Goal: Task Accomplishment & Management: Use online tool/utility

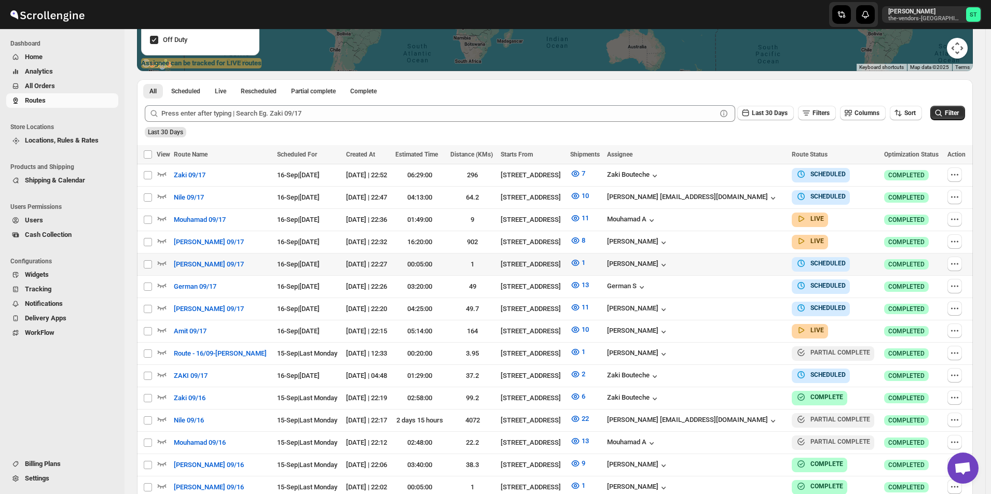
scroll to position [311, 0]
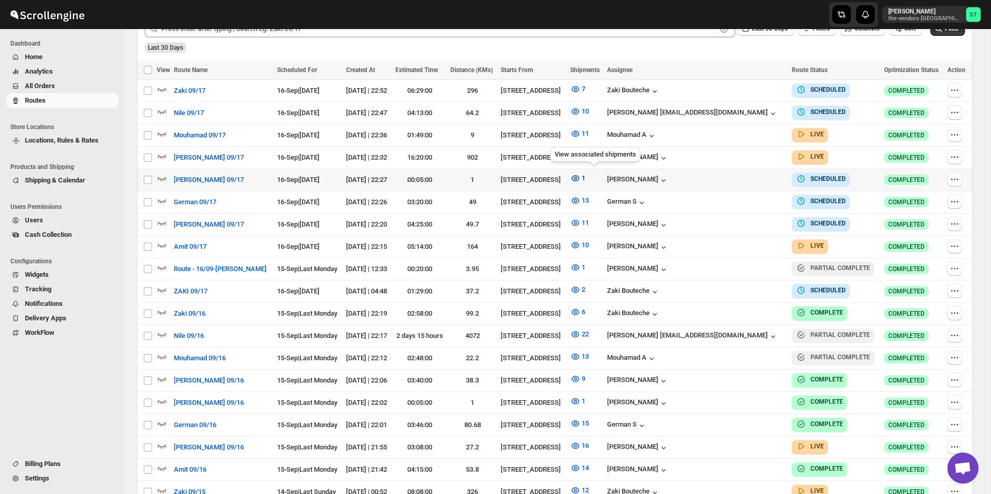
click at [577, 177] on icon "button" at bounding box center [575, 178] width 3 height 3
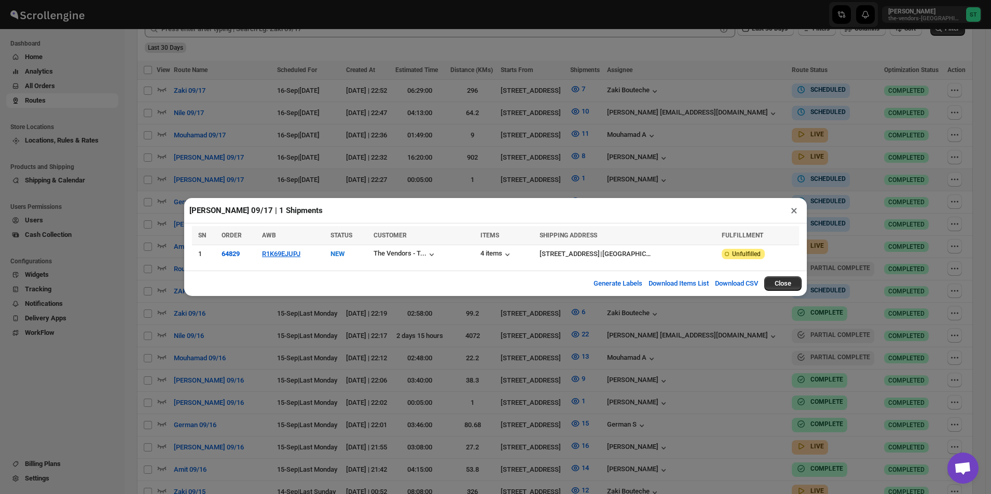
click at [795, 214] on button "×" at bounding box center [793, 210] width 15 height 15
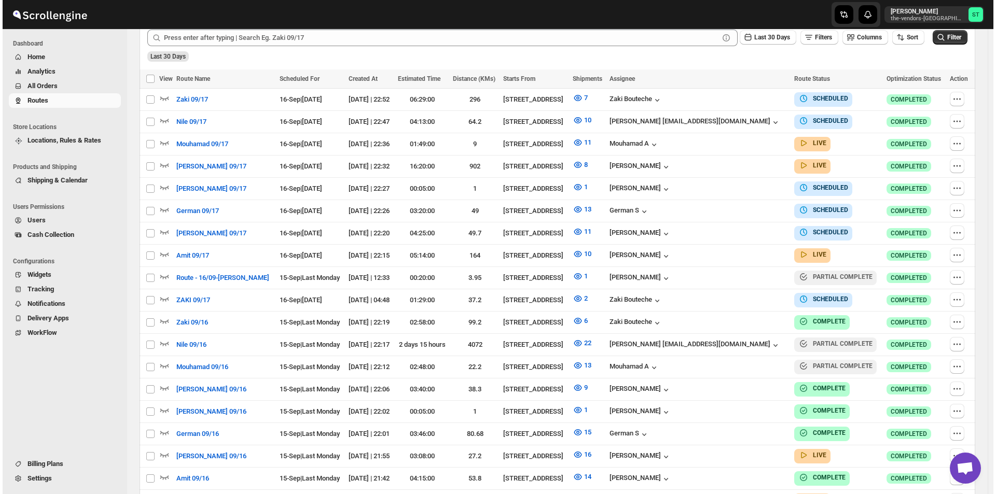
scroll to position [259, 0]
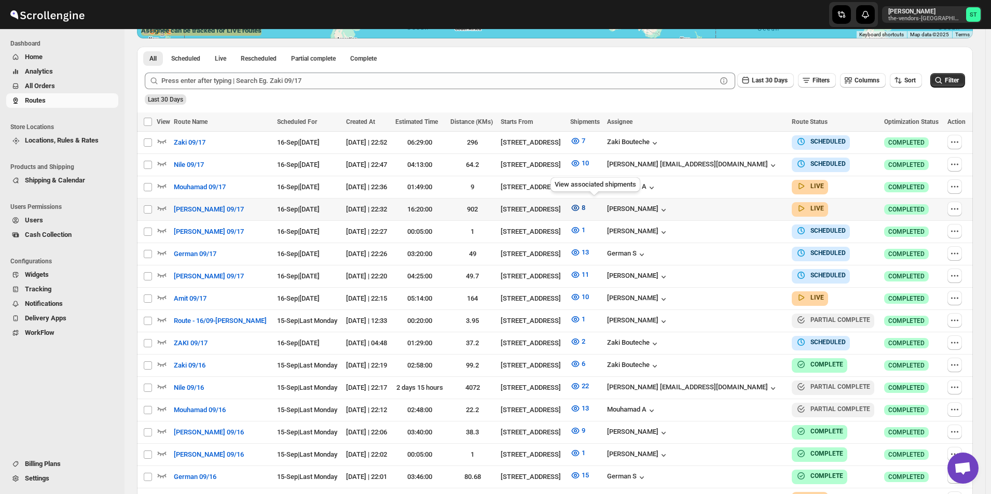
click at [579, 206] on icon "button" at bounding box center [575, 208] width 8 height 6
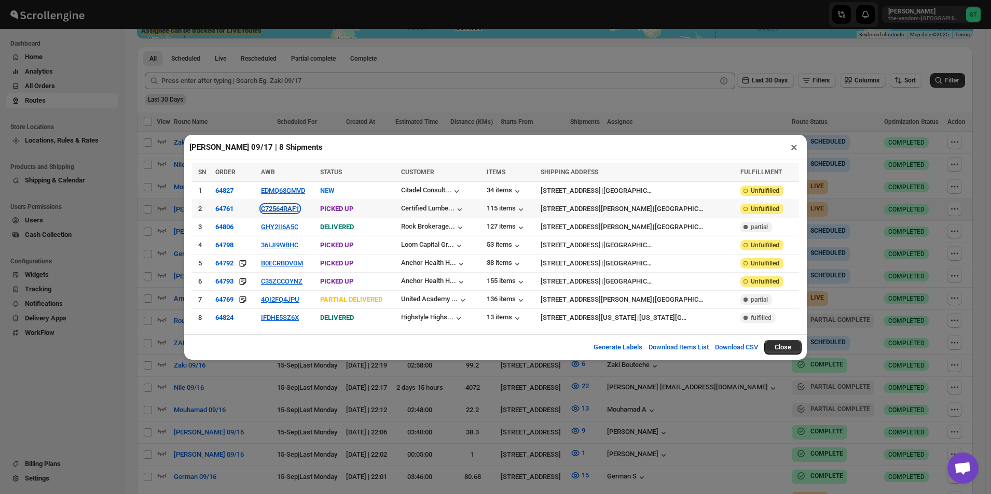
click at [273, 213] on button "C72564RAF1" at bounding box center [280, 209] width 38 height 8
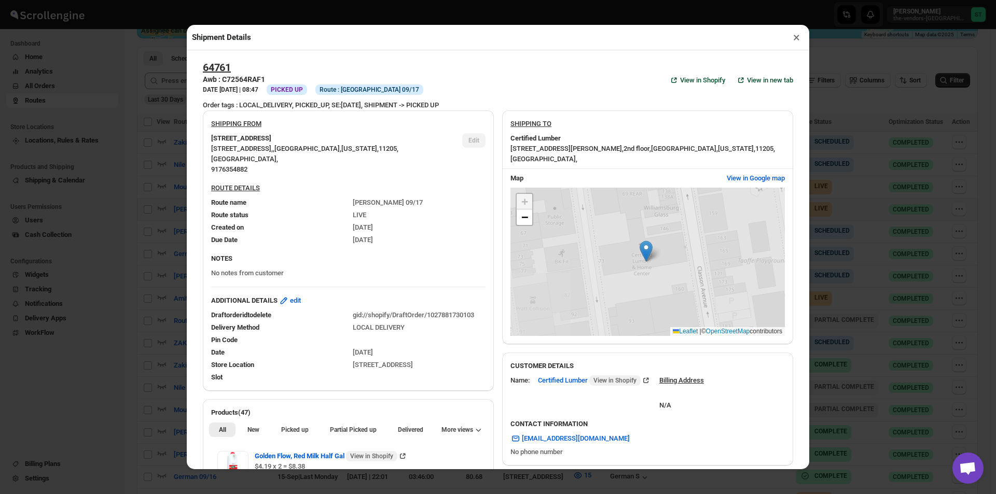
scroll to position [174, 0]
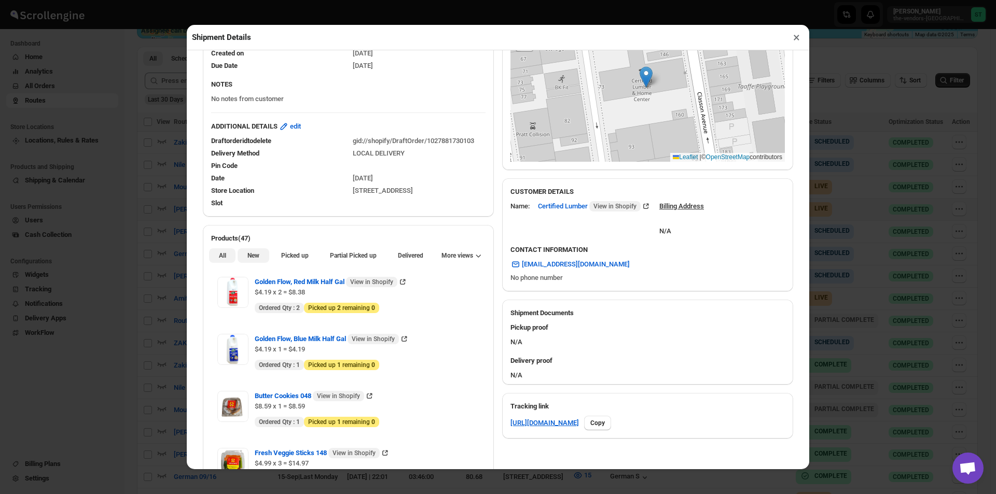
click at [252, 263] on button "New" at bounding box center [253, 255] width 31 height 15
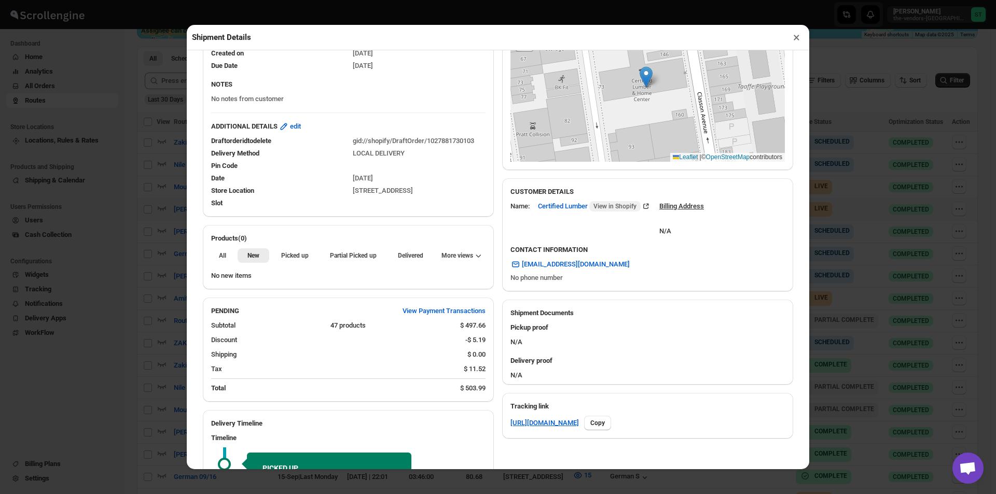
click at [359, 266] on div "All New Picked up Partial Picked up Partial delivered Delivered Returned More v…" at bounding box center [348, 255] width 291 height 23
click at [355, 253] on span "Partial Picked up" at bounding box center [353, 256] width 47 height 8
drag, startPoint x: 795, startPoint y: 40, endPoint x: 768, endPoint y: 63, distance: 35.7
click at [794, 41] on button "×" at bounding box center [796, 37] width 15 height 15
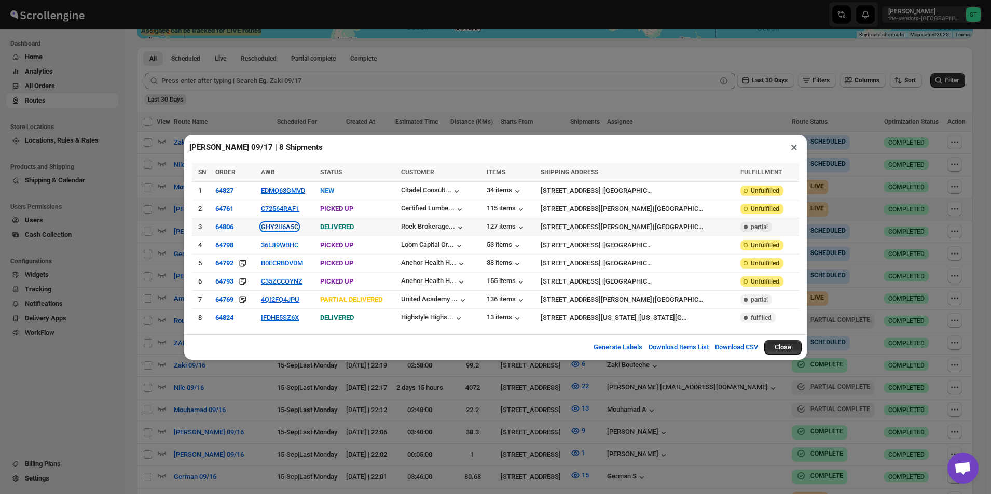
click at [264, 228] on button "GHY2II6A5C" at bounding box center [279, 227] width 37 height 8
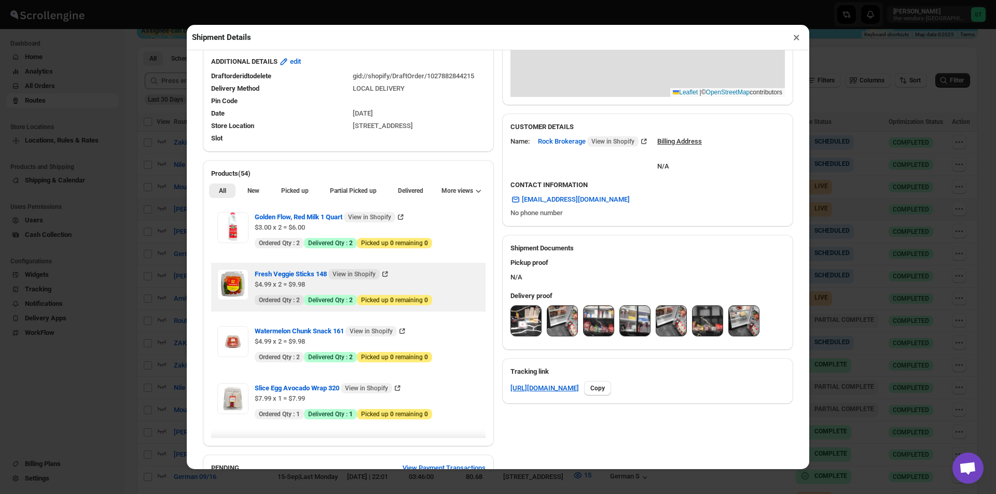
scroll to position [259, 0]
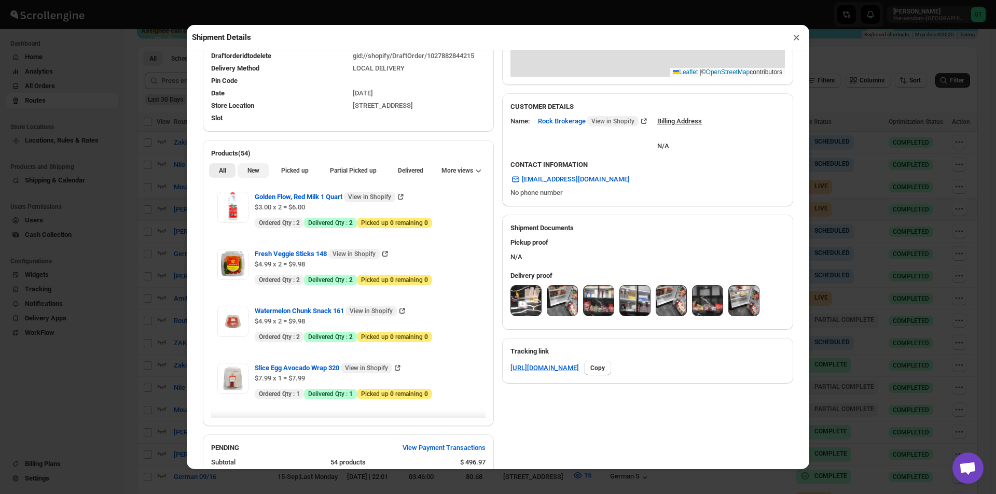
click at [253, 173] on span "New" at bounding box center [253, 170] width 12 height 8
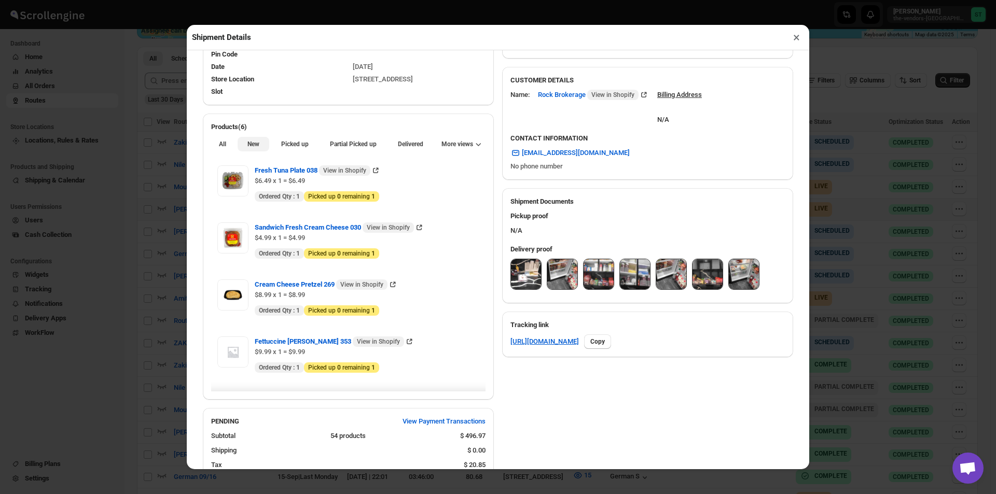
scroll to position [156, 0]
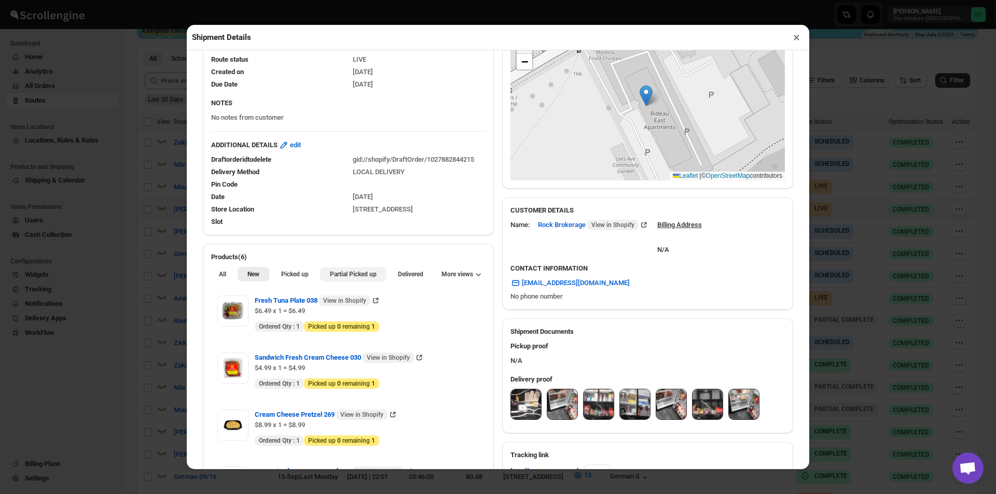
click at [338, 276] on span "Partial Picked up" at bounding box center [353, 274] width 47 height 8
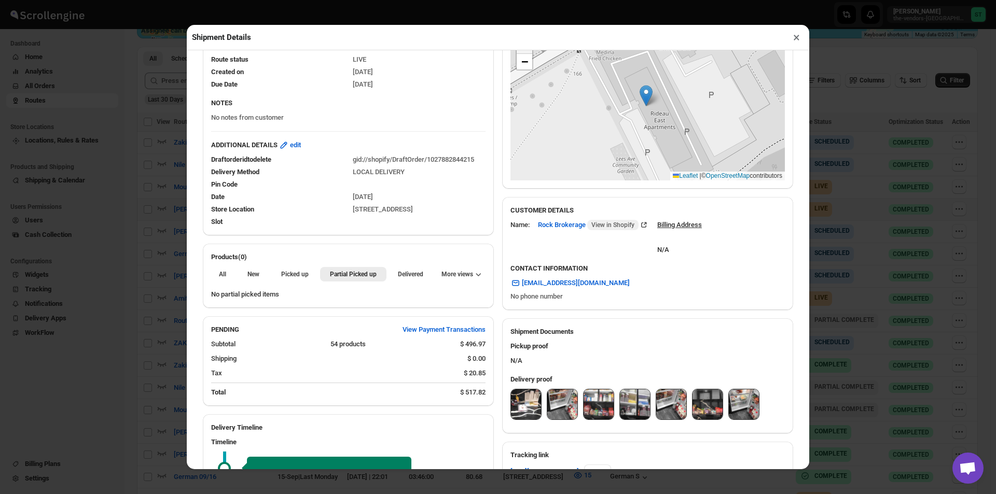
click at [792, 40] on button "×" at bounding box center [796, 37] width 15 height 15
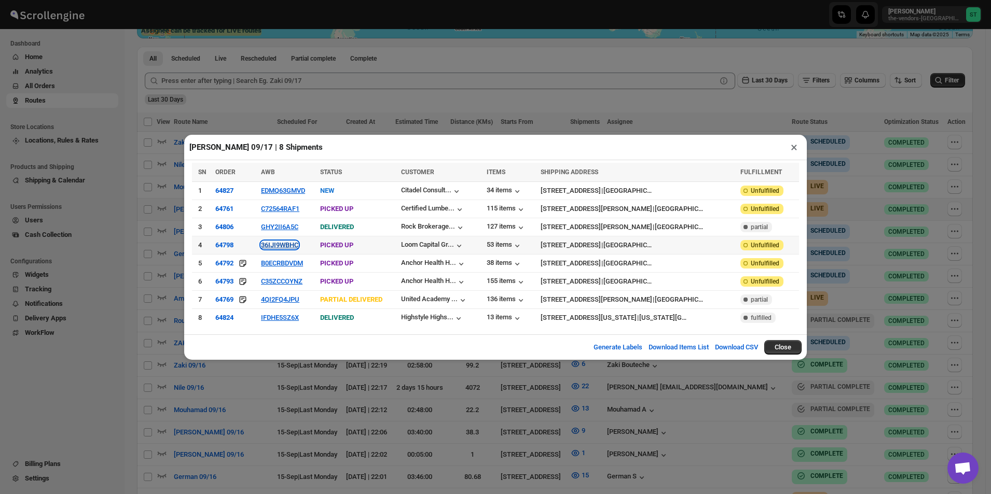
click at [288, 245] on button "36IJI9WBHC" at bounding box center [279, 245] width 37 height 8
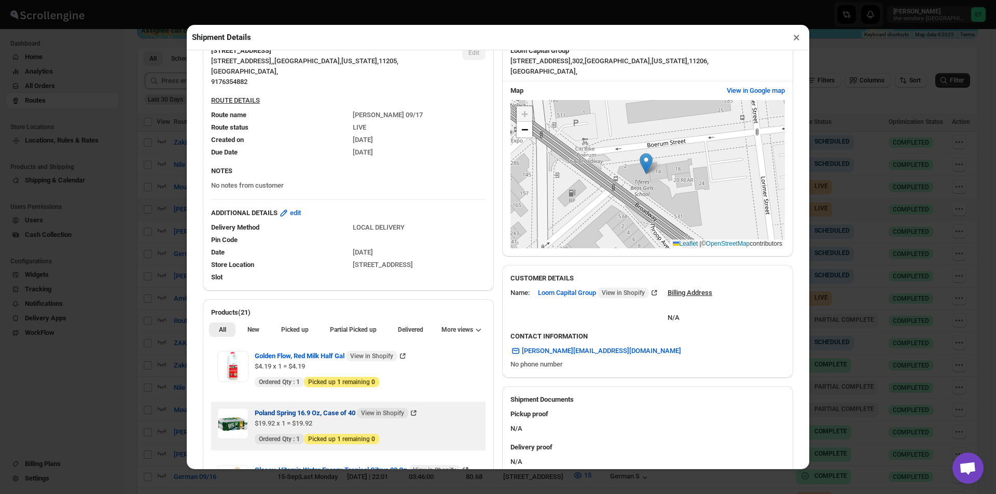
scroll to position [259, 0]
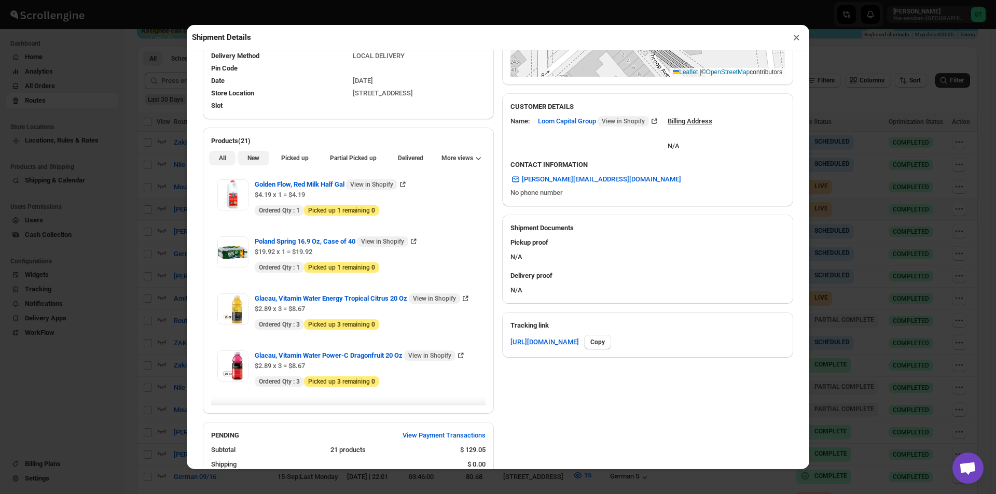
click at [256, 165] on button "New" at bounding box center [253, 158] width 31 height 15
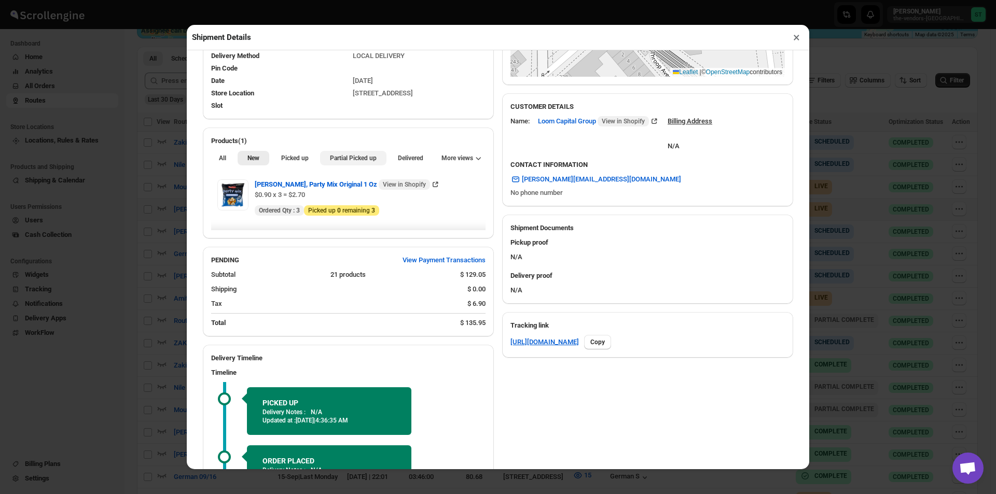
click at [347, 161] on span "Partial Picked up" at bounding box center [353, 158] width 47 height 8
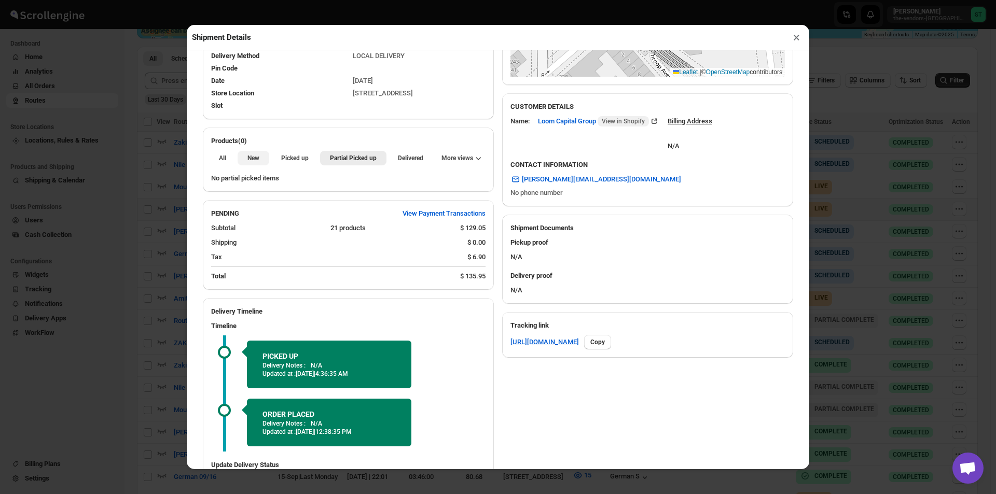
click at [248, 158] on span "New" at bounding box center [253, 158] width 12 height 8
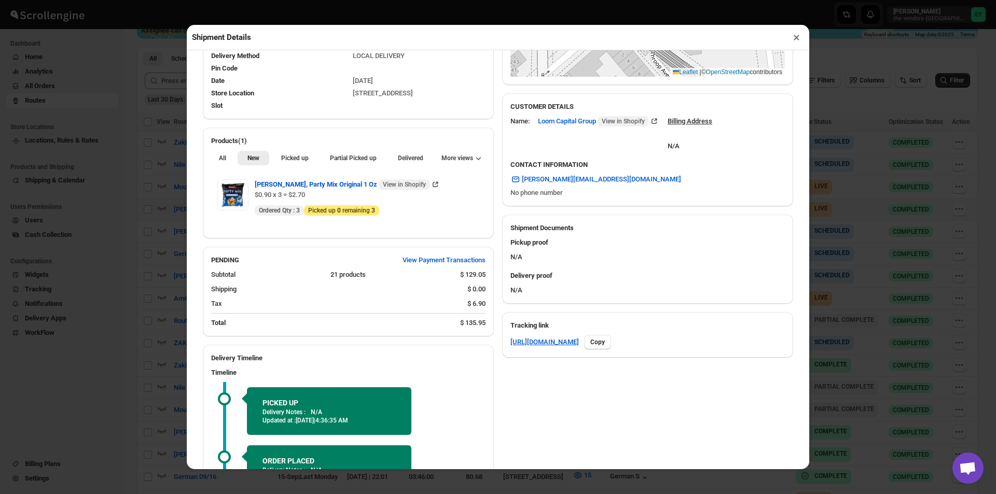
click at [794, 40] on button "×" at bounding box center [796, 37] width 15 height 15
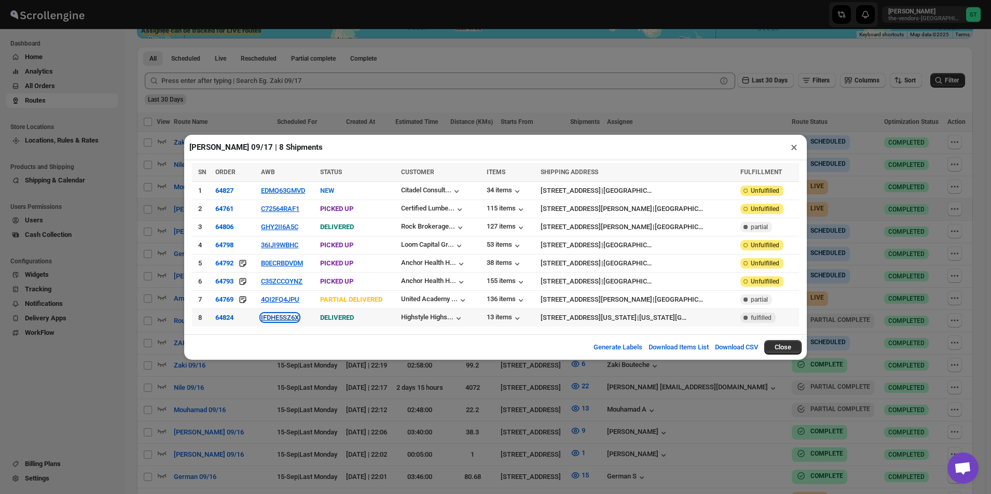
click at [277, 318] on button "IFDHE5SZ6X" at bounding box center [280, 318] width 38 height 8
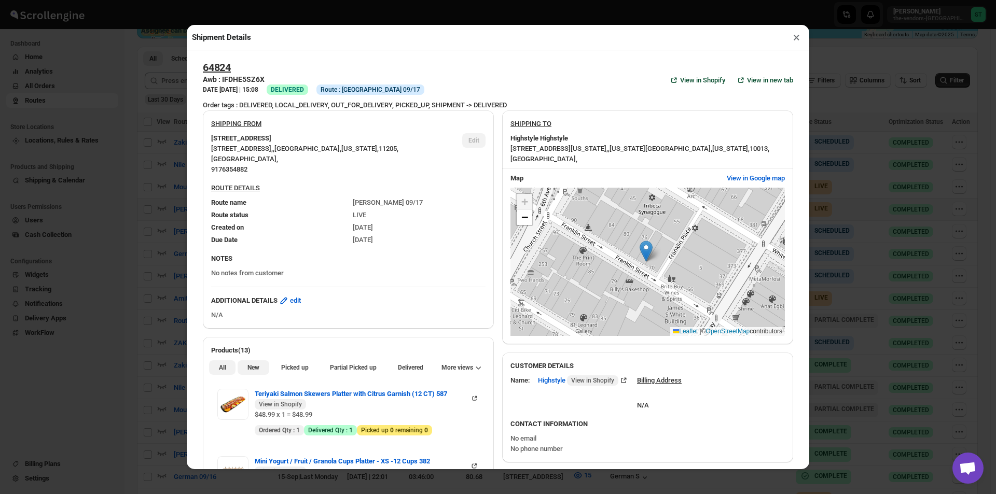
click at [250, 374] on button "New" at bounding box center [253, 367] width 31 height 15
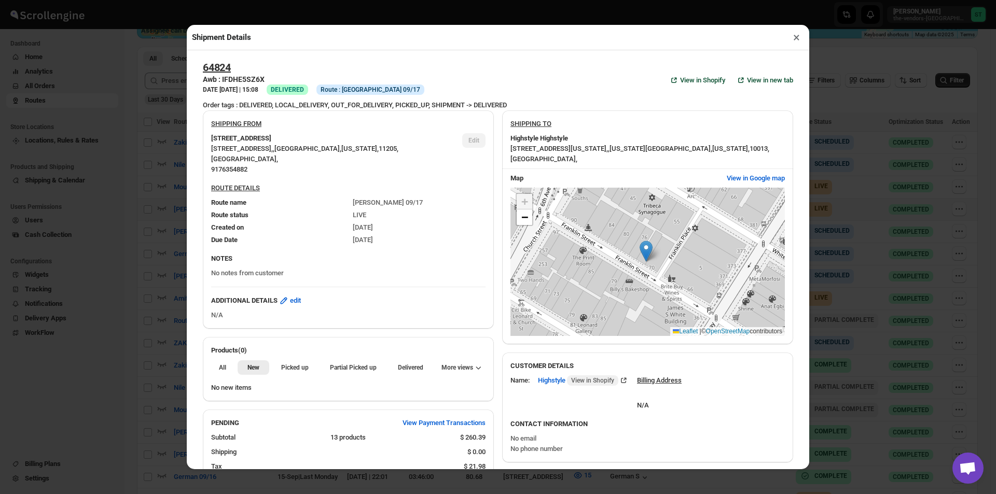
click at [794, 45] on button "×" at bounding box center [796, 37] width 15 height 15
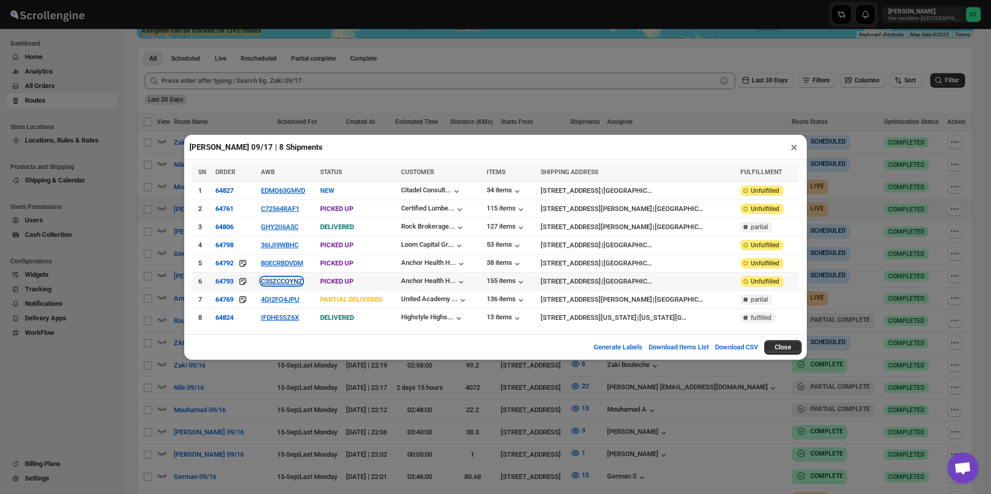
click at [290, 282] on button "C35ZCCOYNZ" at bounding box center [281, 281] width 41 height 8
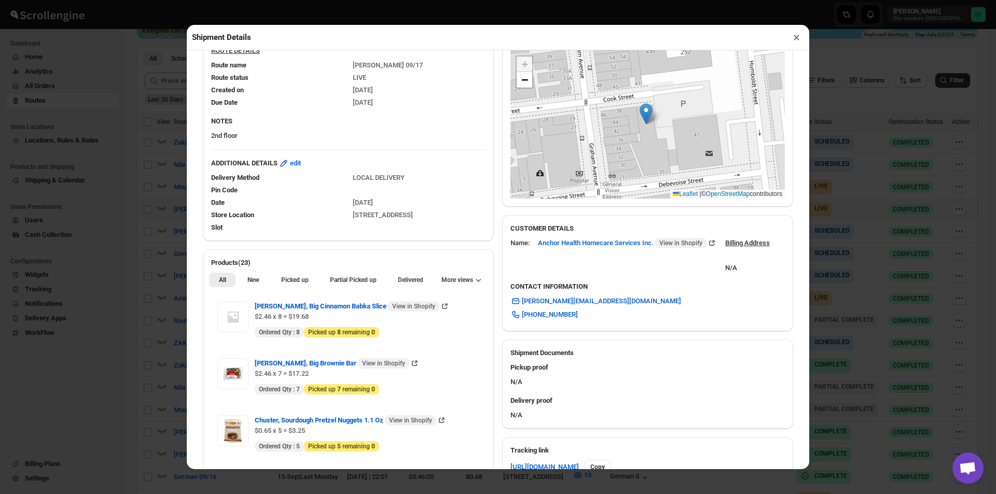
scroll to position [207, 0]
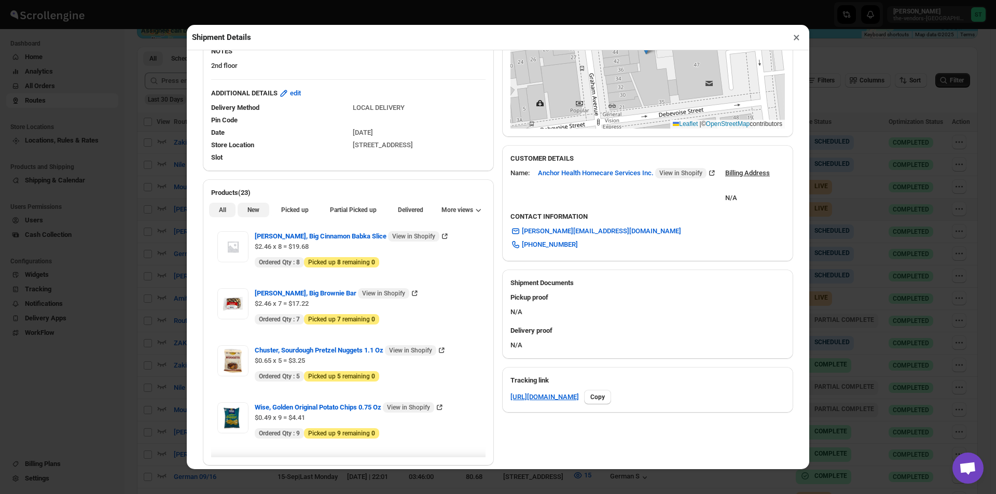
click at [257, 211] on span "New" at bounding box center [253, 210] width 12 height 8
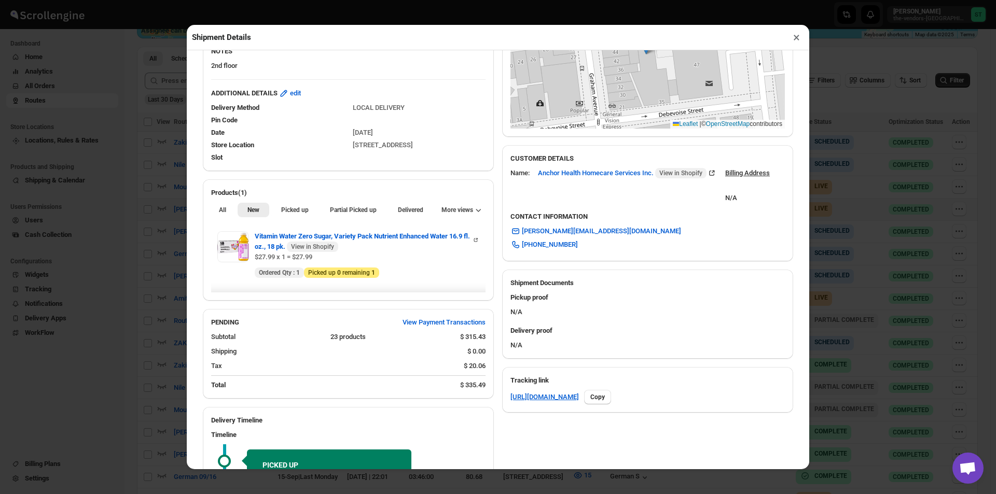
click at [794, 43] on button "×" at bounding box center [796, 37] width 15 height 15
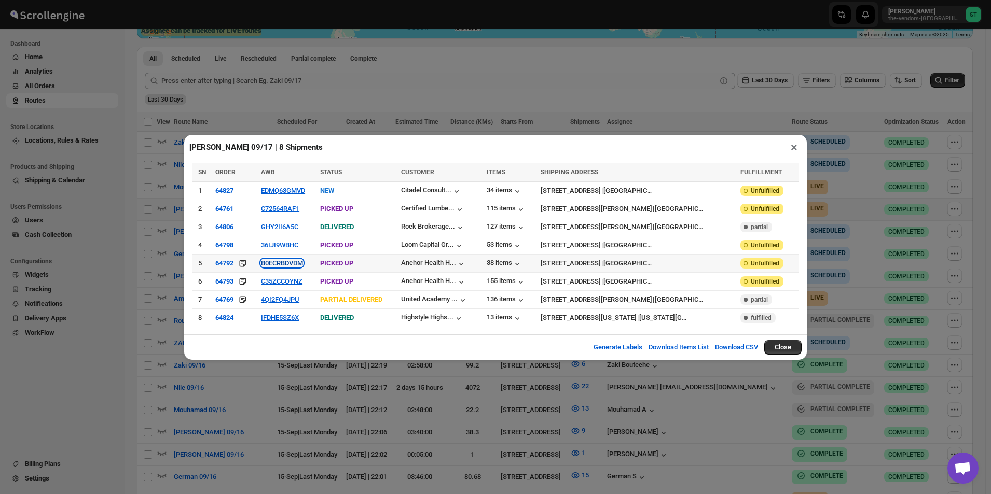
click at [278, 261] on button "B0ECRBDVDM" at bounding box center [282, 263] width 42 height 8
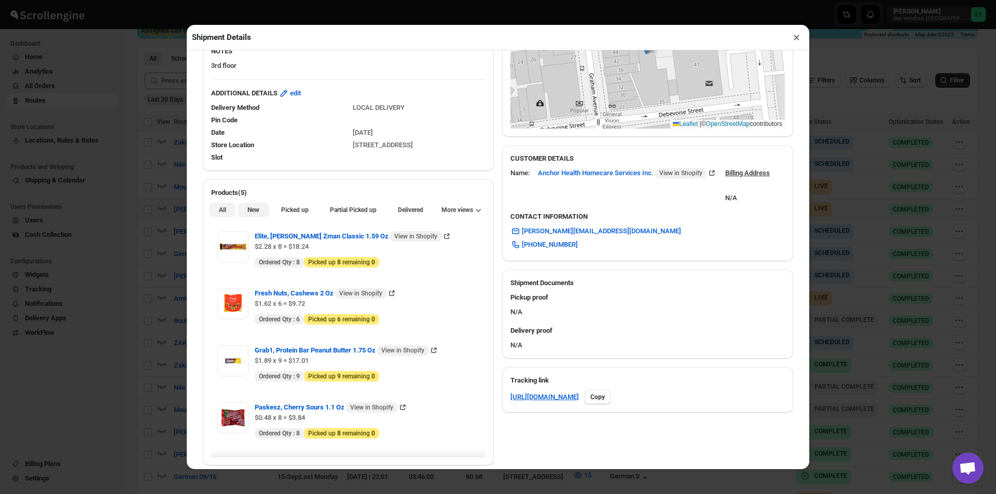
click at [251, 210] on span "New" at bounding box center [253, 210] width 12 height 8
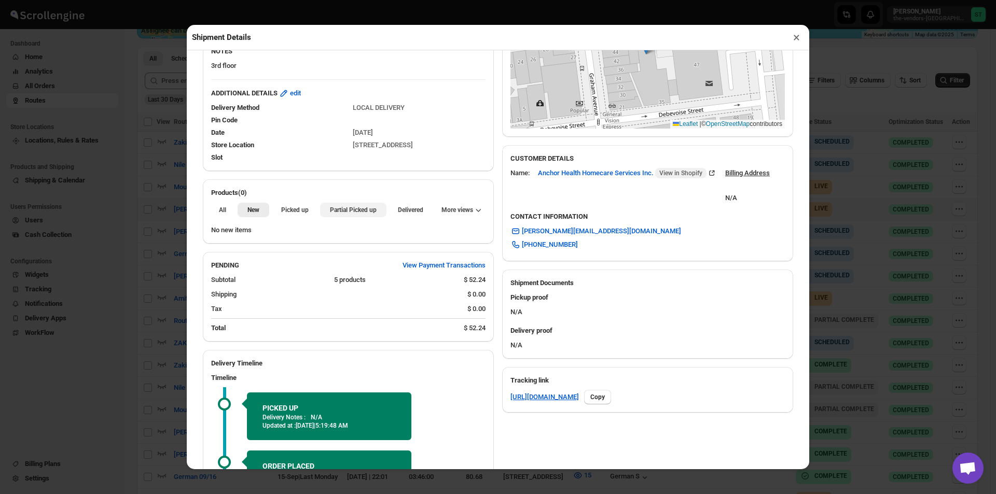
click at [342, 217] on button "Partial Picked up" at bounding box center [353, 210] width 66 height 15
click at [794, 34] on button "×" at bounding box center [796, 37] width 15 height 15
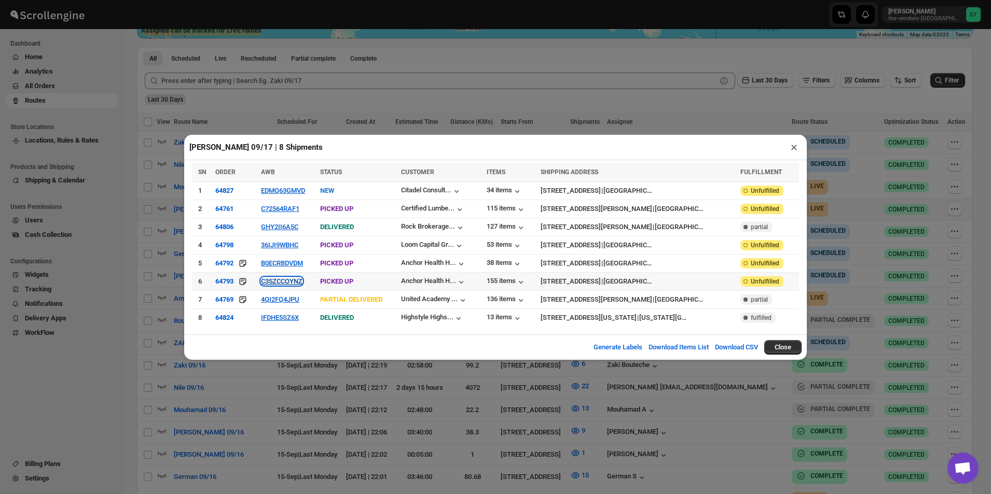
click at [273, 284] on button "C35ZCCOYNZ" at bounding box center [281, 281] width 41 height 8
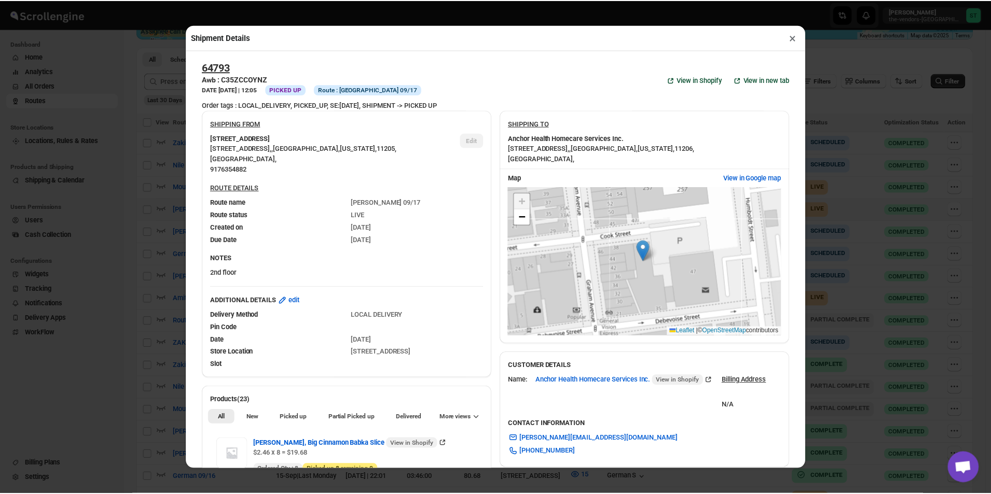
scroll to position [259, 0]
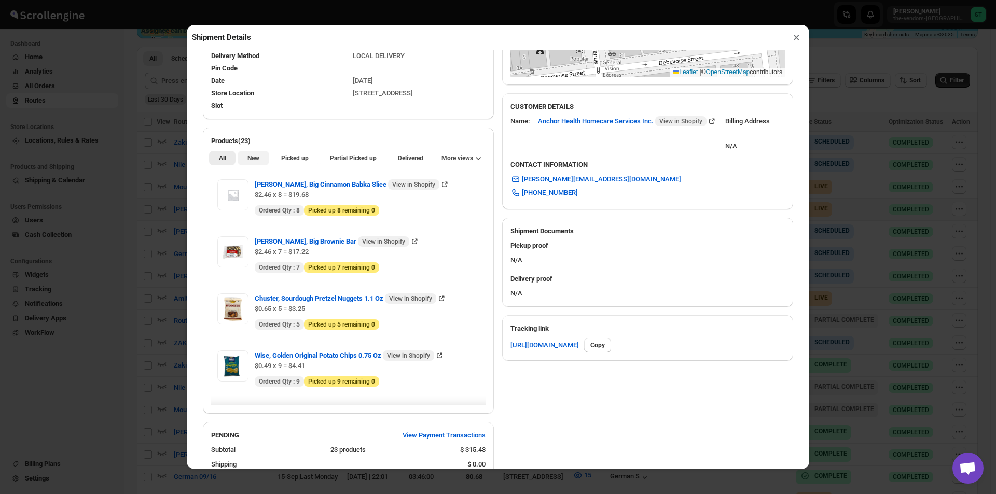
click at [246, 168] on div "All New Picked up Partial Picked up Partial delivered Delivered Returned More v…" at bounding box center [348, 157] width 291 height 23
click at [251, 160] on span "New" at bounding box center [253, 158] width 12 height 8
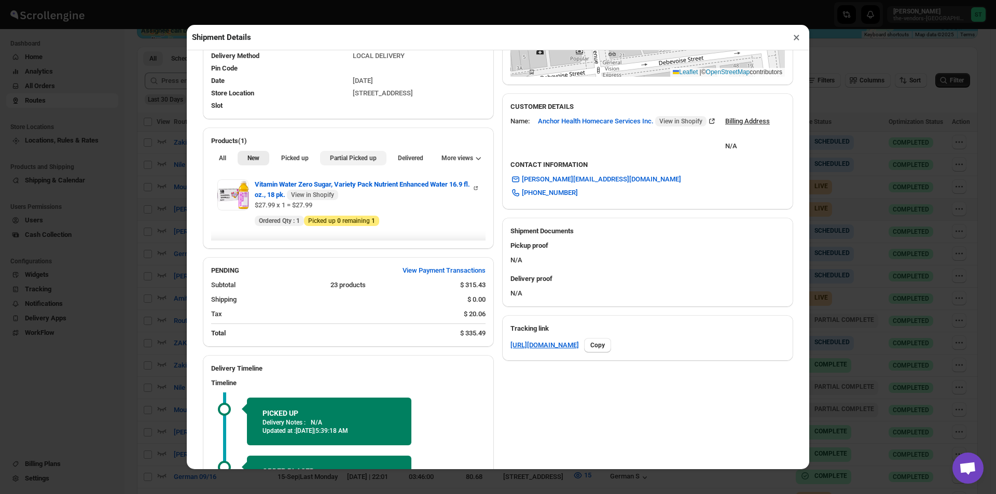
click at [350, 165] on button "Partial Picked up" at bounding box center [353, 158] width 66 height 15
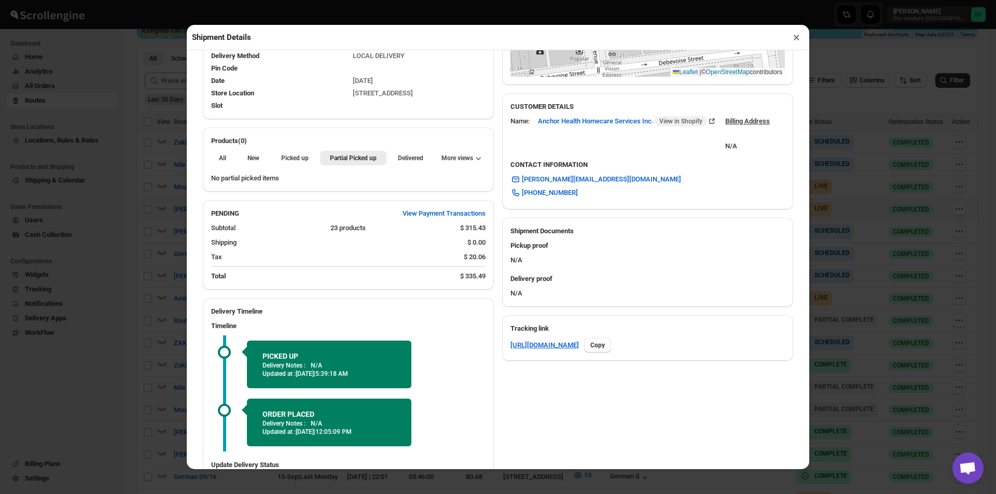
click at [791, 41] on button "×" at bounding box center [796, 37] width 15 height 15
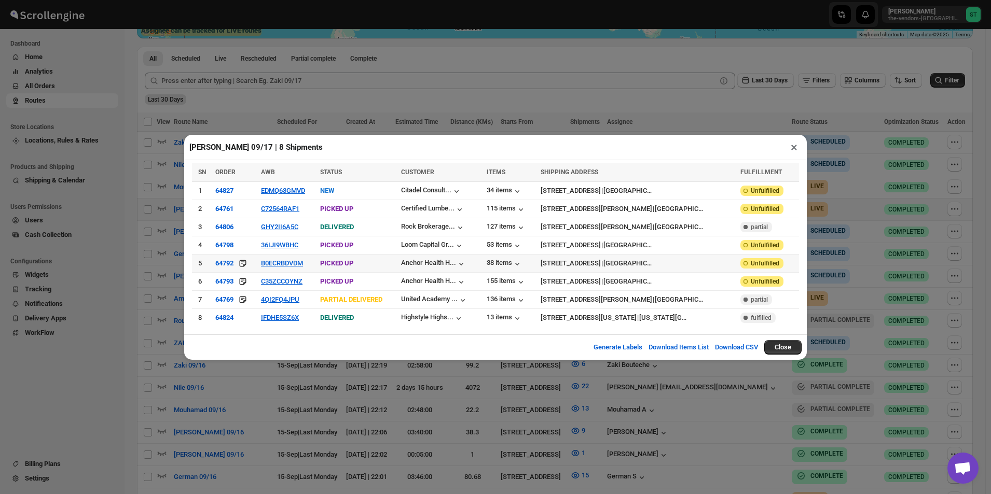
scroll to position [311, 0]
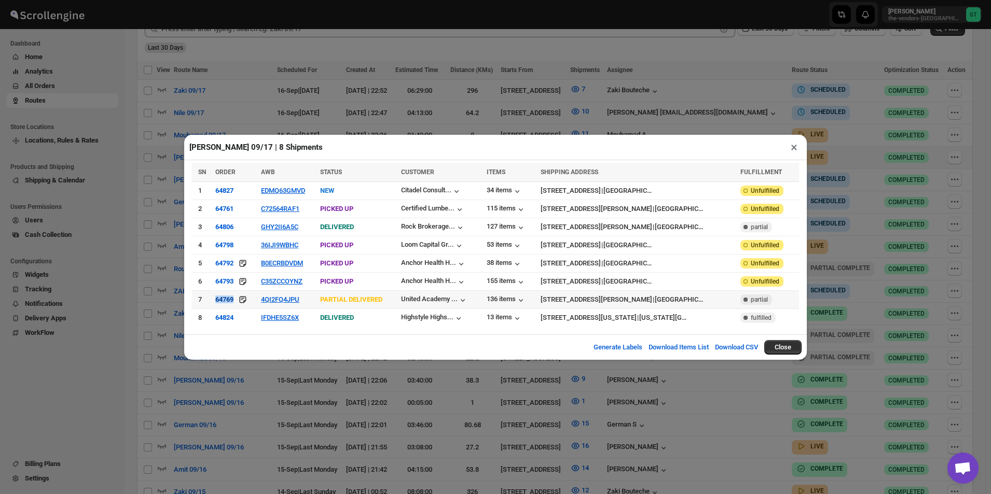
drag, startPoint x: 238, startPoint y: 300, endPoint x: 215, endPoint y: 300, distance: 22.8
click at [215, 300] on div "64769" at bounding box center [234, 300] width 39 height 10
copy div "64769"
click at [794, 154] on button "×" at bounding box center [793, 147] width 15 height 15
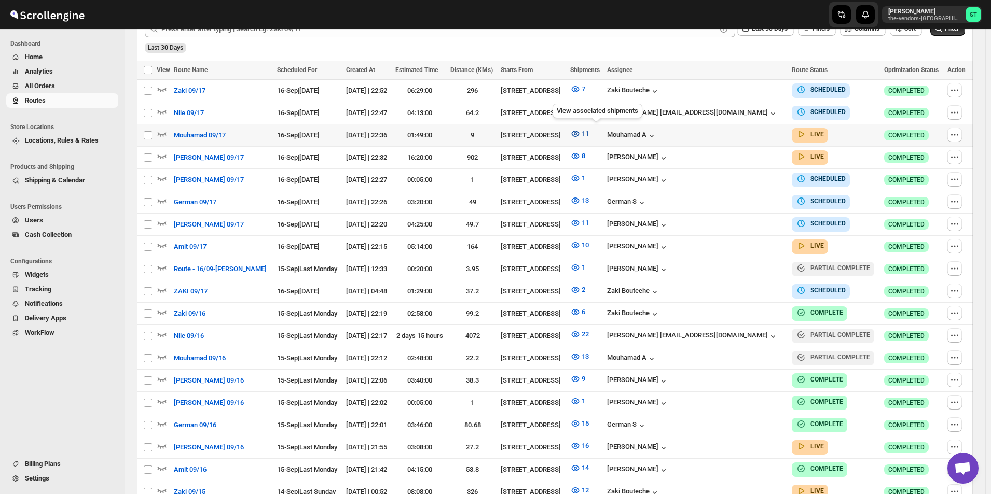
click at [577, 133] on icon "button" at bounding box center [575, 133] width 3 height 3
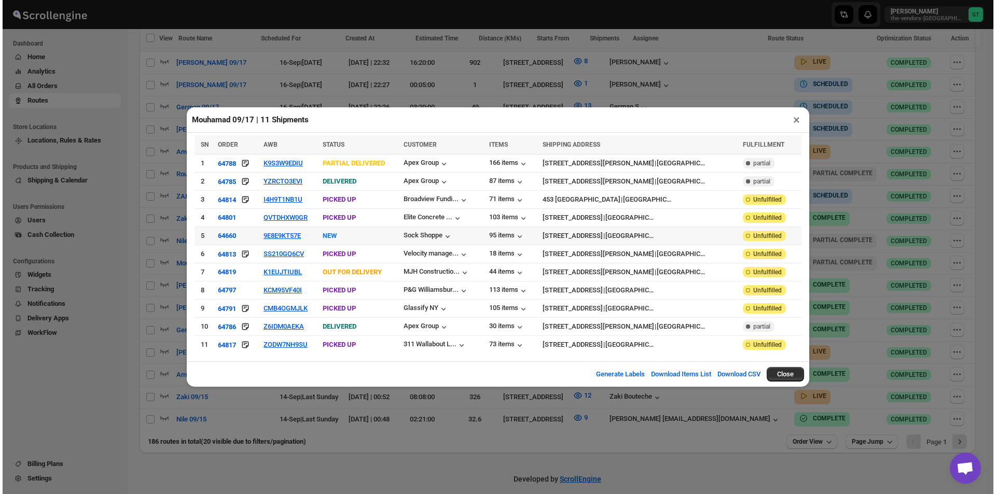
scroll to position [407, 0]
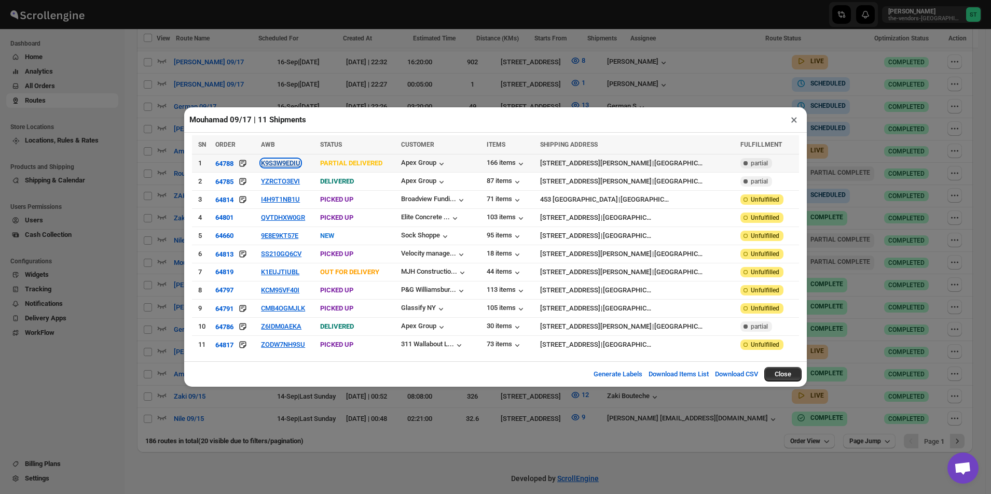
click at [296, 164] on button "K9S3W9EDIU" at bounding box center [280, 163] width 39 height 8
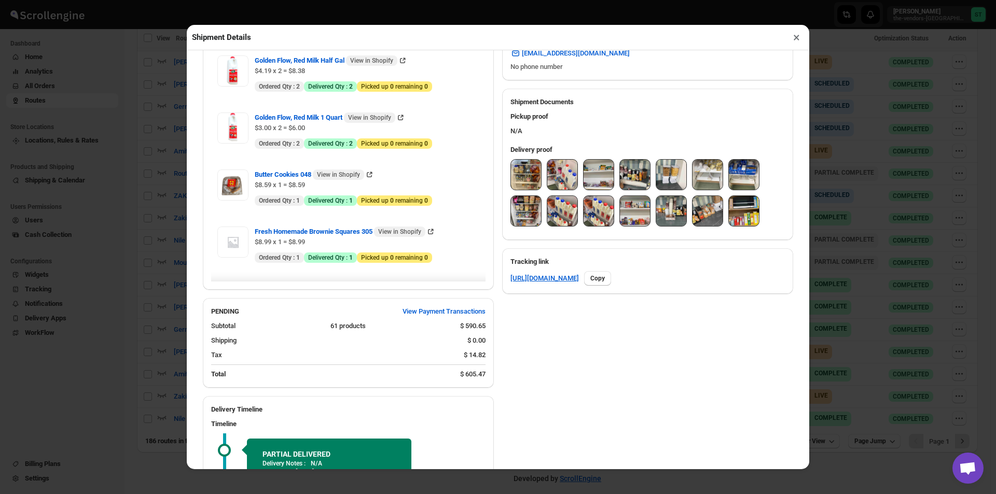
scroll to position [571, 0]
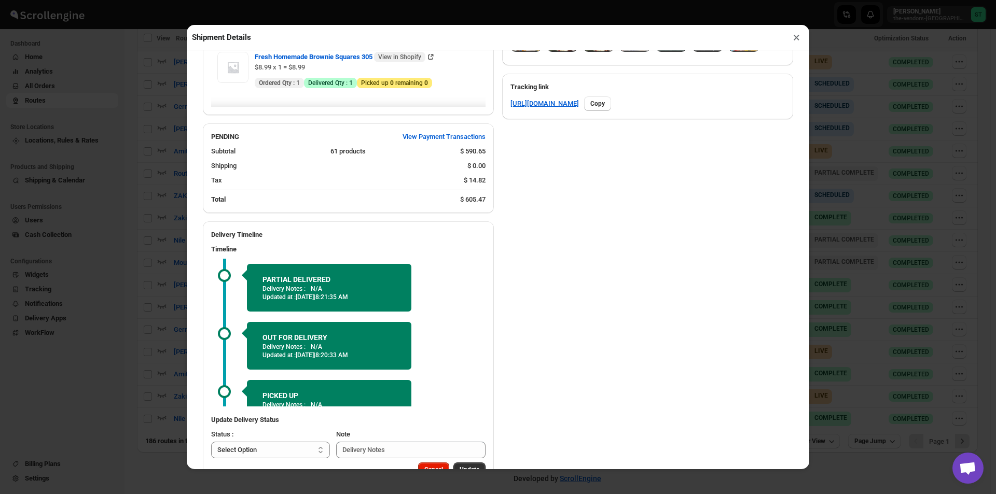
click at [792, 45] on button "×" at bounding box center [796, 37] width 15 height 15
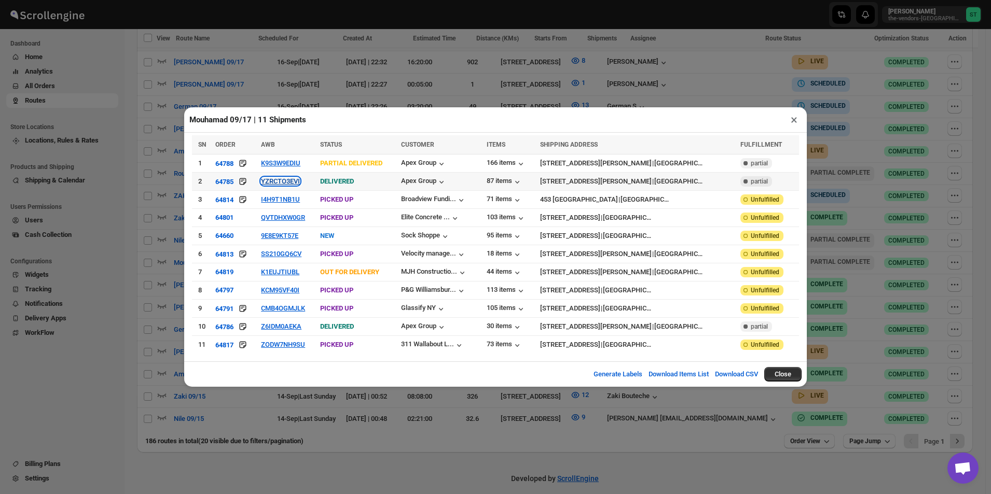
click at [278, 184] on button "YZRCTO3EVI" at bounding box center [280, 181] width 39 height 8
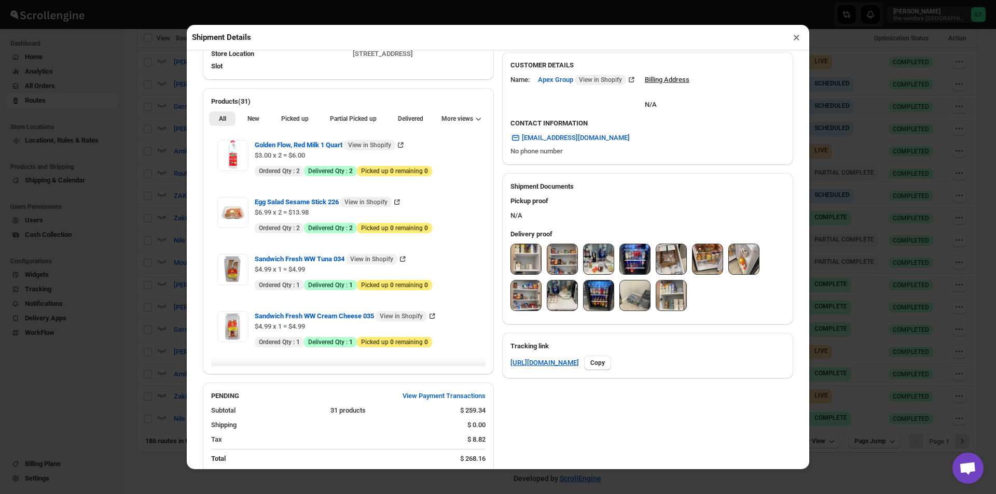
scroll to position [481, 0]
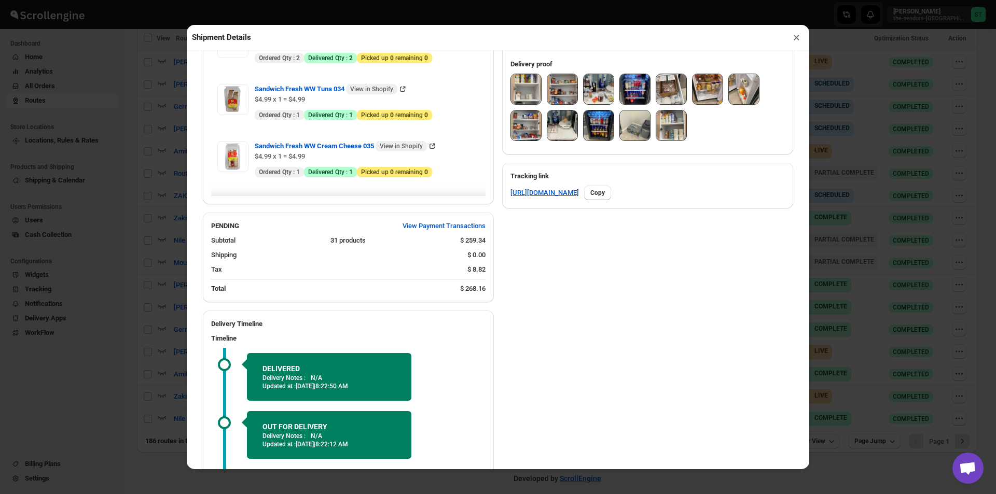
click at [800, 39] on button "×" at bounding box center [796, 37] width 15 height 15
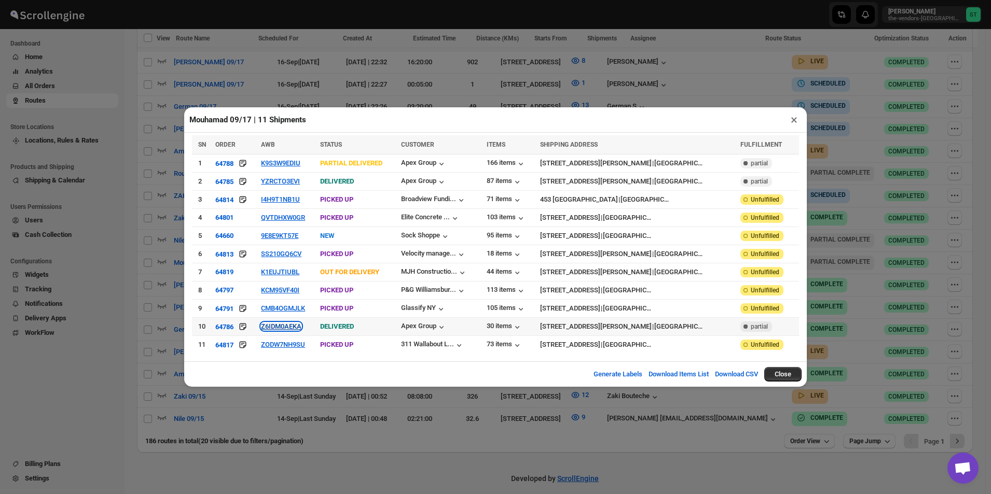
click at [287, 323] on button "Z6IDM0AEKA" at bounding box center [281, 327] width 40 height 8
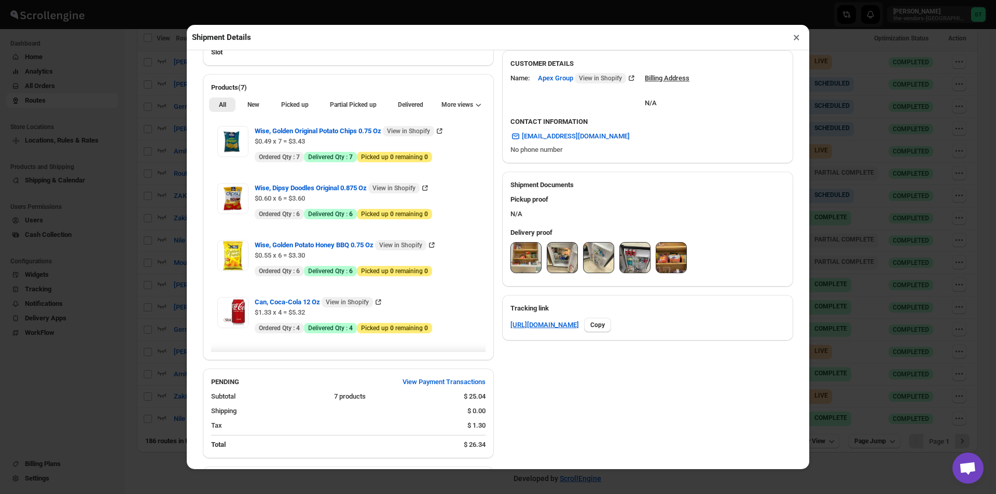
scroll to position [363, 0]
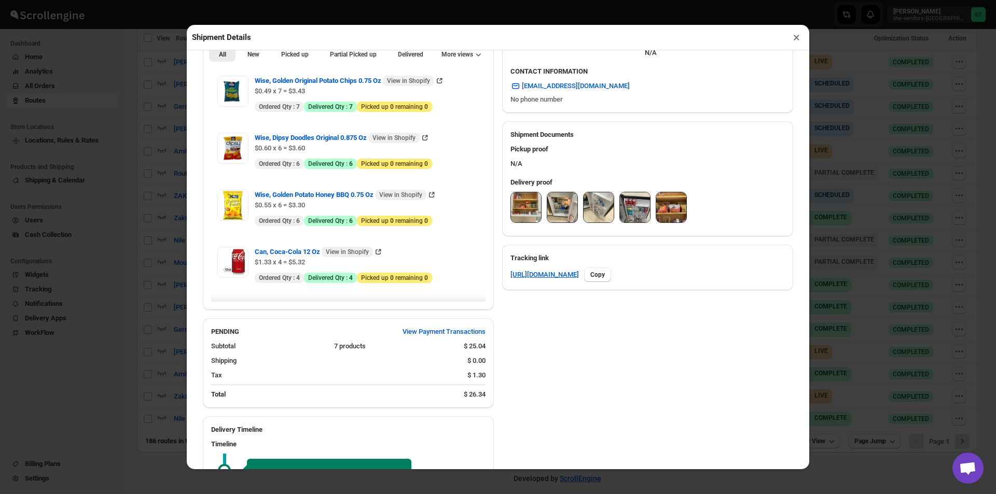
click at [797, 36] on button "×" at bounding box center [796, 37] width 15 height 15
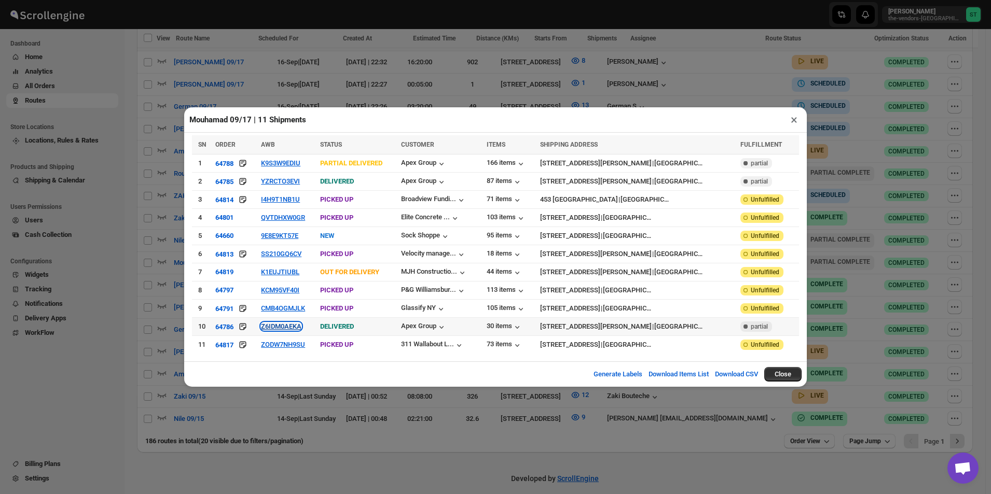
click at [287, 323] on button "Z6IDM0AEKA" at bounding box center [281, 327] width 40 height 8
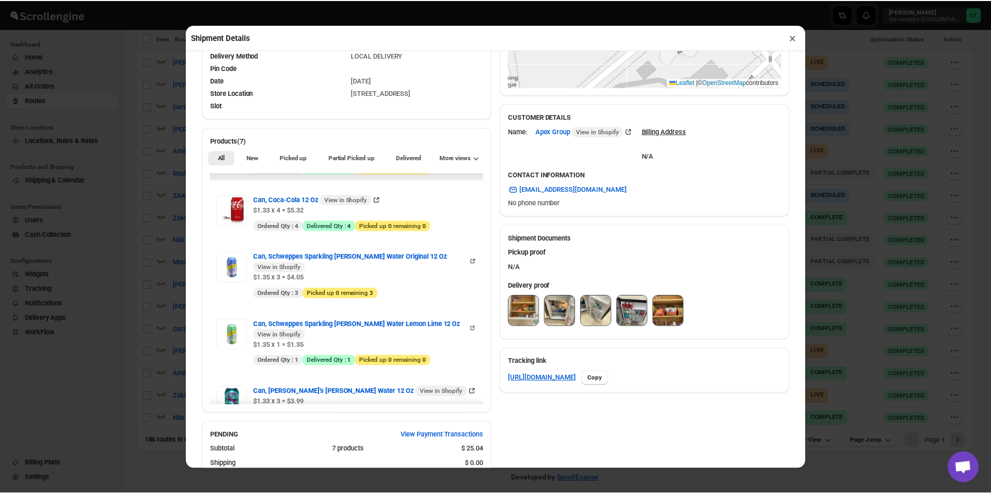
scroll to position [0, 0]
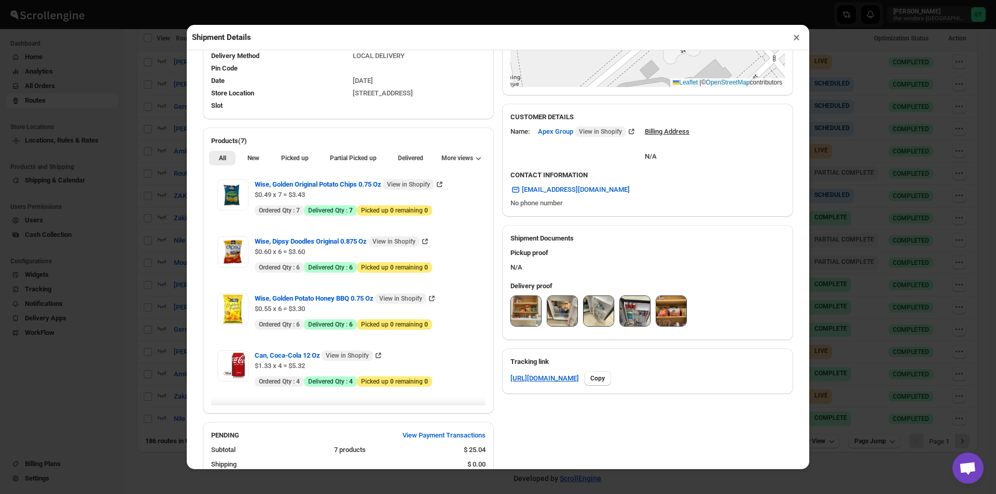
click at [795, 39] on button "×" at bounding box center [796, 37] width 15 height 15
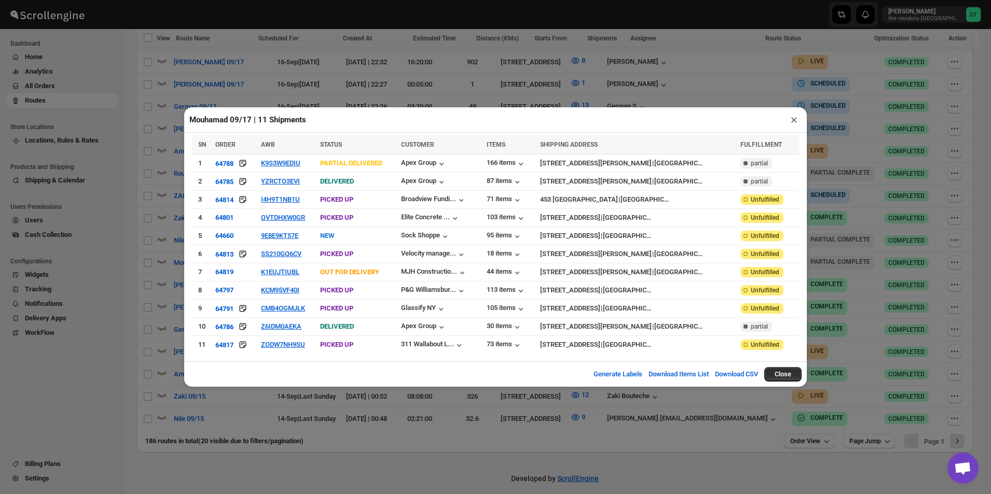
click at [798, 123] on button "×" at bounding box center [793, 120] width 15 height 15
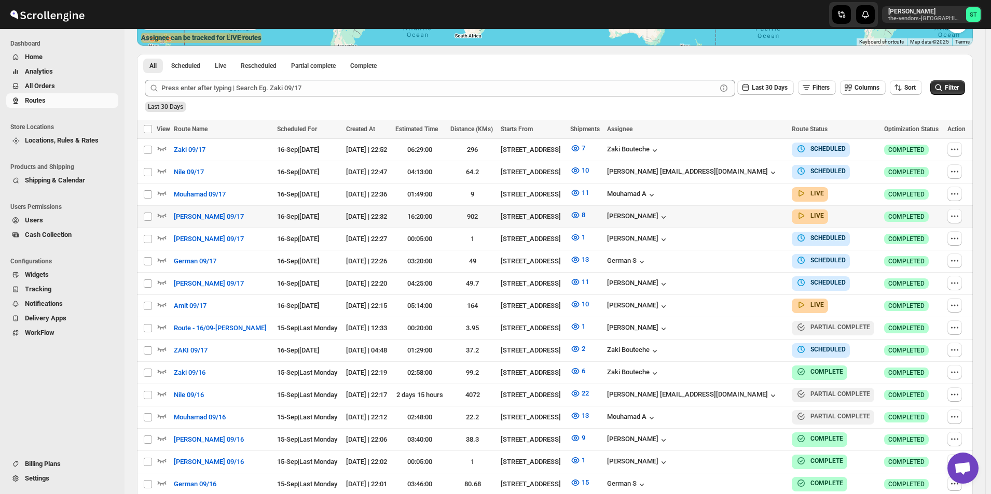
scroll to position [303, 0]
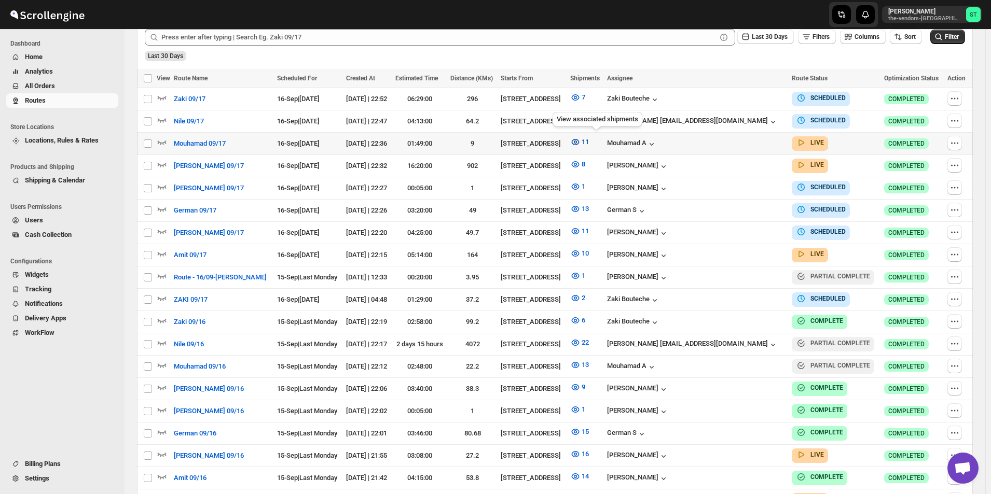
click at [580, 138] on icon "button" at bounding box center [575, 142] width 10 height 10
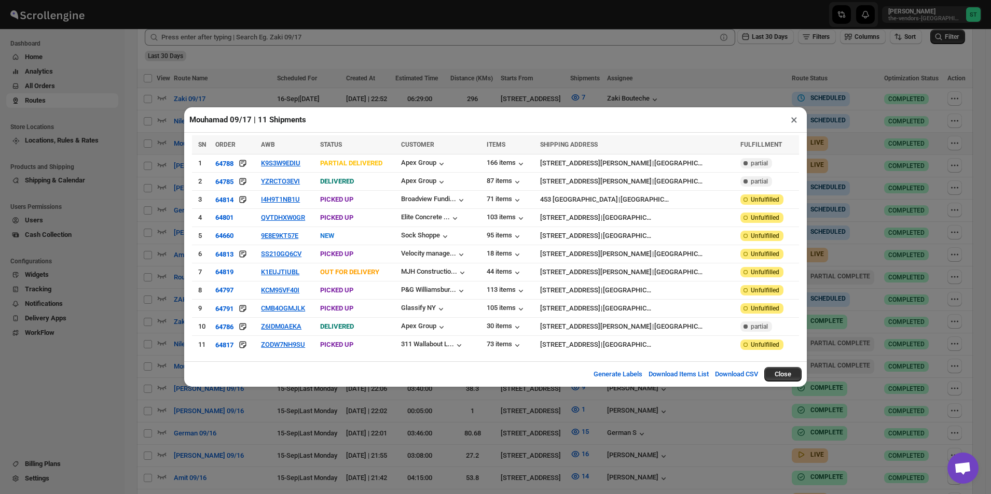
click at [795, 127] on button "×" at bounding box center [793, 120] width 15 height 15
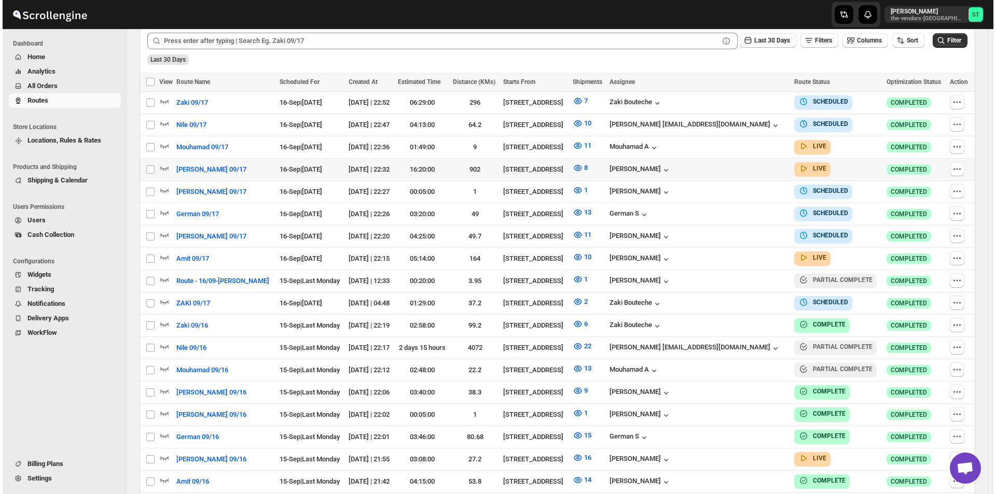
scroll to position [311, 0]
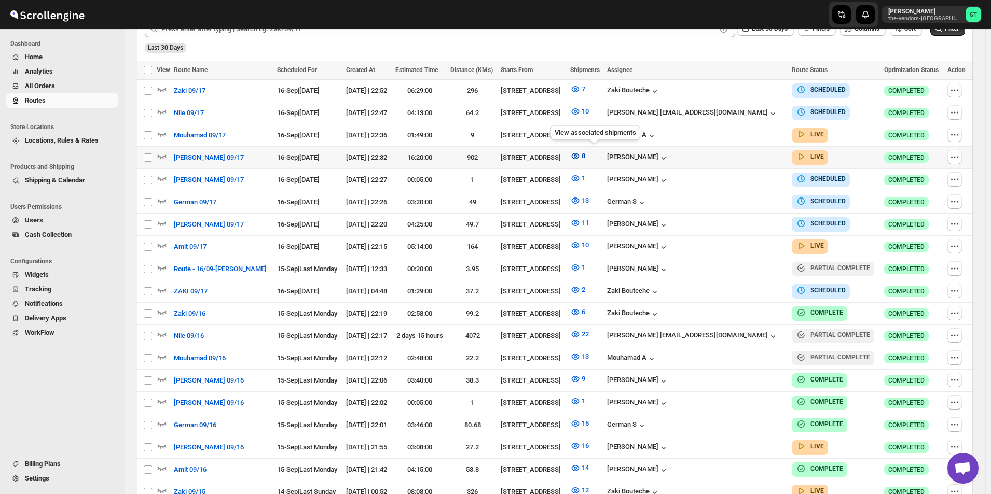
click at [580, 154] on icon "button" at bounding box center [575, 156] width 10 height 10
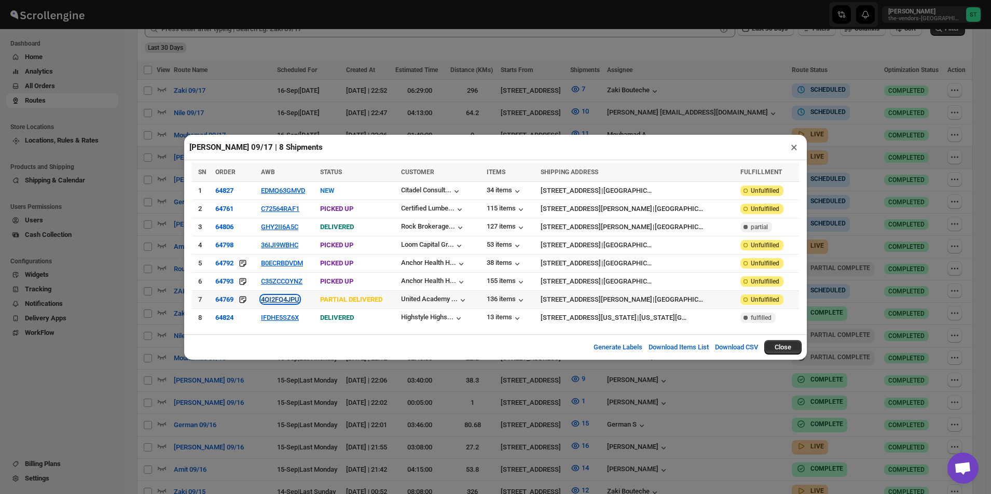
click at [289, 301] on button "4QI2FQ4JPU" at bounding box center [280, 300] width 38 height 8
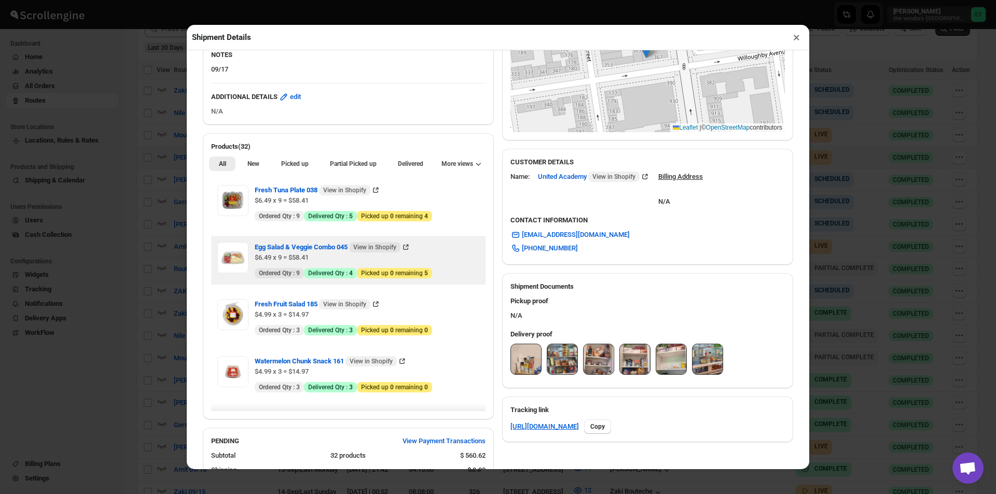
scroll to position [207, 0]
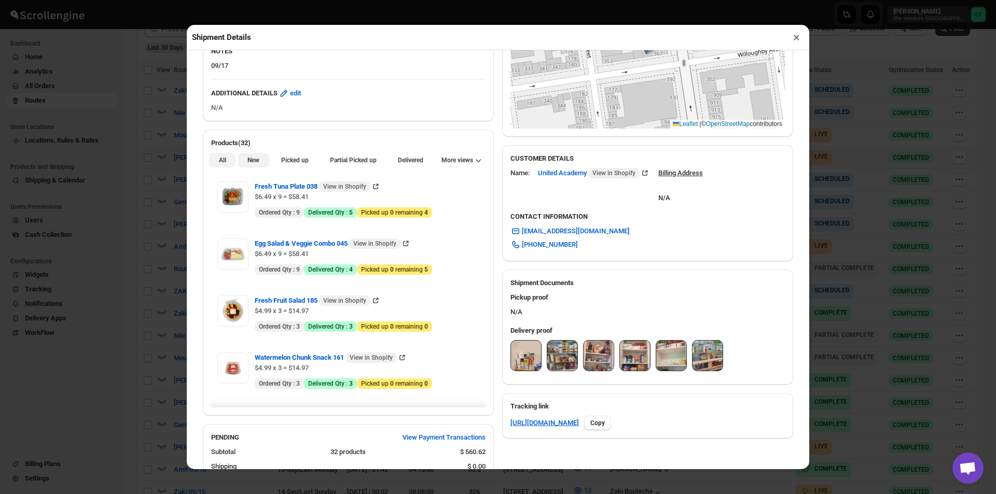
click at [256, 166] on button "New" at bounding box center [253, 160] width 31 height 15
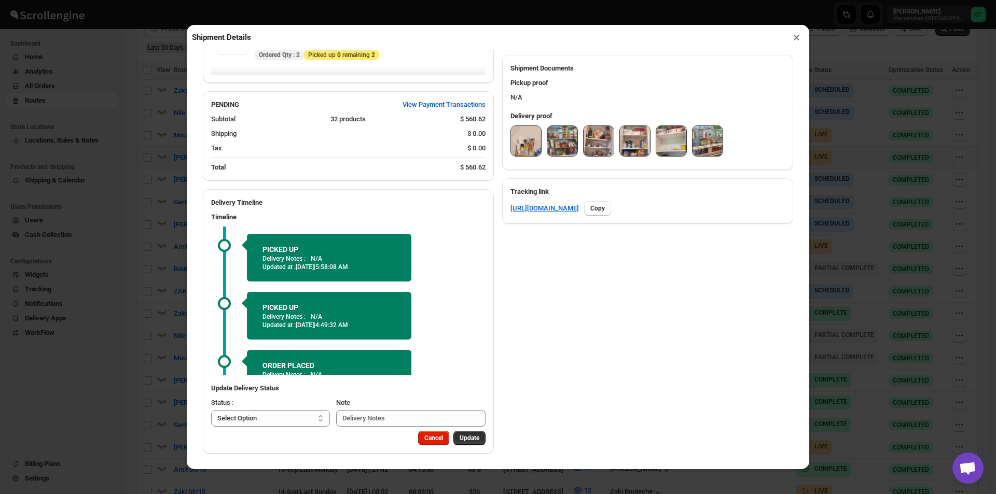
scroll to position [142, 0]
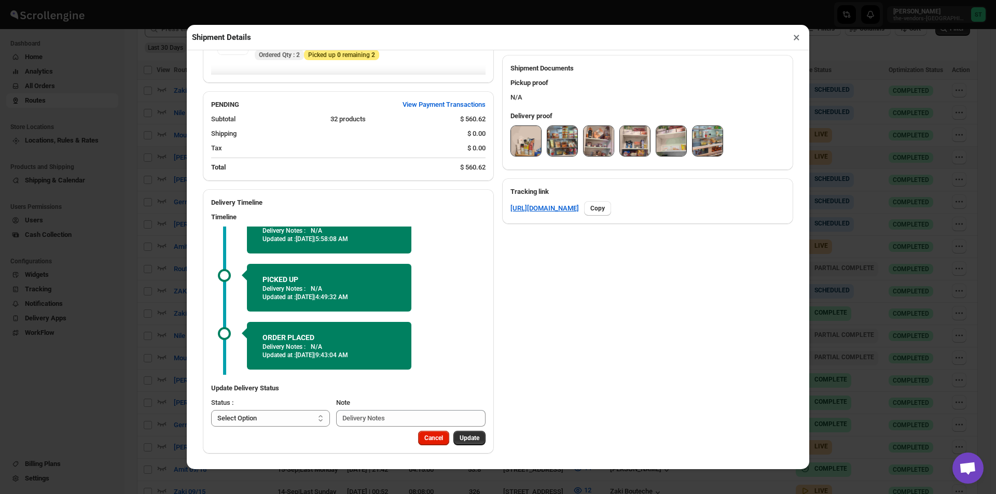
click at [794, 37] on button "×" at bounding box center [796, 37] width 15 height 15
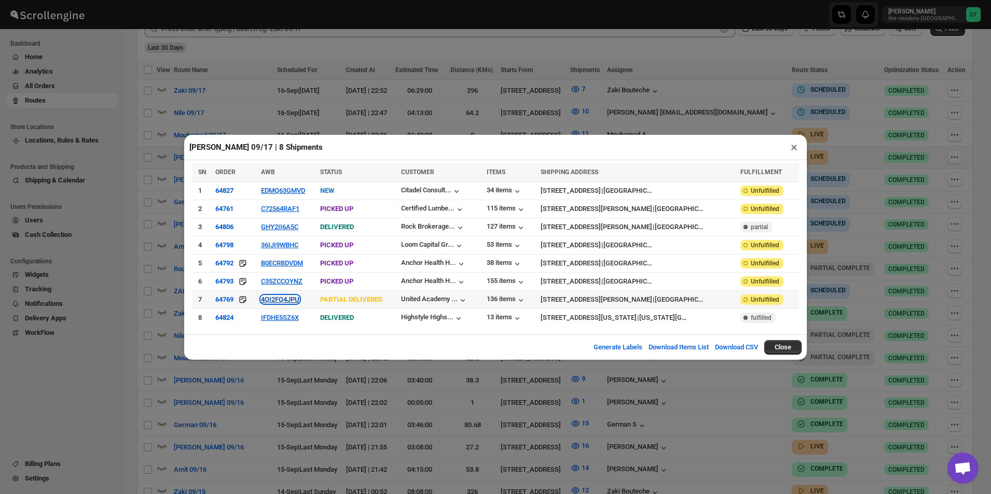
click at [280, 297] on button "4QI2FQ4JPU" at bounding box center [280, 300] width 38 height 8
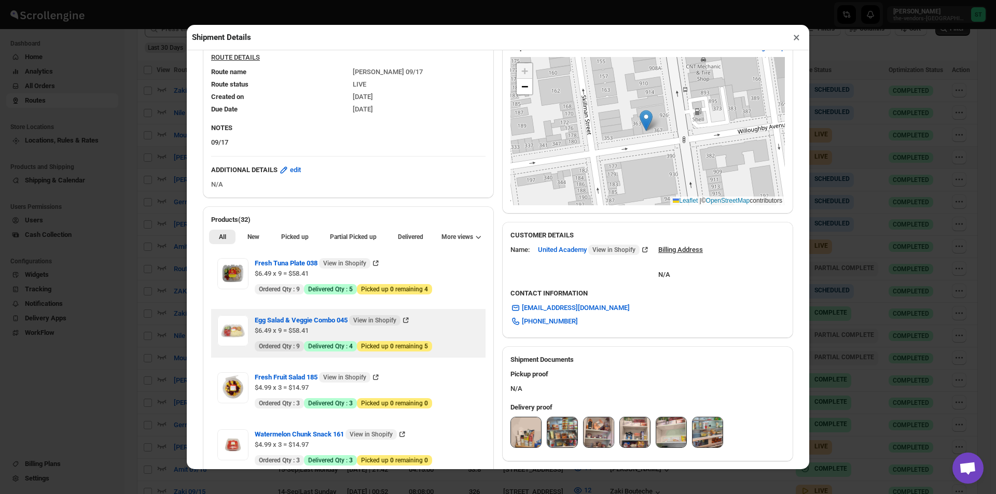
scroll to position [156, 0]
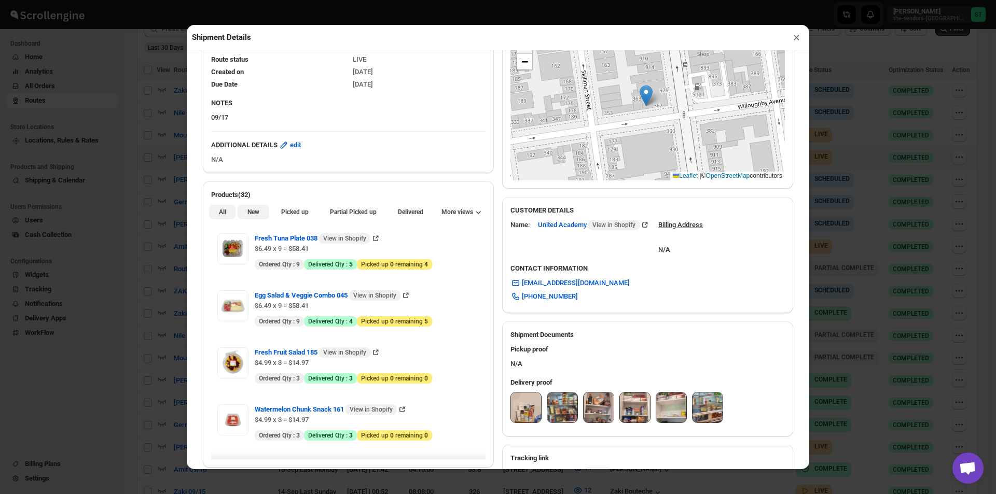
click at [255, 216] on span "New" at bounding box center [253, 212] width 12 height 8
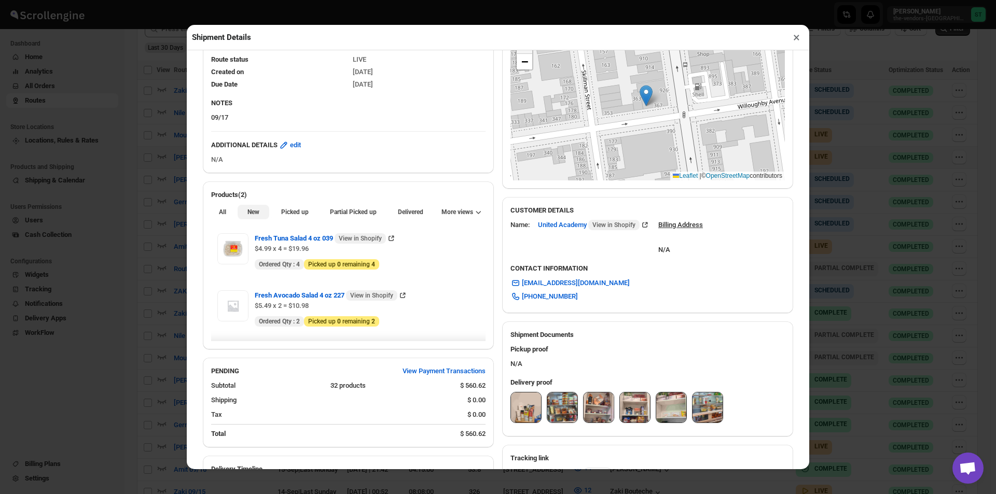
scroll to position [415, 0]
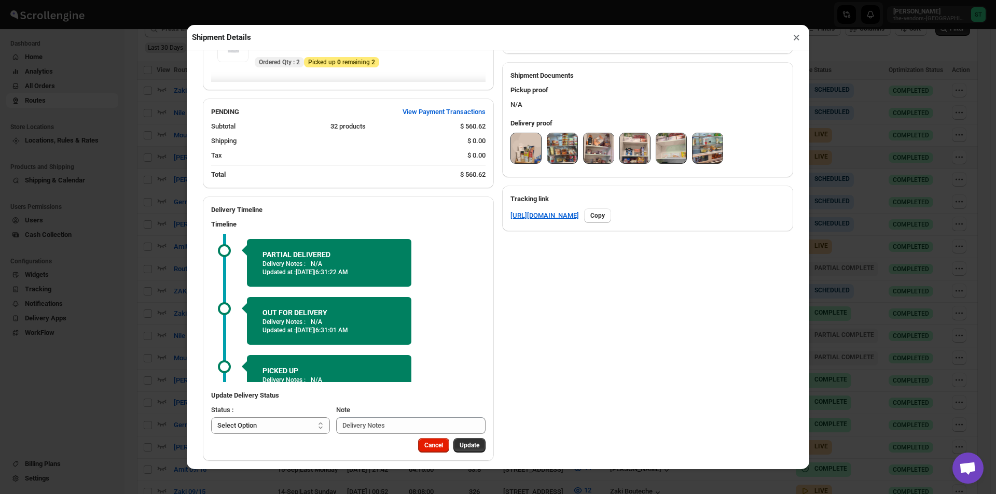
click at [529, 160] on img at bounding box center [526, 148] width 30 height 30
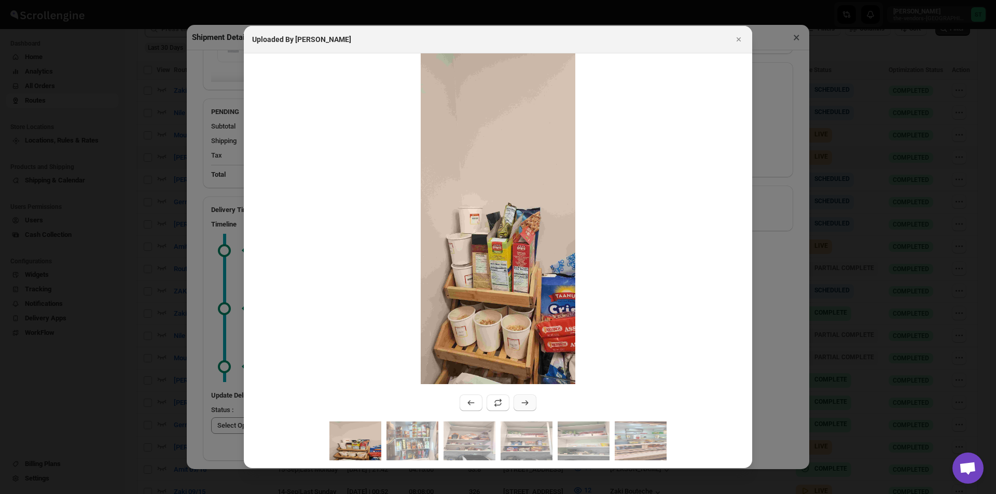
click at [526, 404] on icon ":r11e7:" at bounding box center [525, 403] width 10 height 10
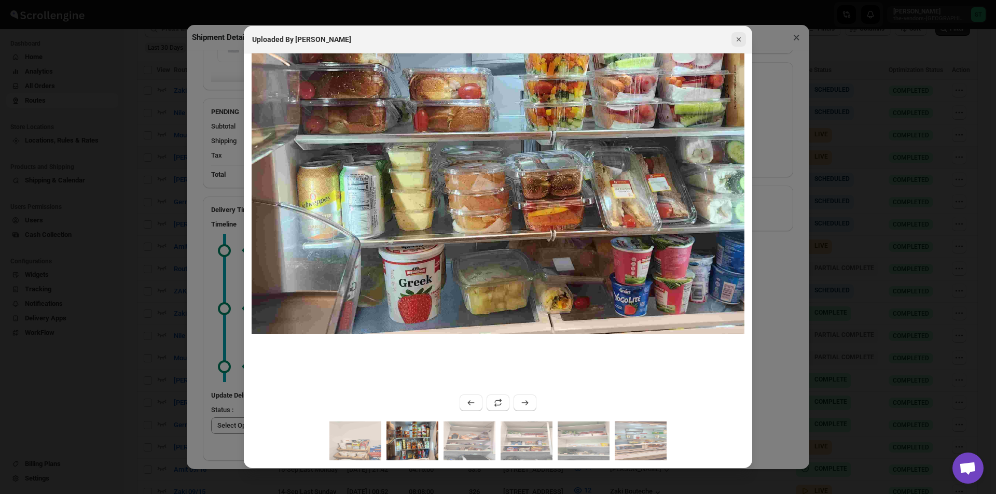
click at [736, 37] on icon "Close" at bounding box center [738, 39] width 10 height 10
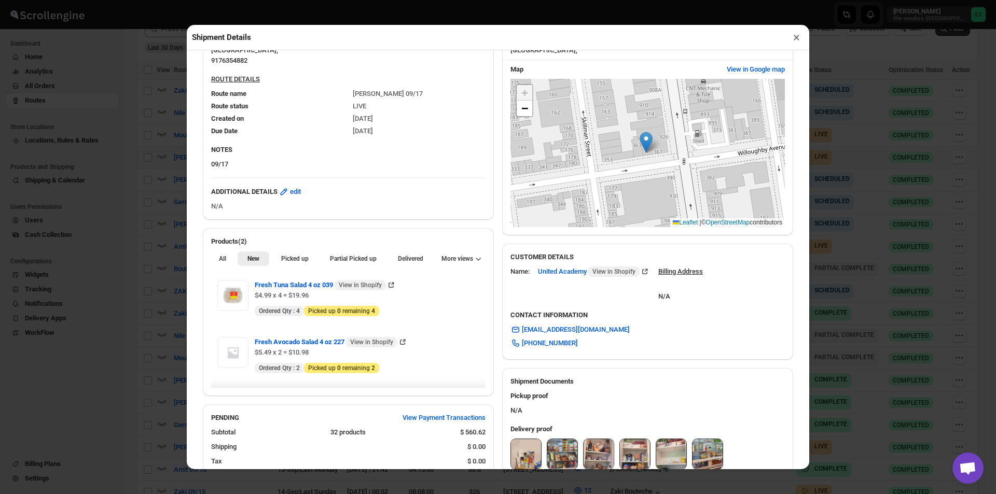
scroll to position [156, 0]
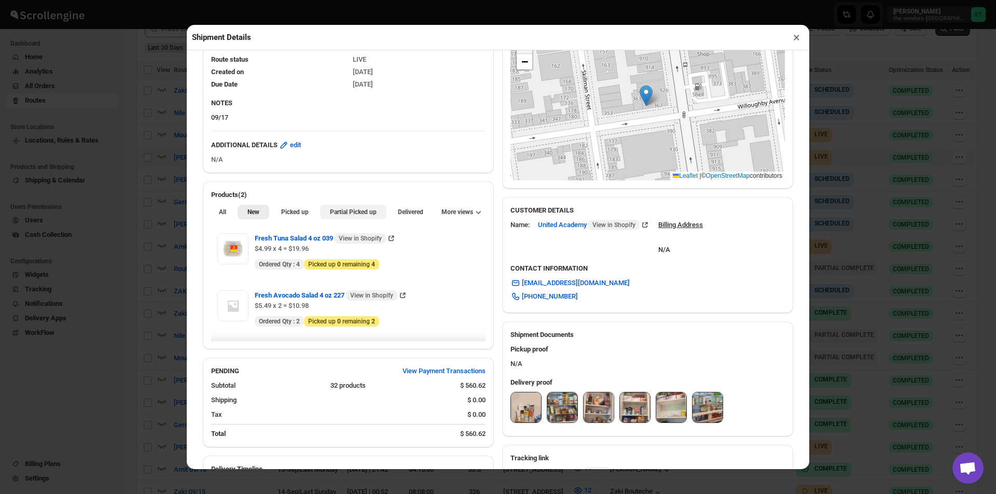
click at [331, 212] on span "Partial Picked up" at bounding box center [353, 212] width 47 height 8
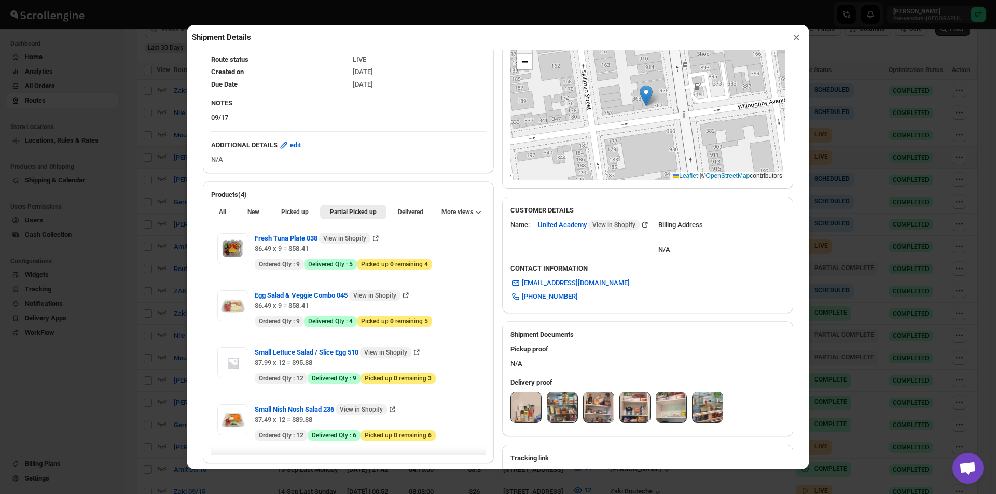
click at [799, 38] on button "×" at bounding box center [796, 37] width 15 height 15
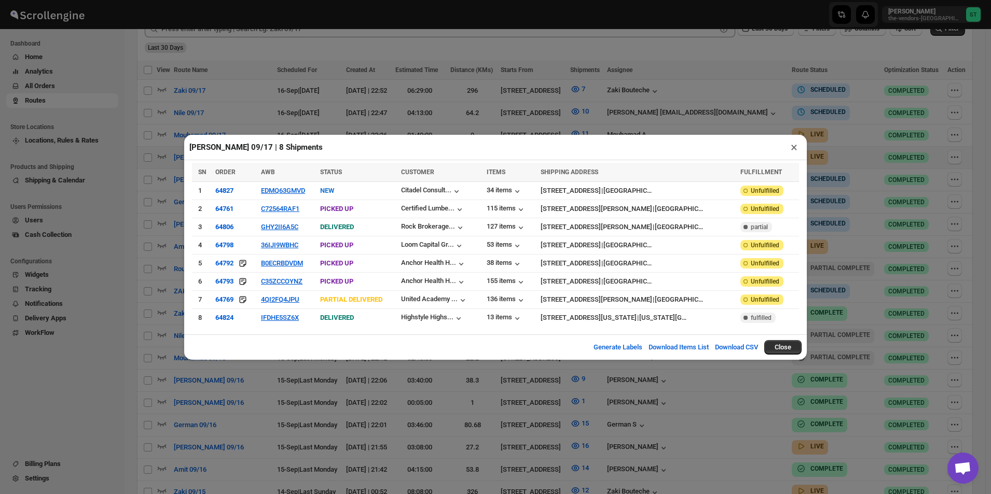
click at [789, 149] on button "×" at bounding box center [793, 147] width 15 height 15
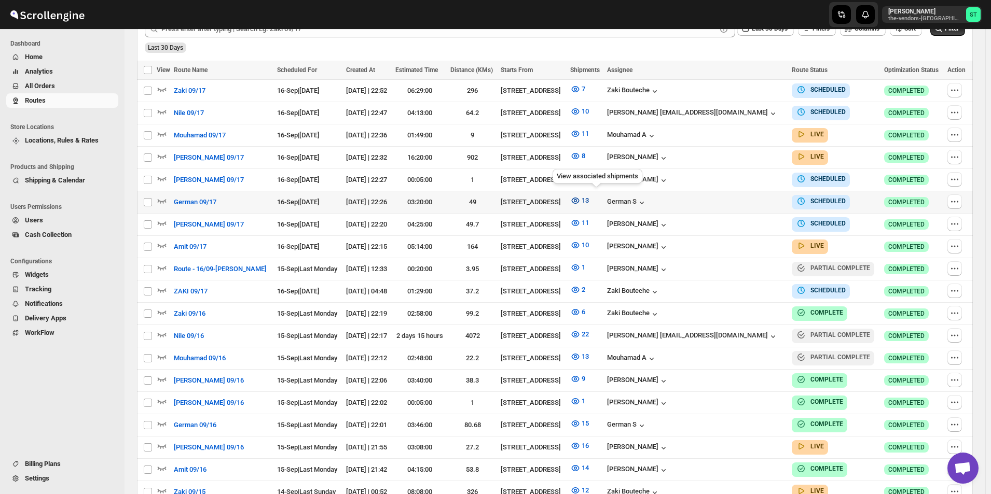
click at [580, 197] on icon "button" at bounding box center [575, 201] width 10 height 10
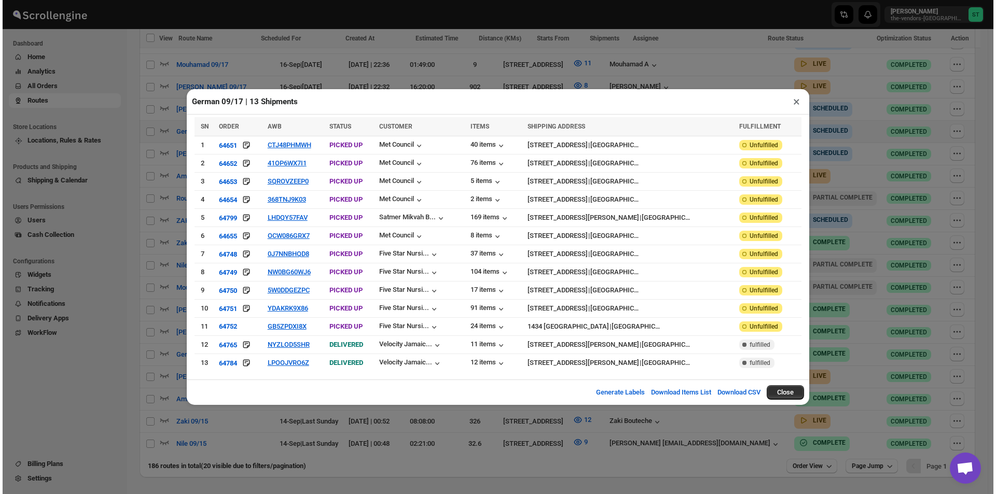
scroll to position [407, 0]
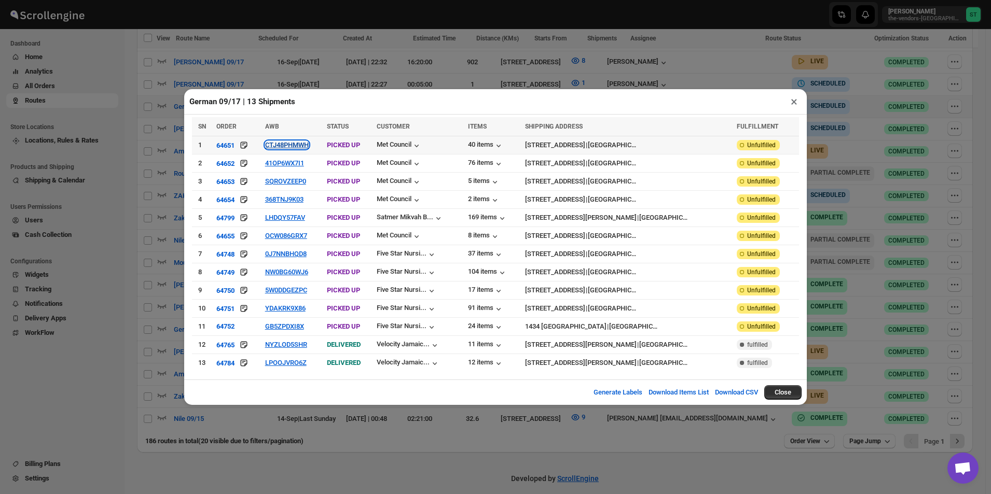
click at [308, 149] on button "CTJ48PHMWH" at bounding box center [287, 145] width 44 height 8
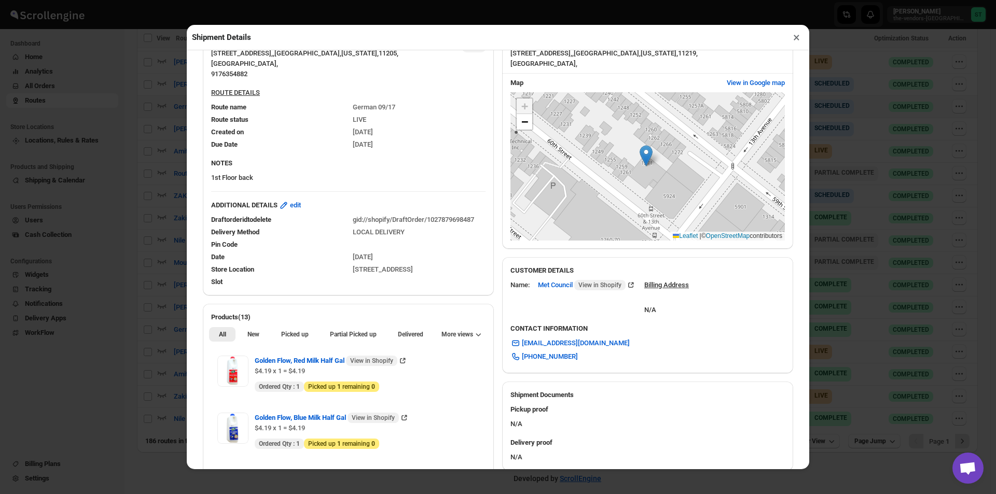
scroll to position [259, 0]
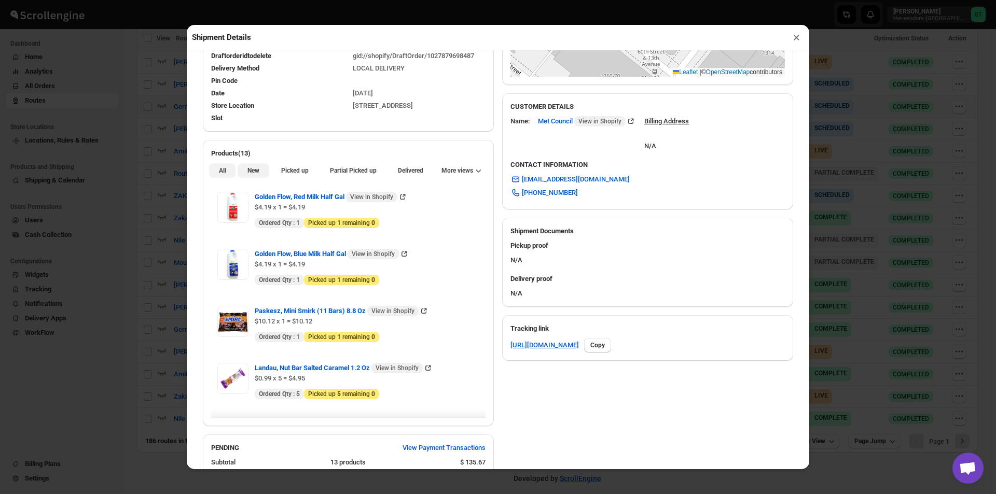
click at [240, 174] on button "New" at bounding box center [253, 170] width 31 height 15
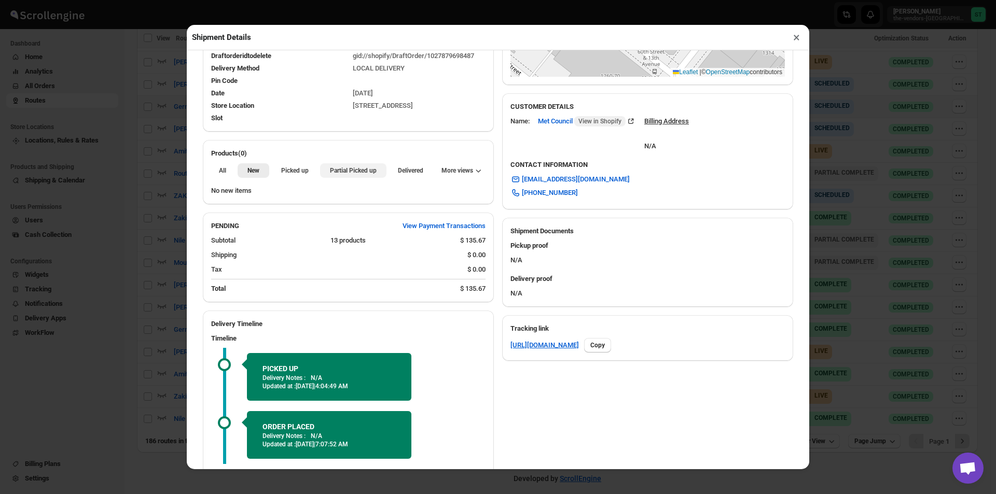
click at [365, 178] on button "Partial Picked up" at bounding box center [353, 170] width 66 height 15
click at [800, 43] on button "×" at bounding box center [796, 37] width 15 height 15
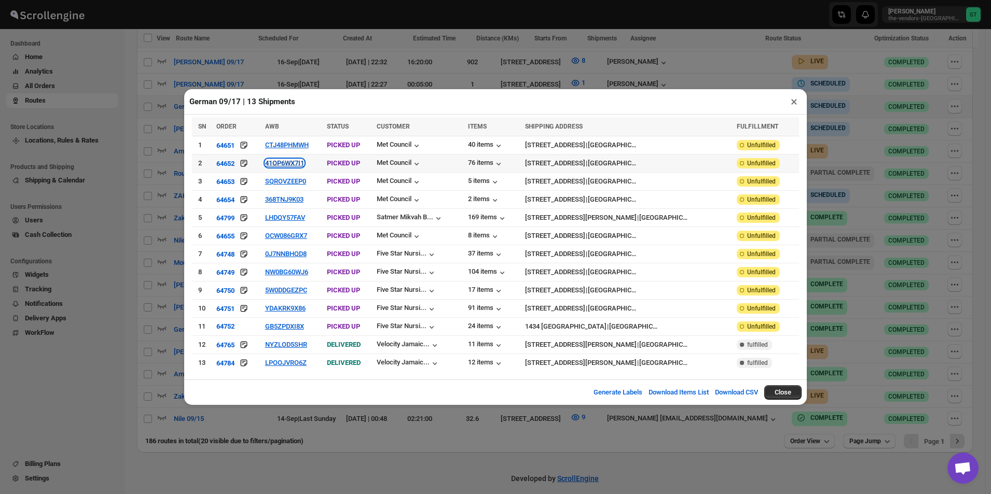
click at [297, 164] on button "41OP6WX7I1" at bounding box center [284, 163] width 39 height 8
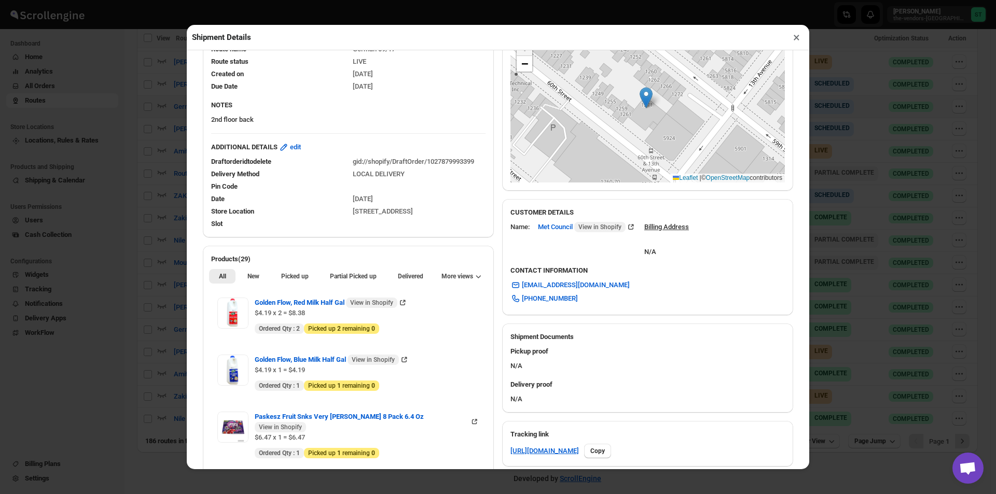
scroll to position [156, 0]
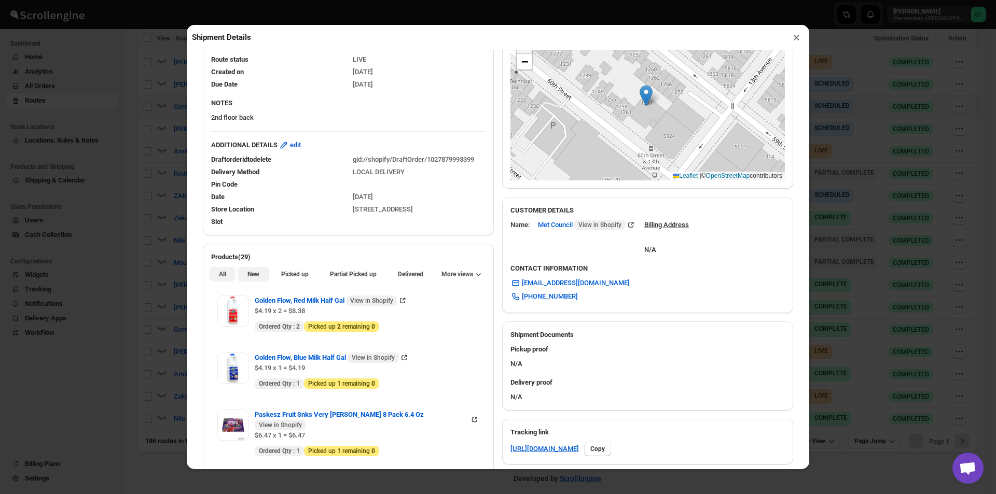
click at [257, 280] on button "New" at bounding box center [253, 274] width 31 height 15
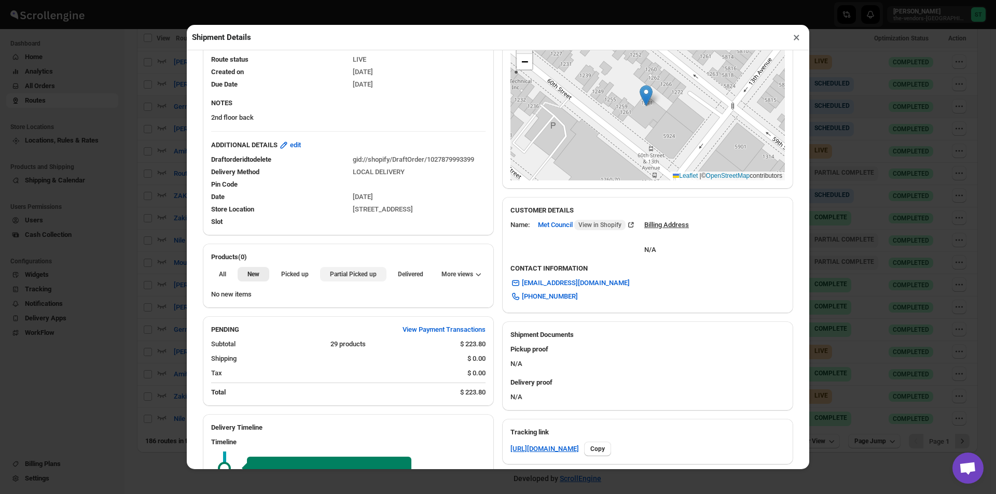
click at [340, 275] on span "Partial Picked up" at bounding box center [353, 274] width 47 height 8
click at [795, 40] on button "×" at bounding box center [796, 37] width 15 height 15
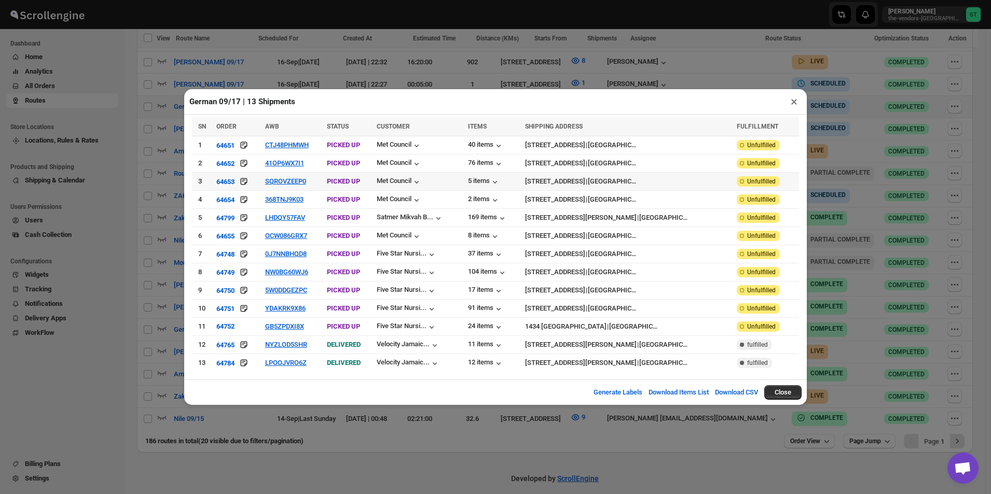
click at [299, 179] on td "SQROVZEEP0" at bounding box center [293, 182] width 62 height 18
click at [298, 181] on button "SQROVZEEP0" at bounding box center [285, 181] width 41 height 8
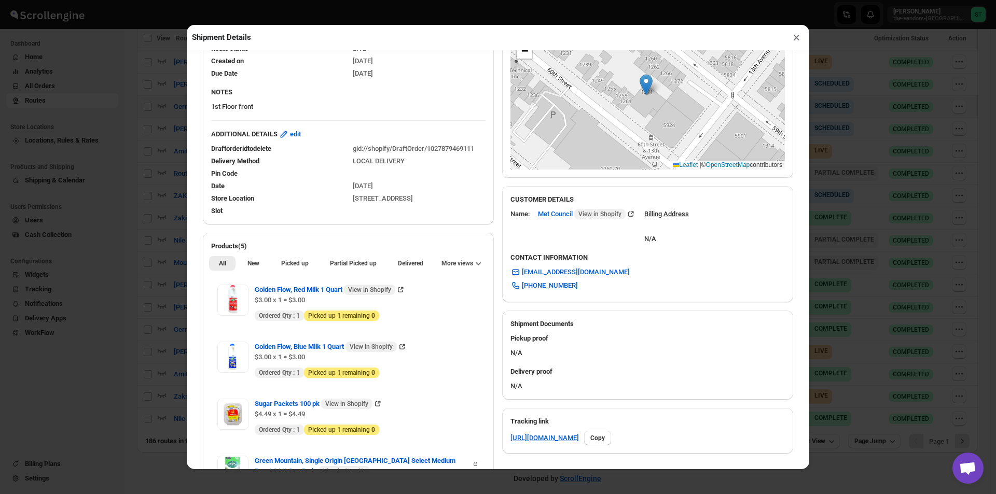
scroll to position [207, 0]
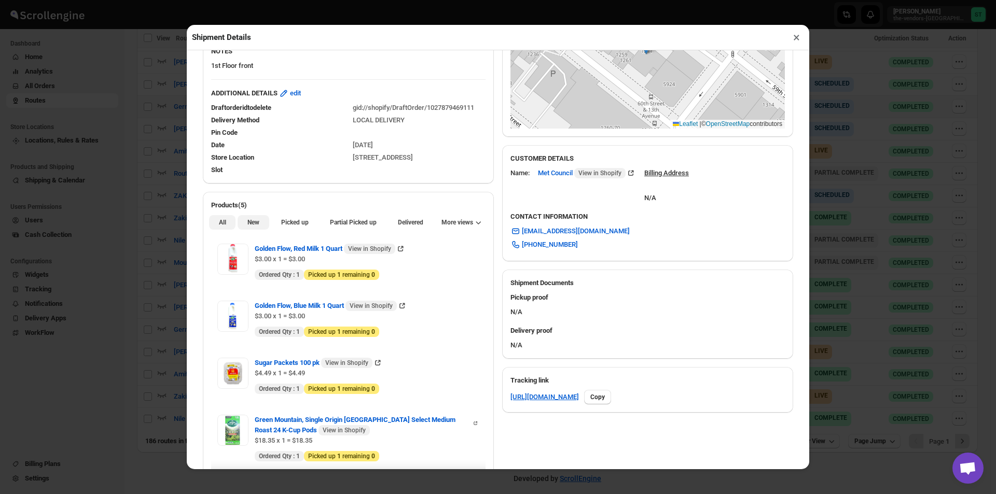
click at [249, 223] on span "New" at bounding box center [253, 222] width 12 height 8
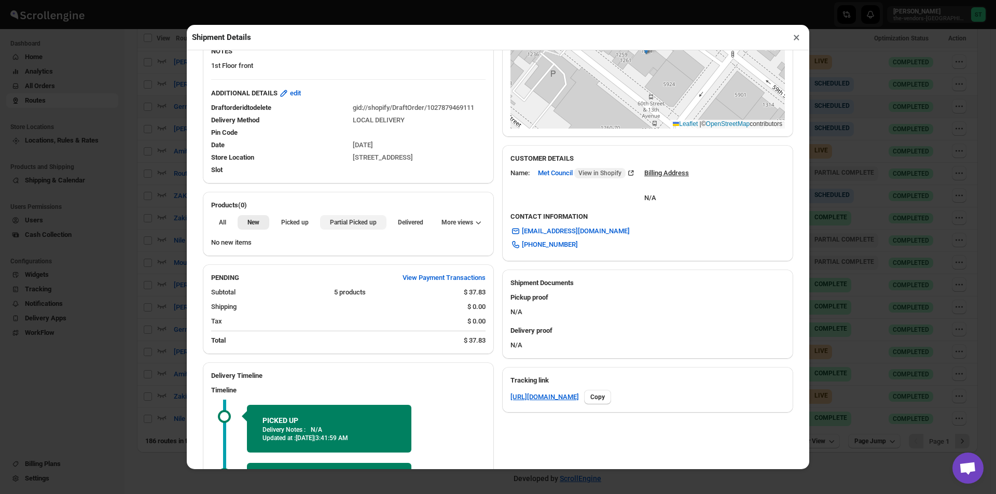
click at [346, 222] on span "Partial Picked up" at bounding box center [353, 222] width 47 height 8
click at [796, 42] on button "×" at bounding box center [796, 37] width 15 height 15
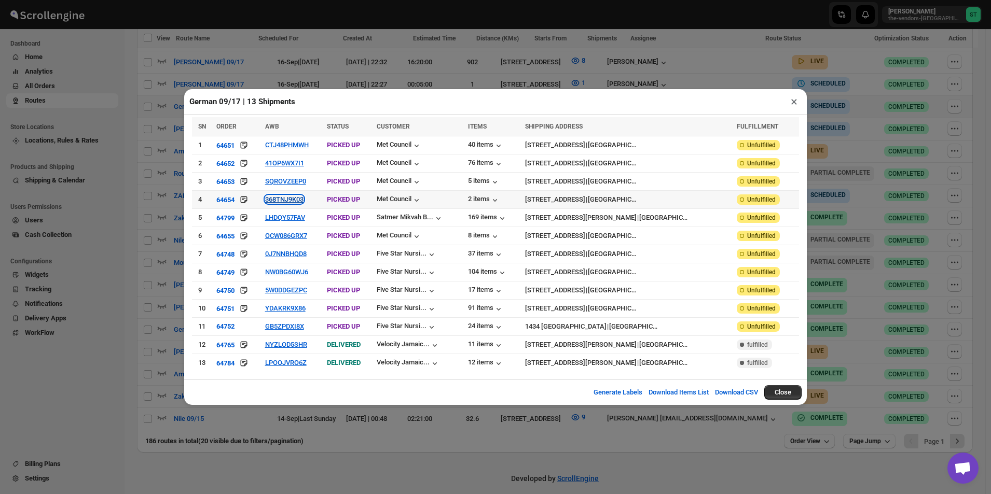
click at [303, 201] on button "368TNJ9K03" at bounding box center [284, 200] width 38 height 8
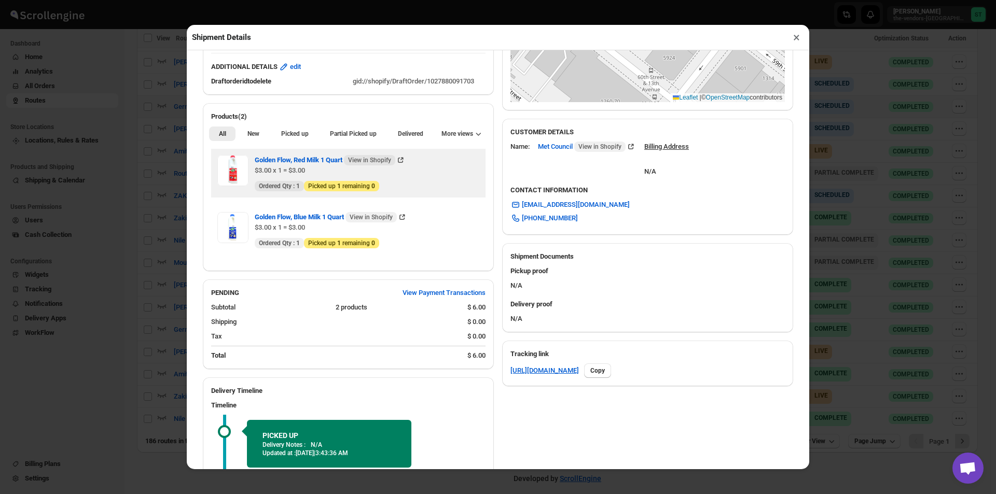
scroll to position [259, 0]
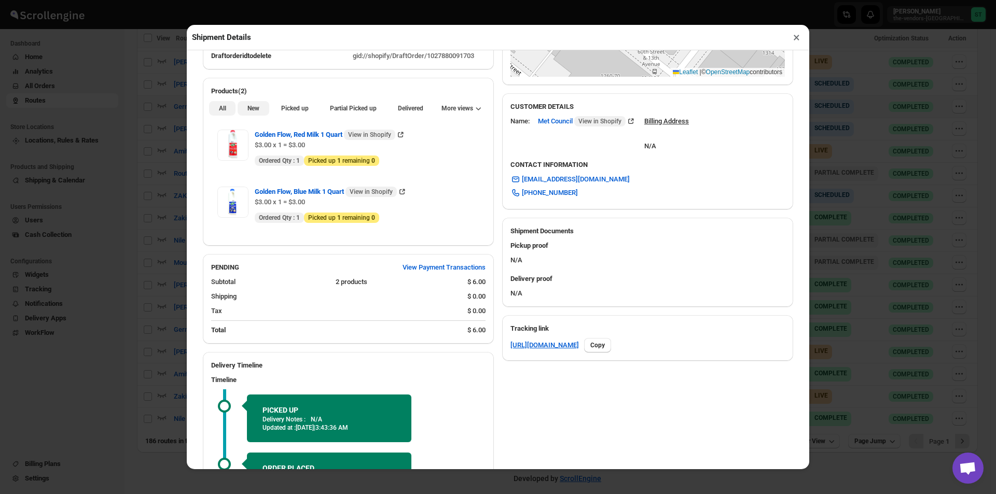
click at [253, 108] on span "New" at bounding box center [253, 108] width 12 height 8
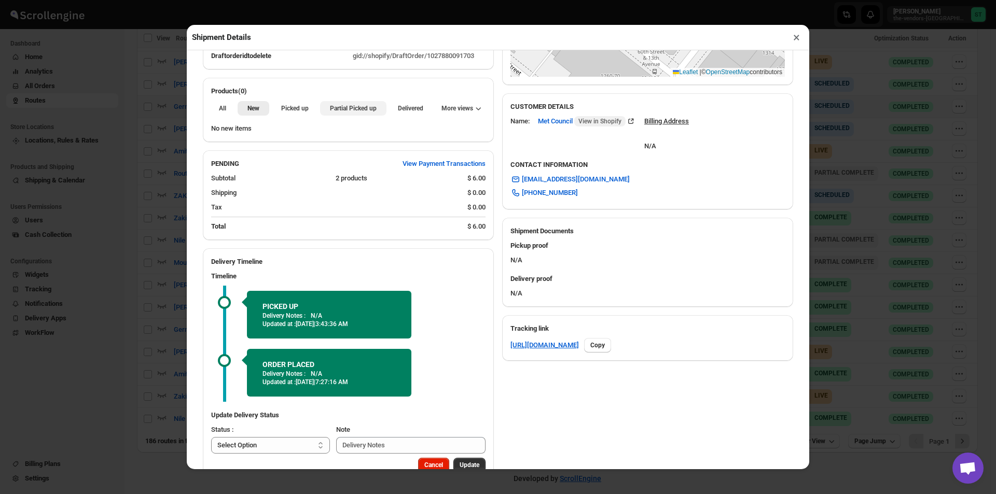
click at [362, 110] on span "Partial Picked up" at bounding box center [353, 108] width 47 height 8
click at [796, 37] on button "×" at bounding box center [796, 37] width 15 height 15
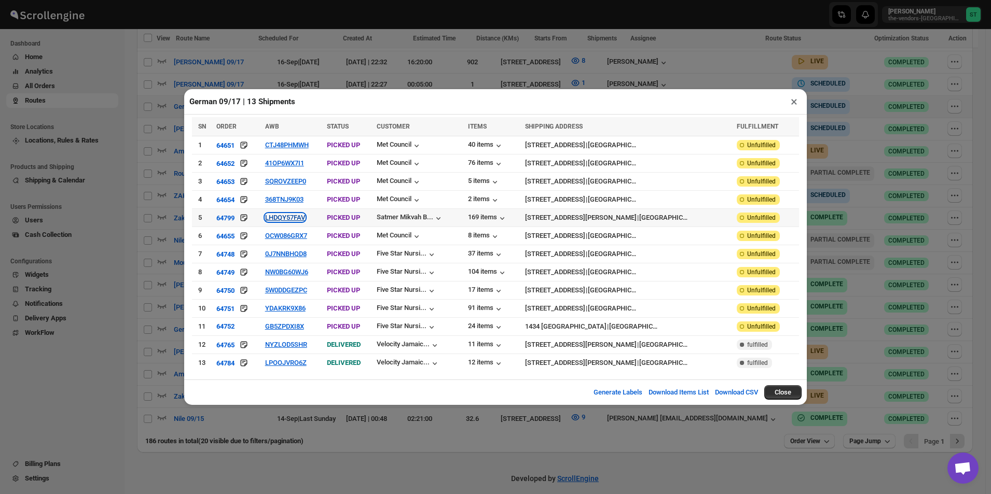
click at [301, 218] on button "LHDQY57FAV" at bounding box center [285, 218] width 40 height 8
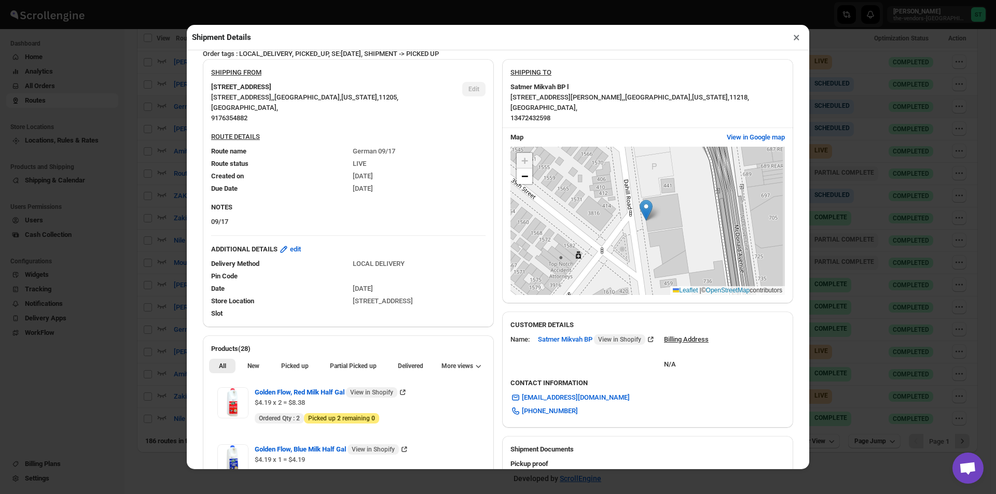
scroll to position [207, 0]
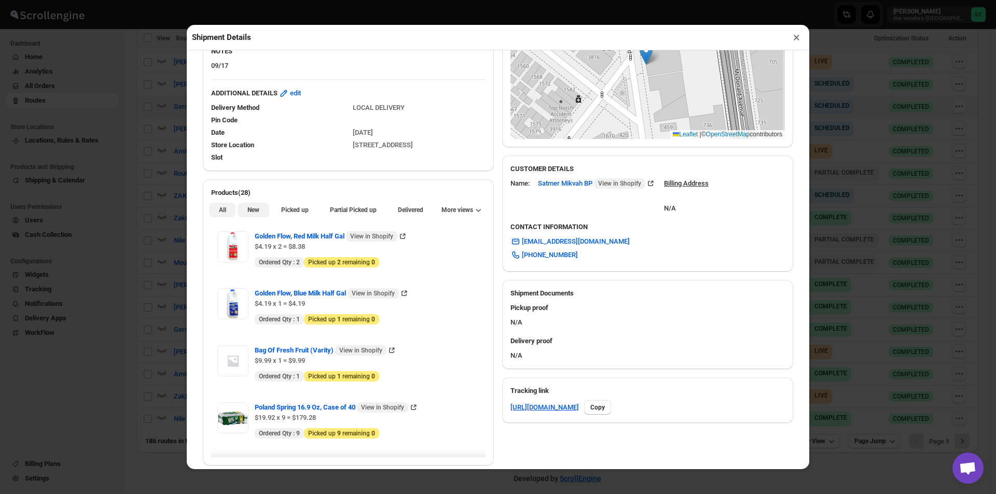
click at [249, 207] on button "New" at bounding box center [253, 210] width 31 height 15
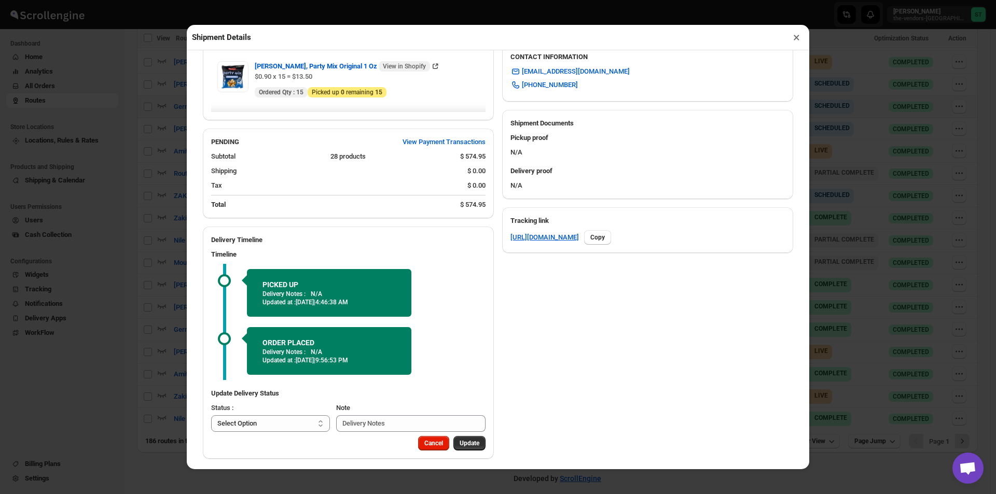
scroll to position [385, 0]
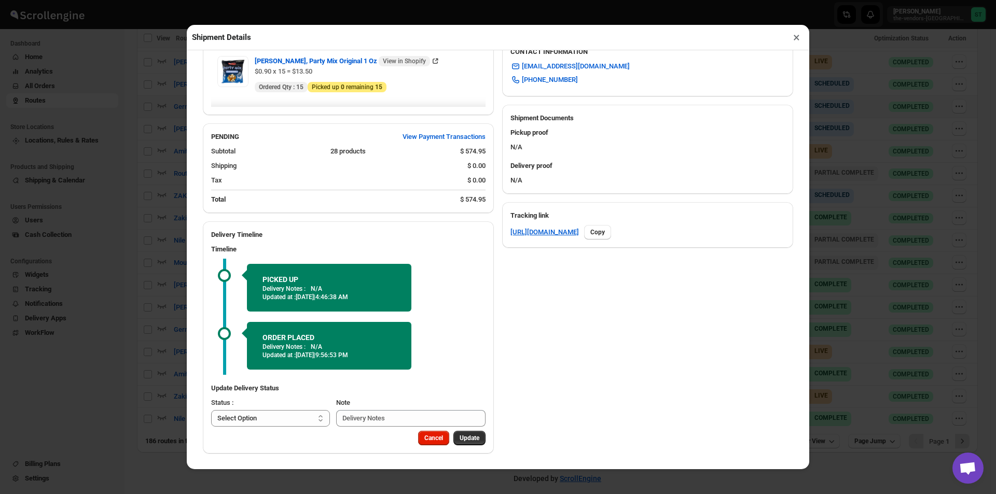
click at [792, 38] on button "×" at bounding box center [796, 37] width 15 height 15
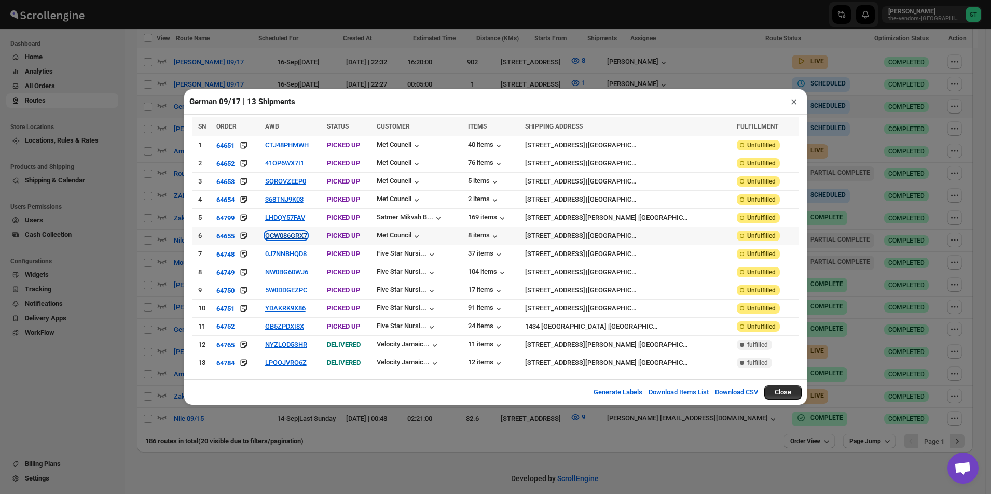
click at [299, 238] on button "OCW086GRX7" at bounding box center [286, 236] width 42 height 8
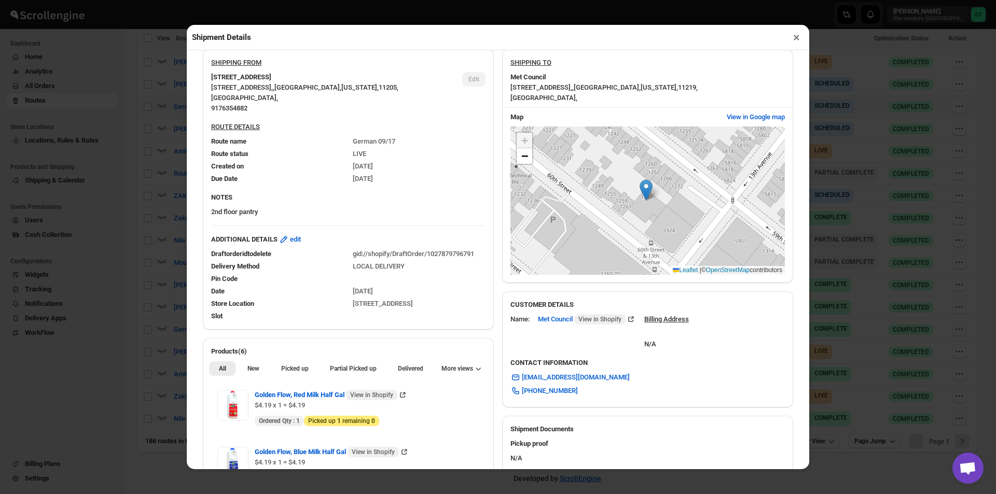
scroll to position [156, 0]
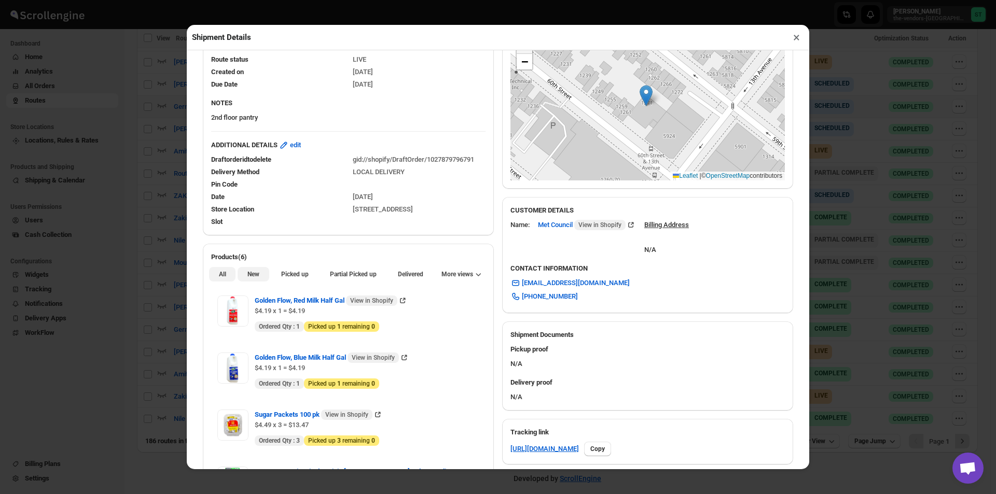
click at [255, 275] on span "New" at bounding box center [253, 274] width 12 height 8
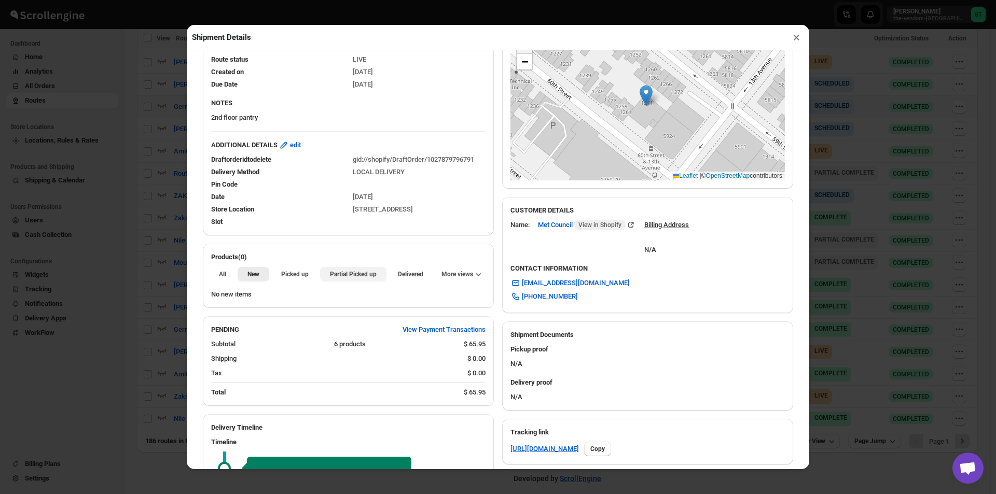
click at [344, 274] on span "Partial Picked up" at bounding box center [353, 274] width 47 height 8
click at [793, 41] on button "×" at bounding box center [796, 37] width 15 height 15
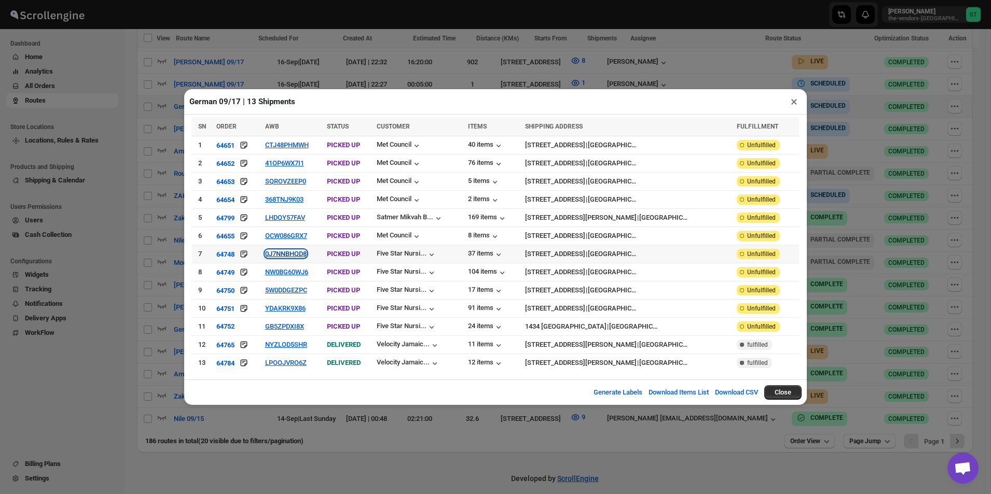
click at [288, 255] on button "0J7NNBHQD8" at bounding box center [285, 254] width 41 height 8
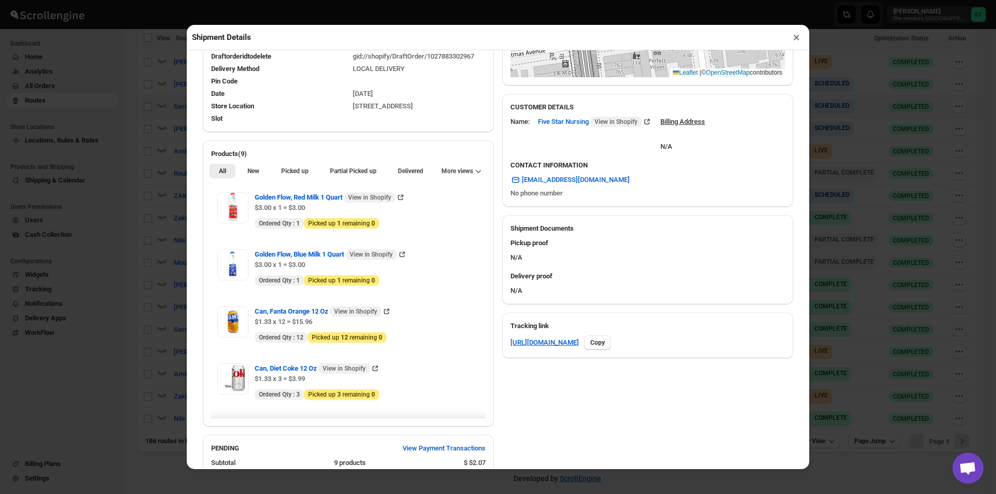
scroll to position [259, 0]
click at [256, 175] on span "New" at bounding box center [253, 170] width 12 height 8
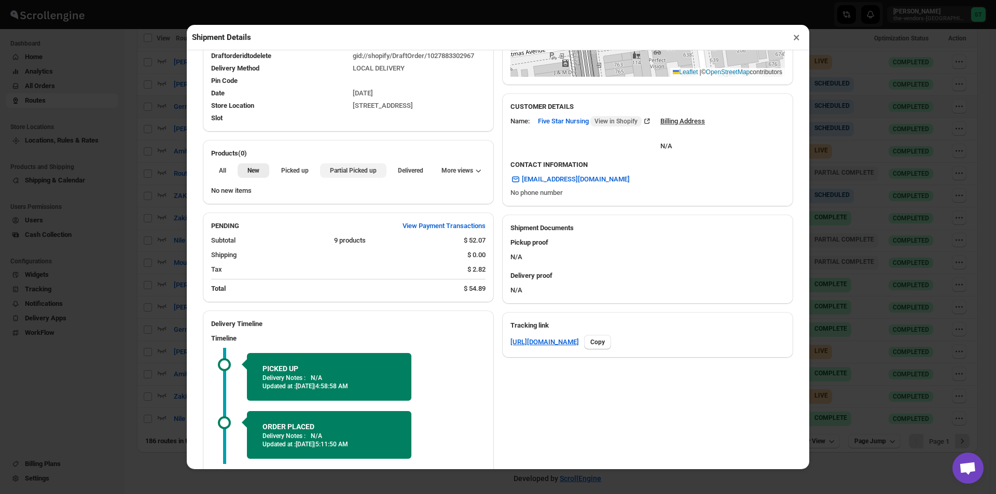
click at [356, 175] on span "Partial Picked up" at bounding box center [353, 170] width 47 height 8
click at [794, 40] on button "×" at bounding box center [796, 37] width 15 height 15
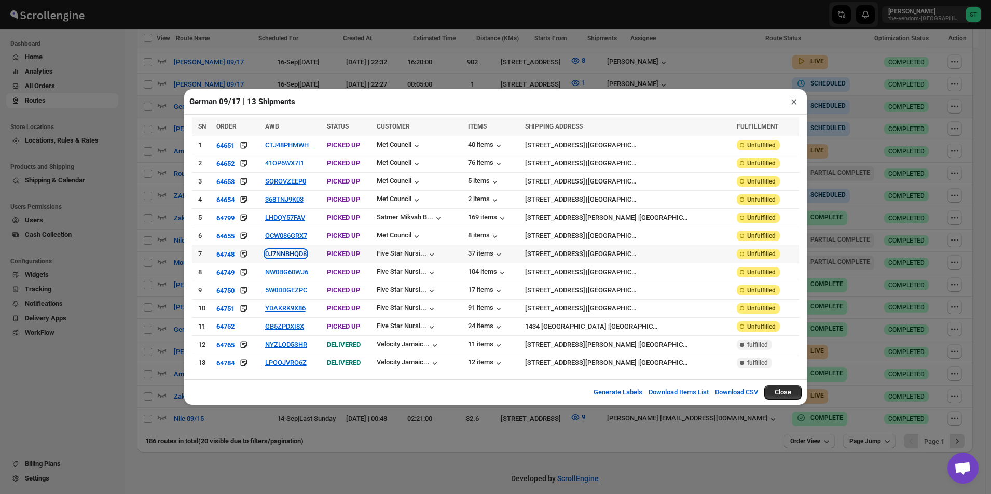
click at [304, 257] on button "0J7NNBHQD8" at bounding box center [285, 254] width 41 height 8
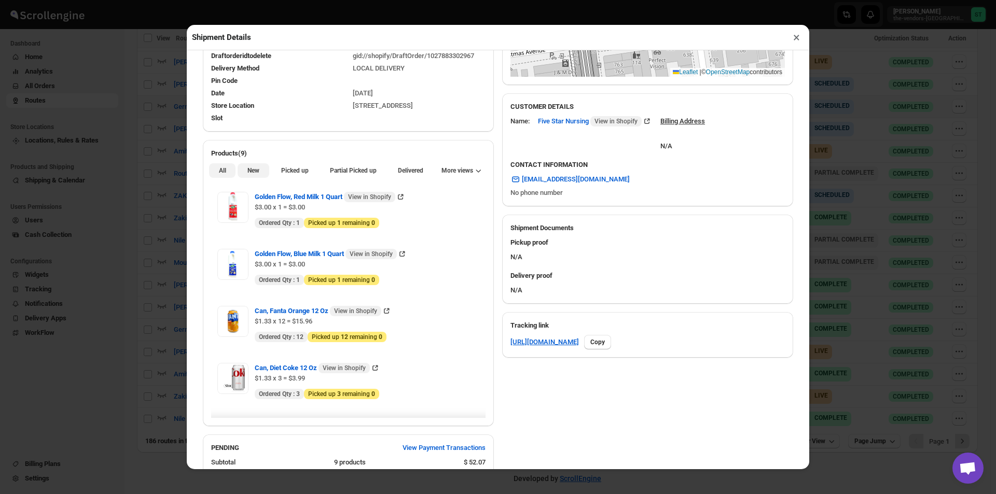
click at [257, 173] on span "New" at bounding box center [253, 170] width 12 height 8
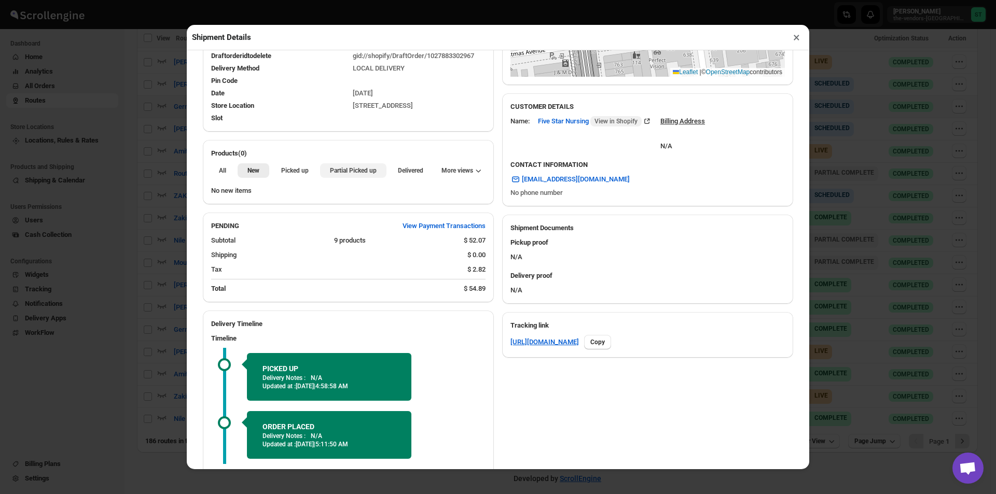
click at [369, 171] on span "Partial Picked up" at bounding box center [353, 170] width 47 height 8
click at [797, 43] on button "×" at bounding box center [796, 37] width 15 height 15
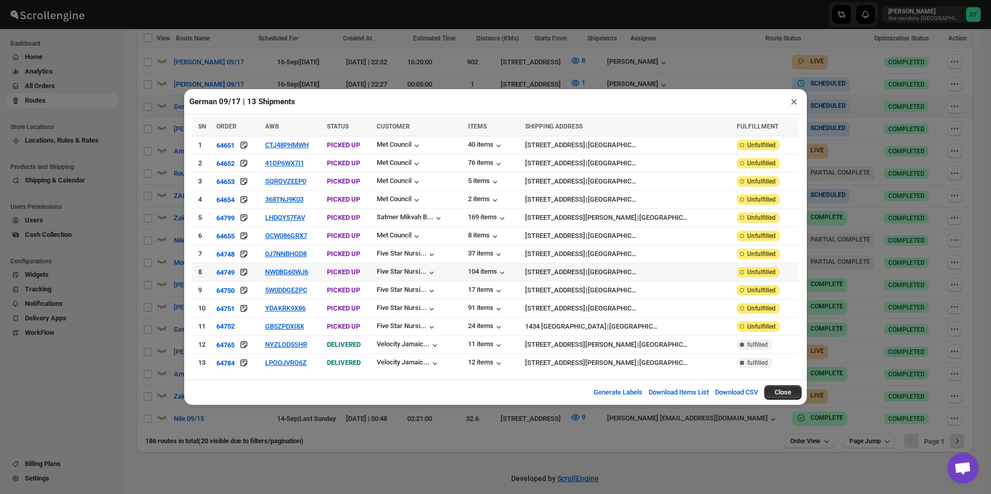
click at [308, 268] on td "NW0BG60WJ6" at bounding box center [293, 272] width 62 height 18
click at [306, 270] on button "NW0BG60WJ6" at bounding box center [286, 272] width 43 height 8
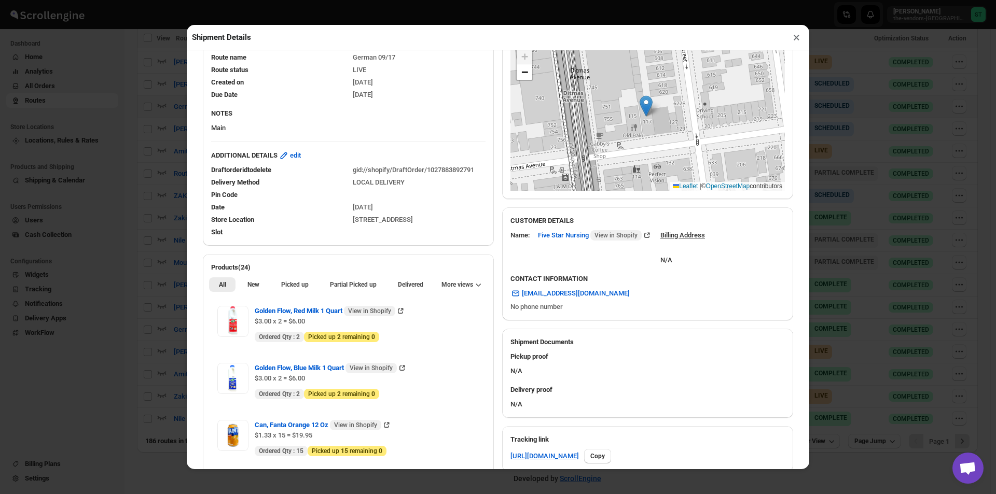
scroll to position [156, 0]
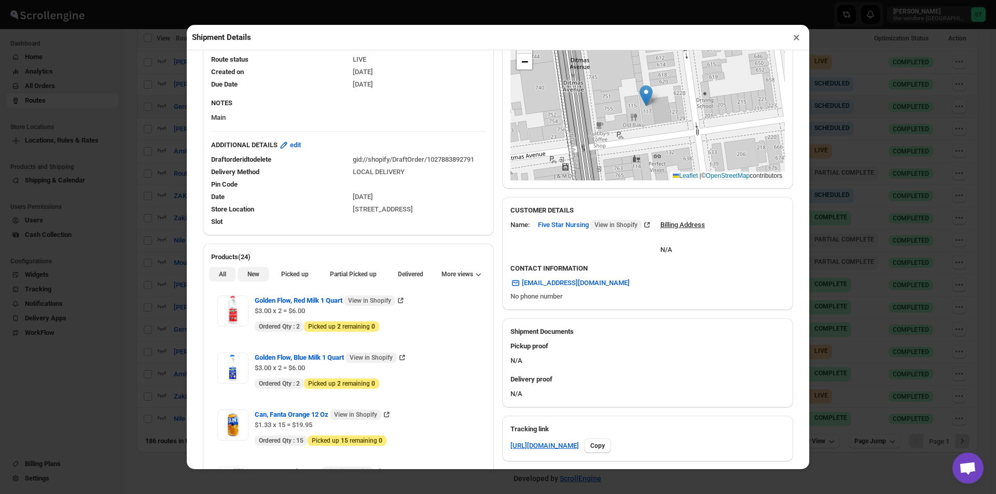
click at [252, 275] on span "New" at bounding box center [253, 274] width 12 height 8
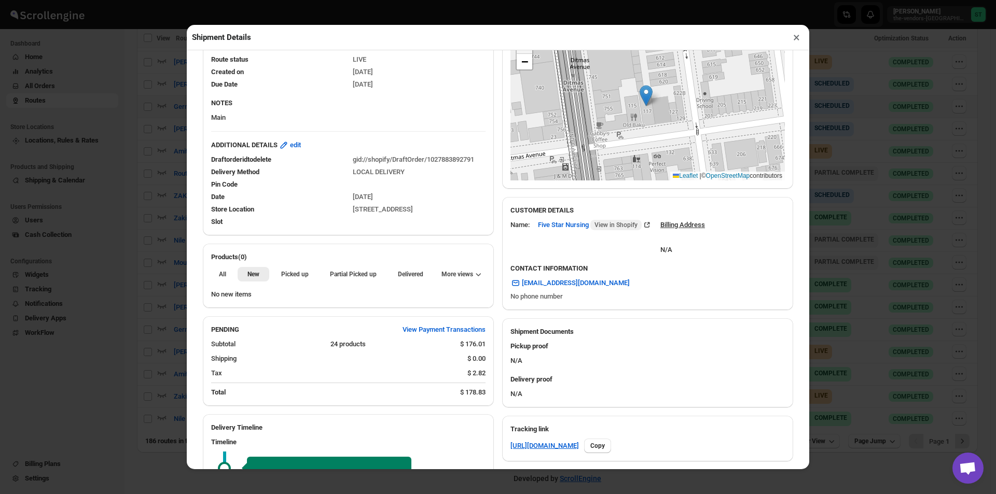
click at [343, 268] on div "All New Picked up Partial Picked up Partial delivered Delivered Returned More v…" at bounding box center [348, 273] width 291 height 23
click at [343, 274] on span "Partial Picked up" at bounding box center [353, 274] width 47 height 8
click at [798, 41] on button "×" at bounding box center [796, 37] width 15 height 15
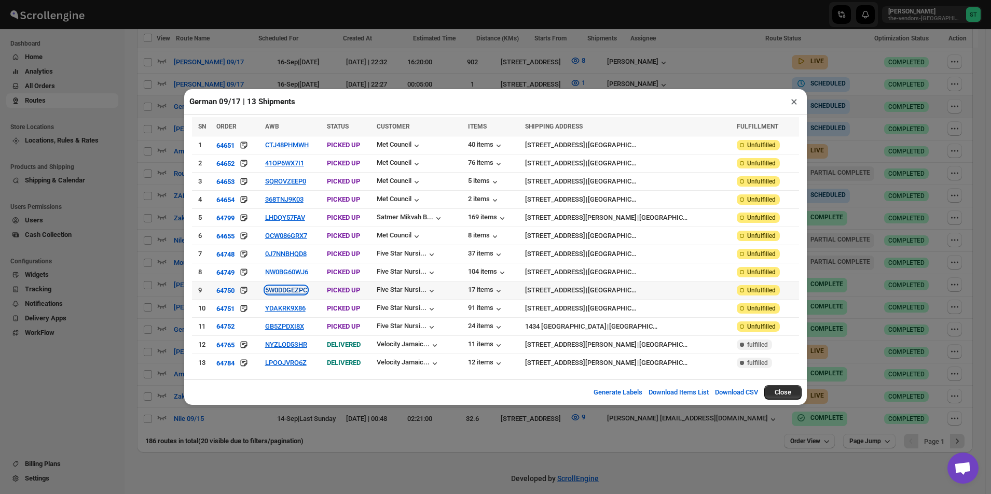
click at [305, 289] on button "5W0DDGEZPC" at bounding box center [286, 290] width 42 height 8
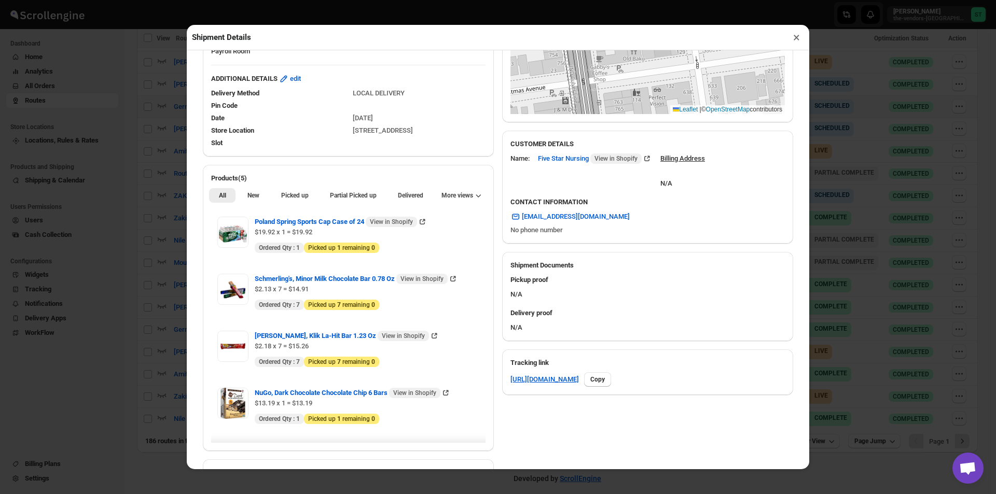
scroll to position [311, 0]
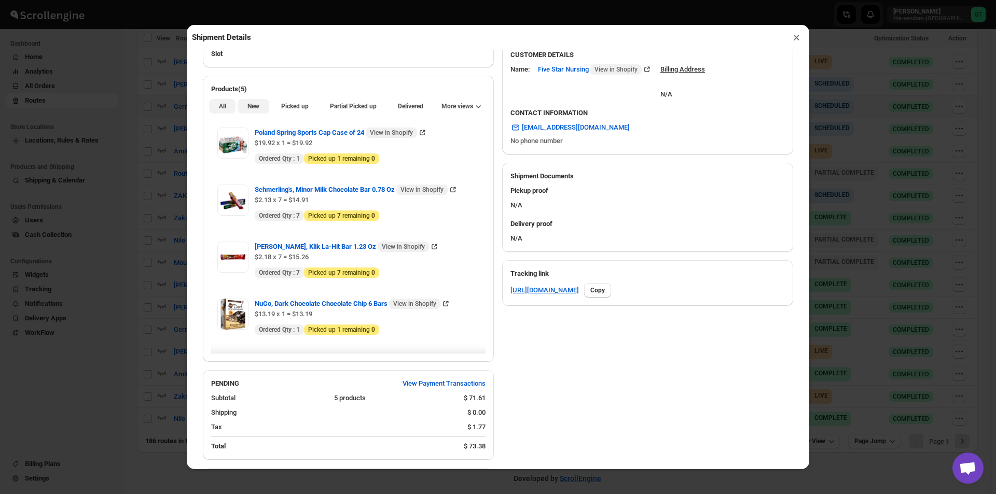
click at [255, 105] on span "New" at bounding box center [253, 106] width 12 height 8
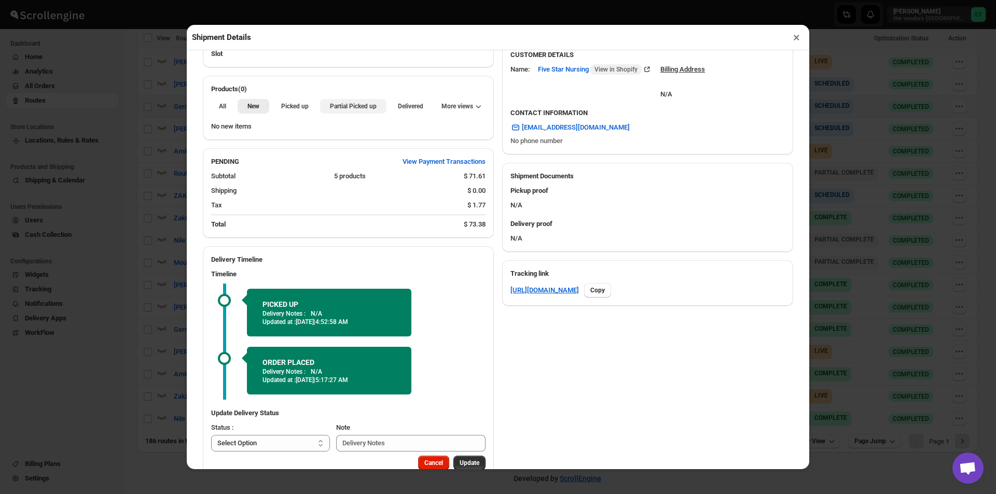
click at [347, 108] on span "Partial Picked up" at bounding box center [353, 106] width 47 height 8
click at [797, 39] on button "×" at bounding box center [796, 37] width 15 height 15
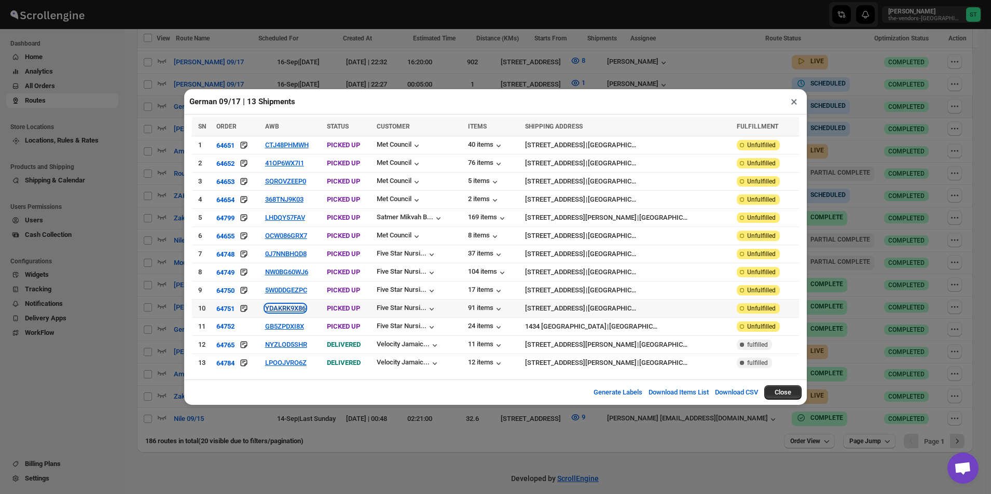
click at [296, 305] on button "YDAKRK9X86" at bounding box center [285, 308] width 40 height 8
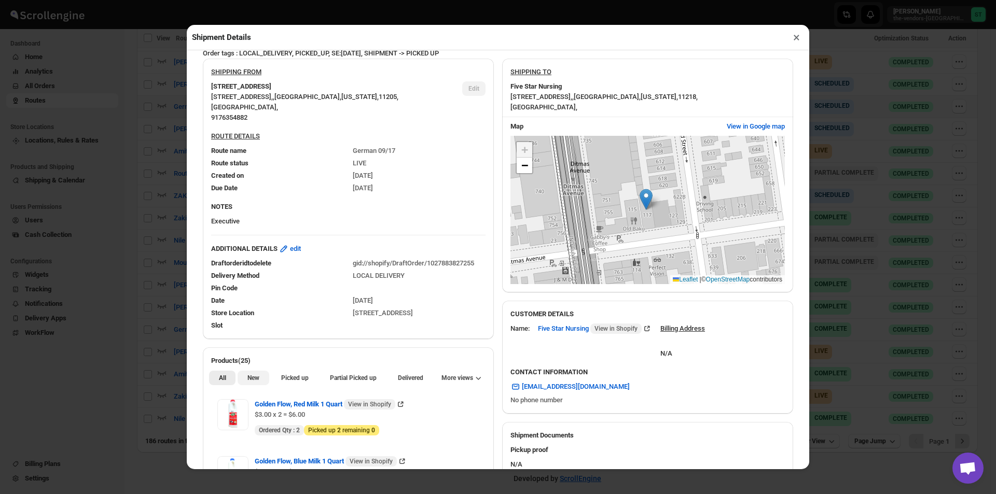
scroll to position [156, 0]
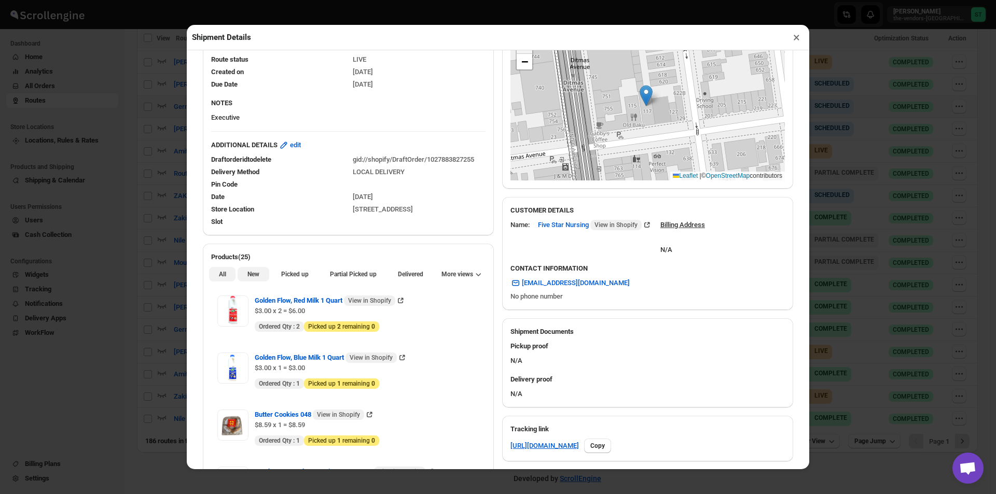
click at [254, 276] on span "New" at bounding box center [253, 274] width 12 height 8
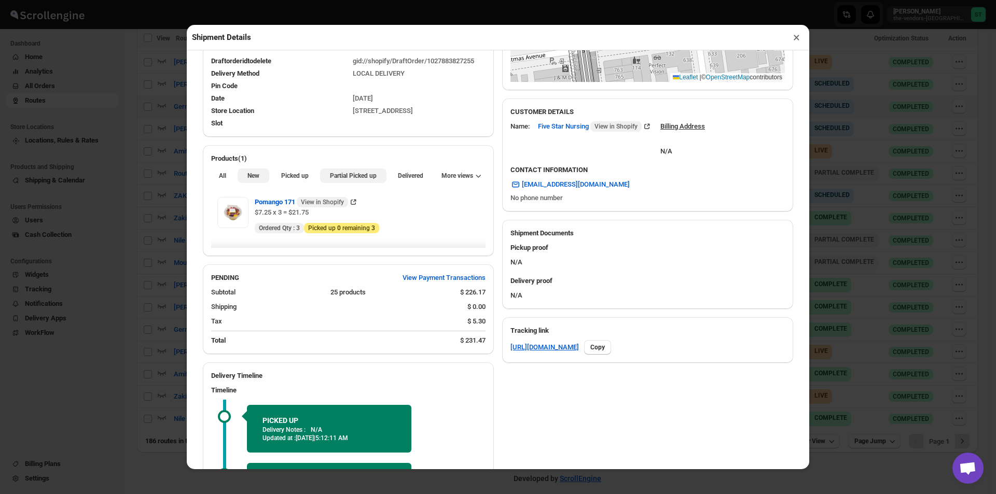
scroll to position [242, 0]
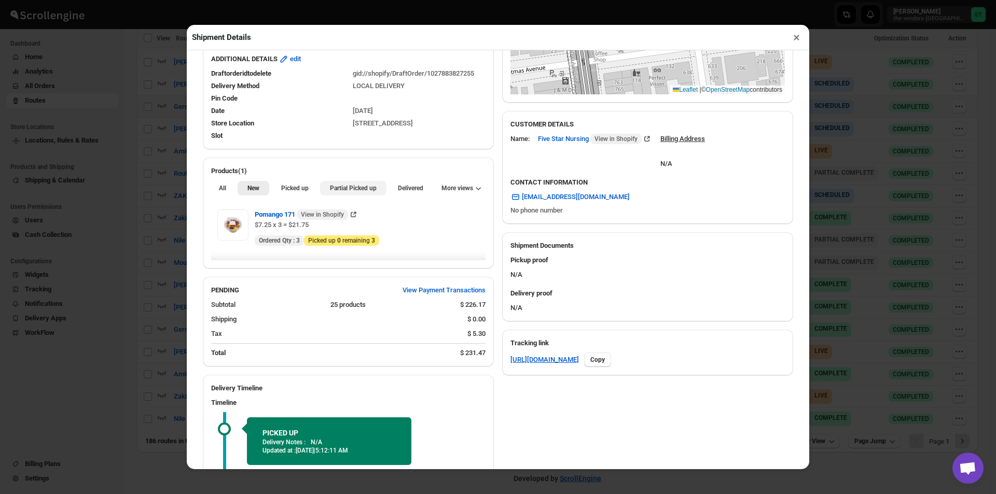
click at [335, 192] on span "Partial Picked up" at bounding box center [353, 188] width 47 height 8
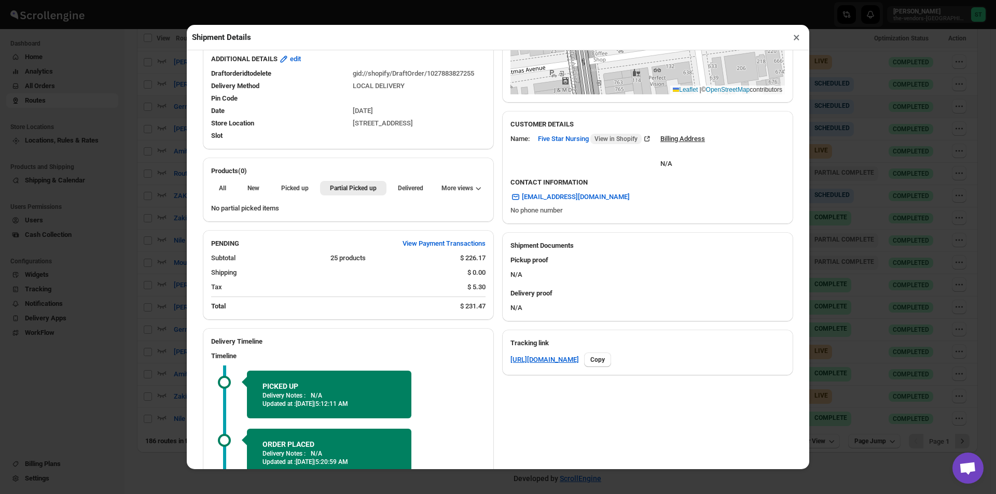
click at [795, 40] on button "×" at bounding box center [796, 37] width 15 height 15
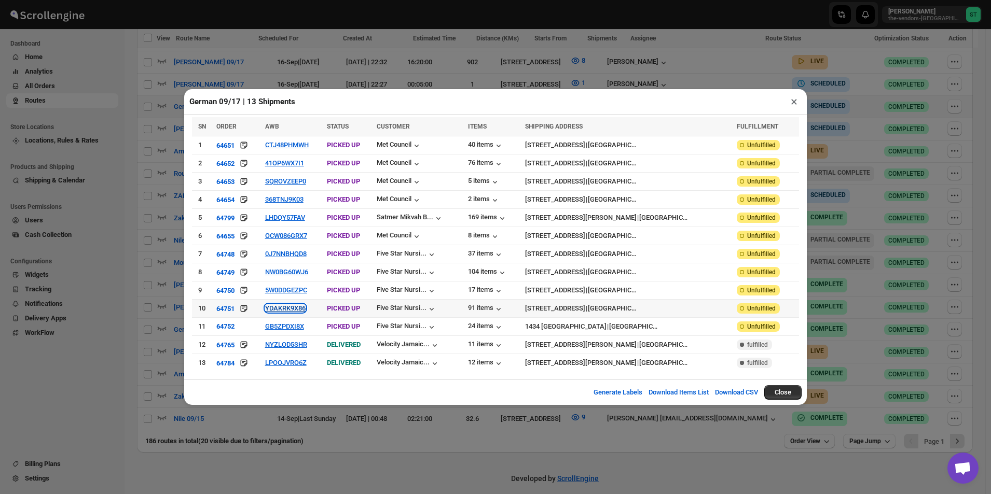
click at [290, 304] on button "YDAKRK9X86" at bounding box center [285, 308] width 40 height 8
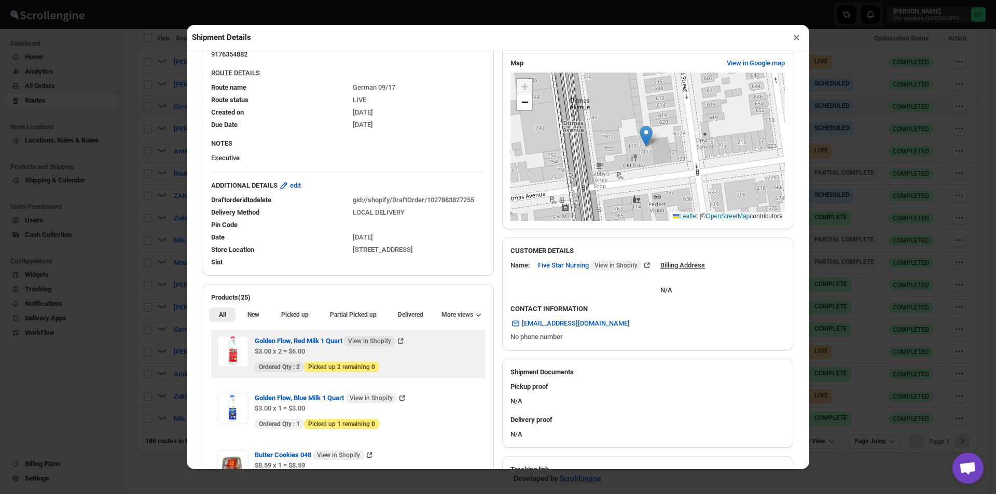
scroll to position [156, 0]
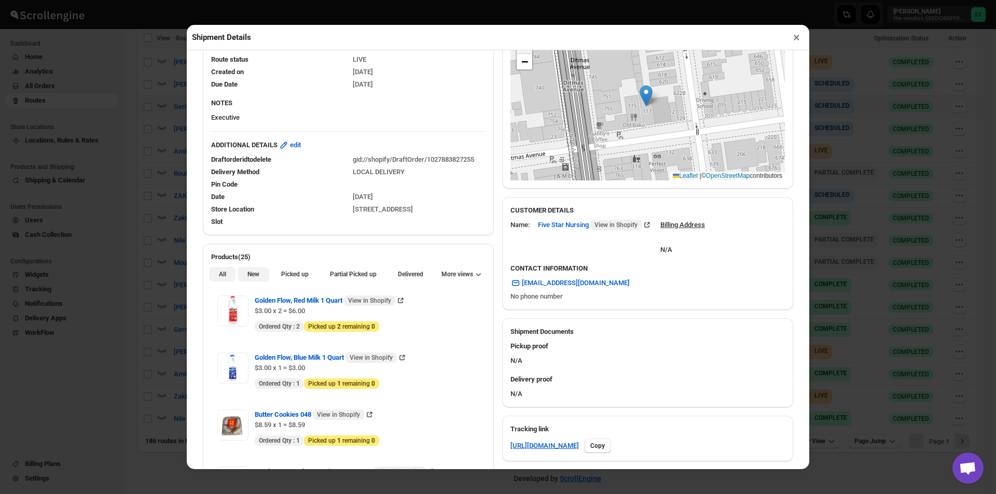
click at [250, 274] on span "New" at bounding box center [253, 274] width 12 height 8
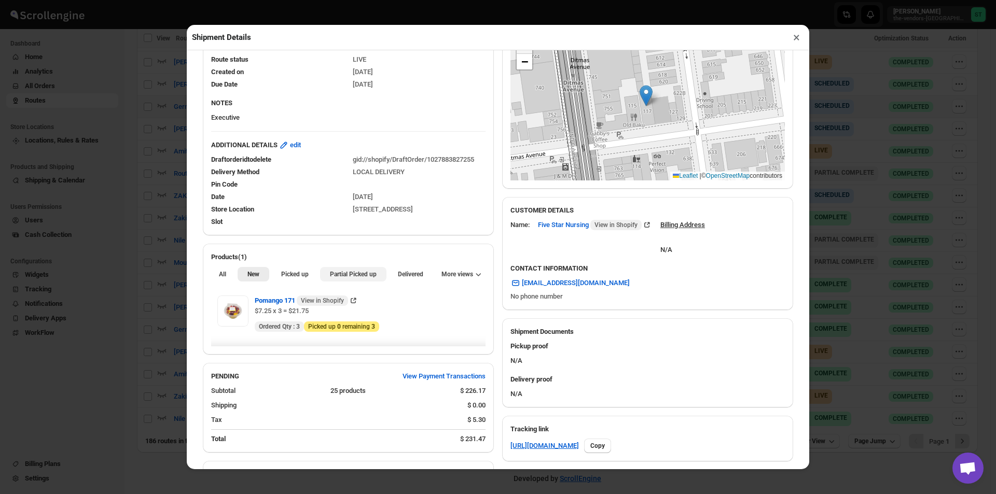
click at [362, 277] on span "Partial Picked up" at bounding box center [353, 274] width 47 height 8
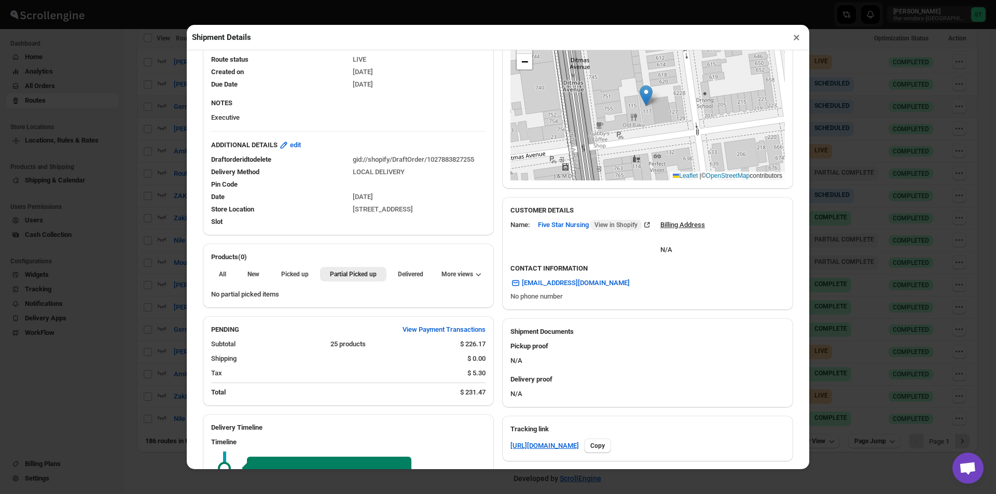
click at [793, 40] on button "×" at bounding box center [796, 37] width 15 height 15
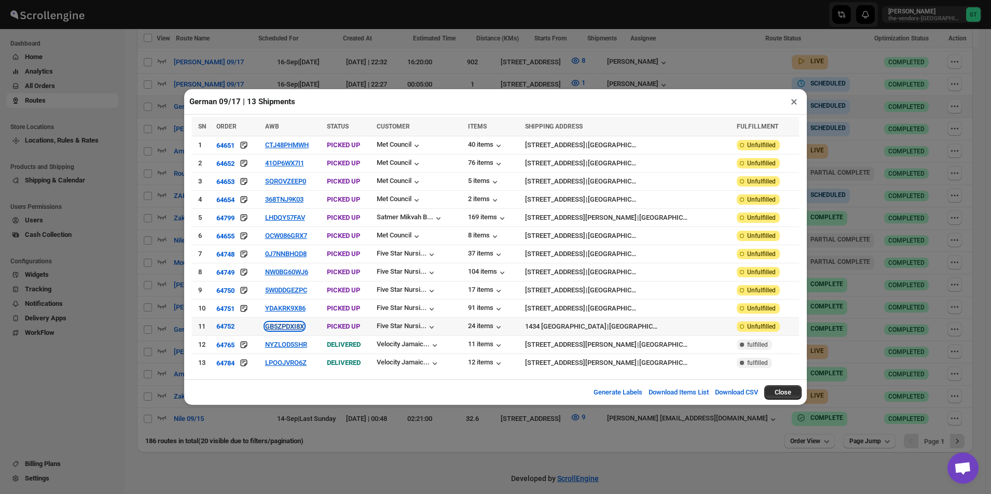
click at [304, 327] on button "GB5ZPDXI8X" at bounding box center [284, 327] width 39 height 8
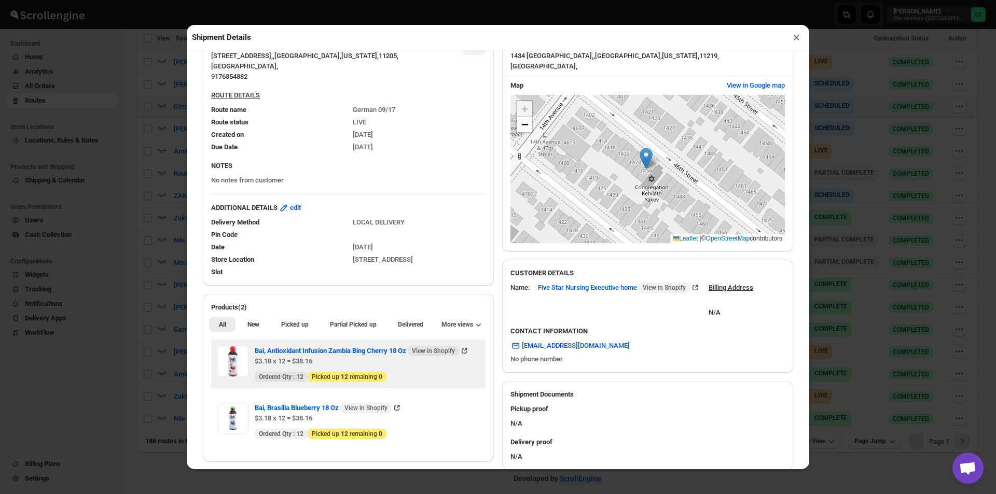
scroll to position [90, 0]
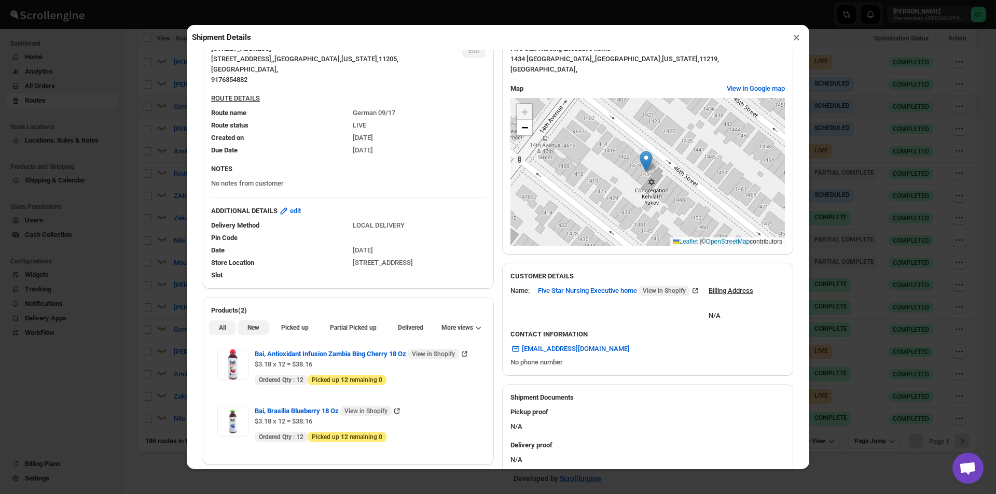
click at [249, 328] on span "New" at bounding box center [253, 328] width 12 height 8
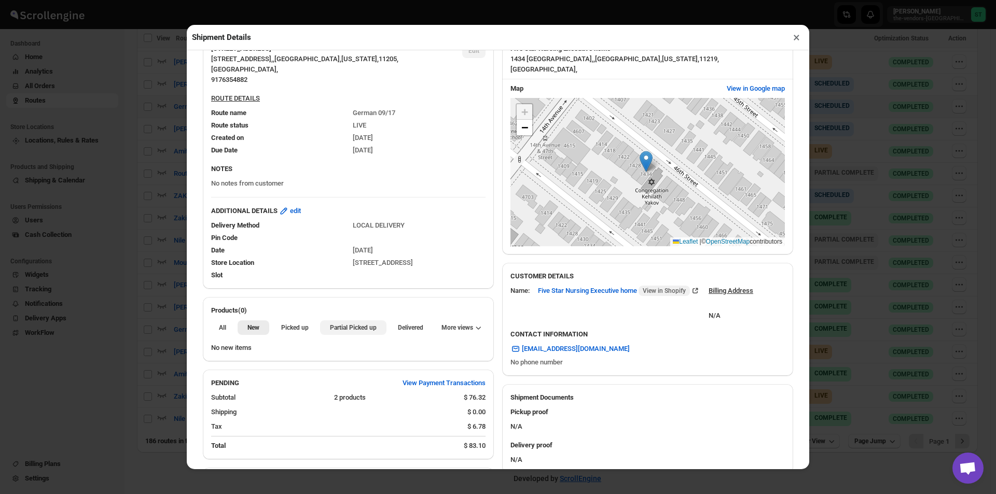
click at [335, 326] on span "Partial Picked up" at bounding box center [353, 328] width 47 height 8
click at [790, 38] on button "×" at bounding box center [796, 37] width 15 height 15
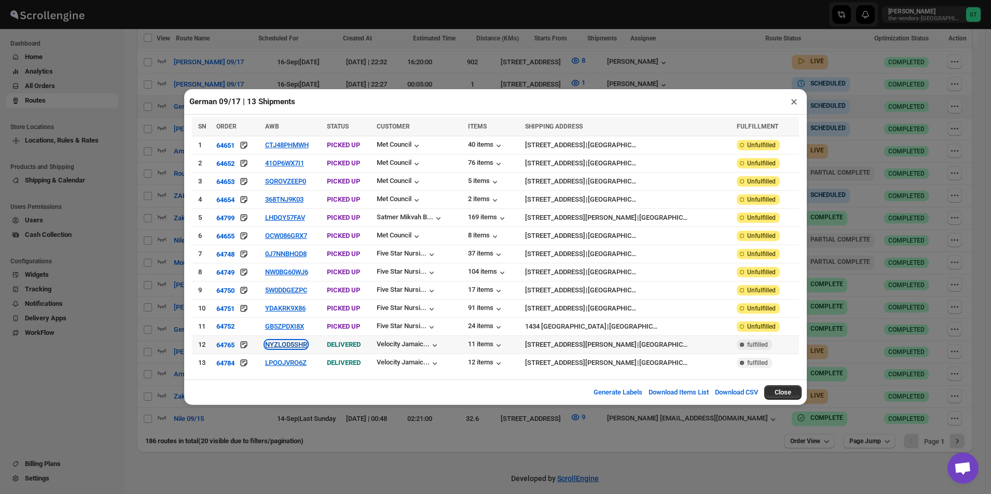
click at [301, 344] on button "NYZLOD5SHR" at bounding box center [286, 345] width 42 height 8
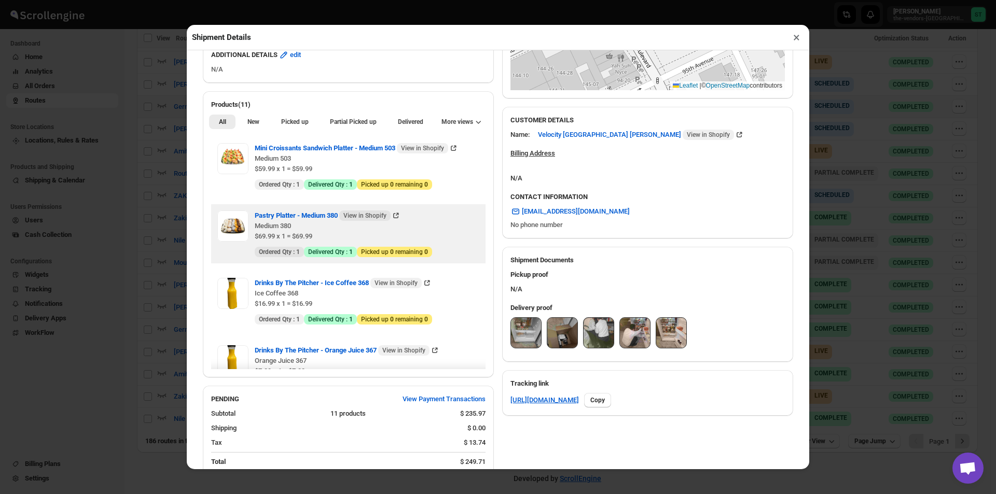
scroll to position [259, 0]
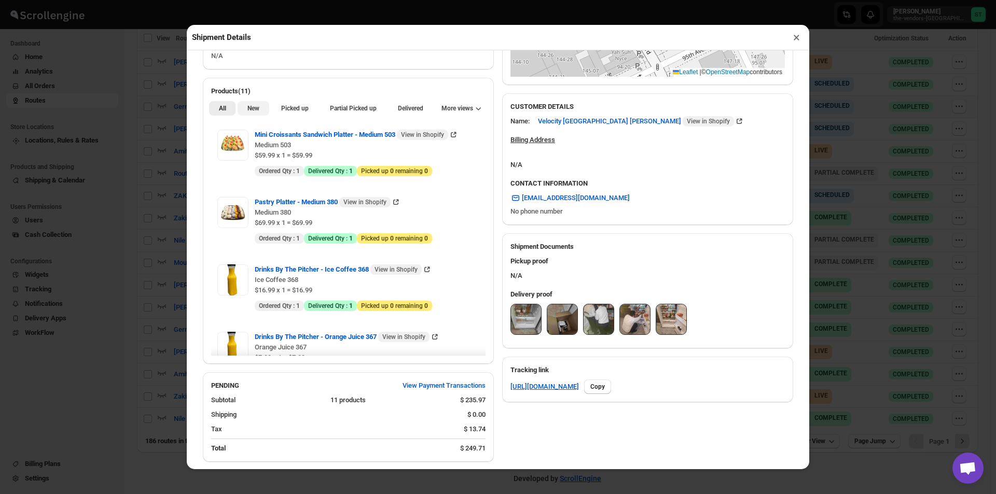
click at [242, 114] on button "New" at bounding box center [253, 108] width 31 height 15
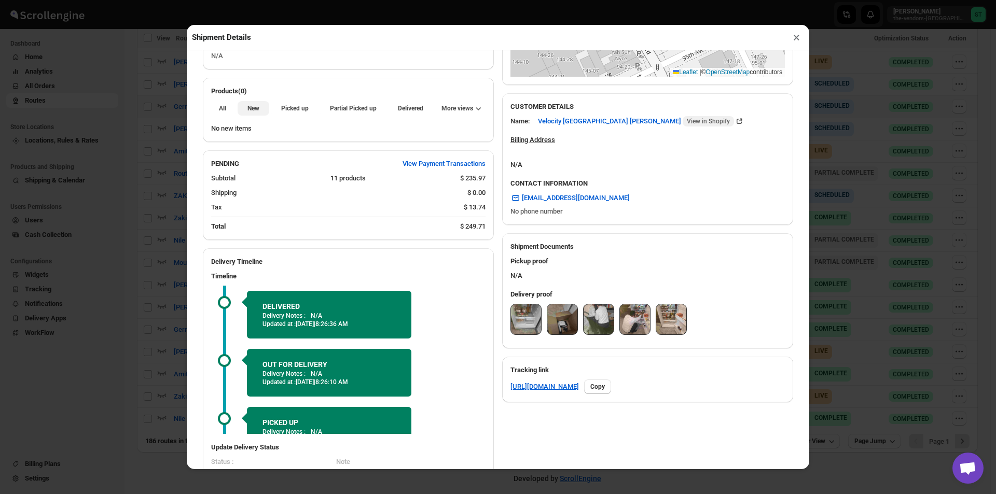
click at [249, 115] on button "New" at bounding box center [253, 108] width 31 height 15
click at [336, 119] on div "All New Picked up Partial Picked up Partial delivered Delivered Returned More v…" at bounding box center [348, 107] width 291 height 23
click at [799, 38] on button "×" at bounding box center [796, 37] width 15 height 15
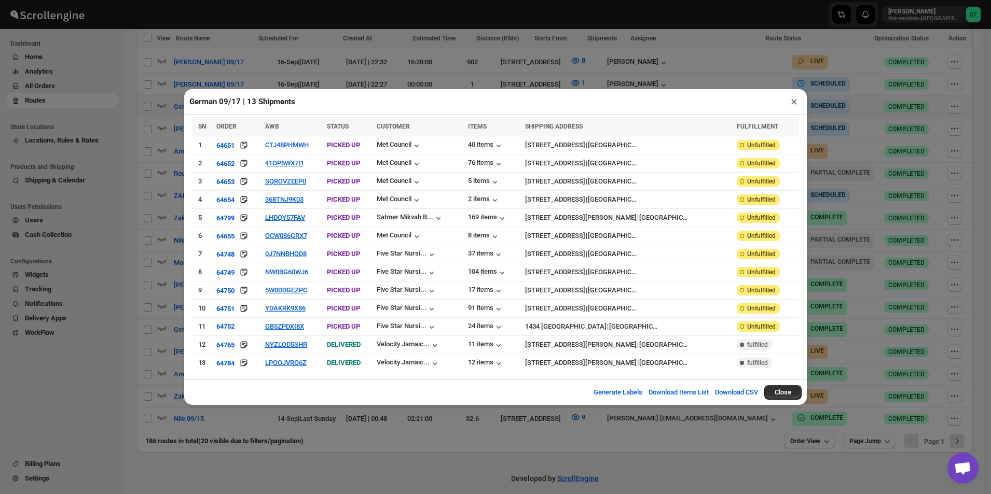
click at [795, 109] on button "×" at bounding box center [793, 101] width 15 height 15
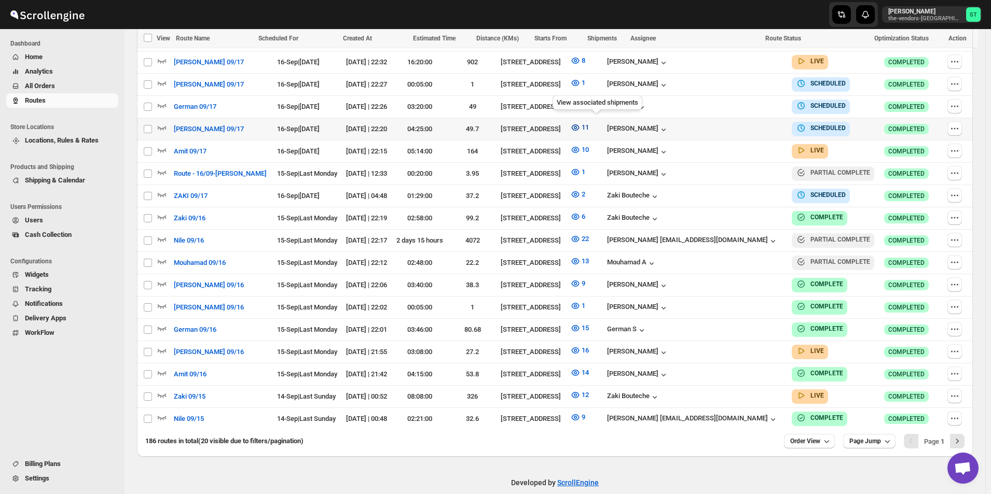
click at [577, 126] on icon "button" at bounding box center [575, 127] width 3 height 3
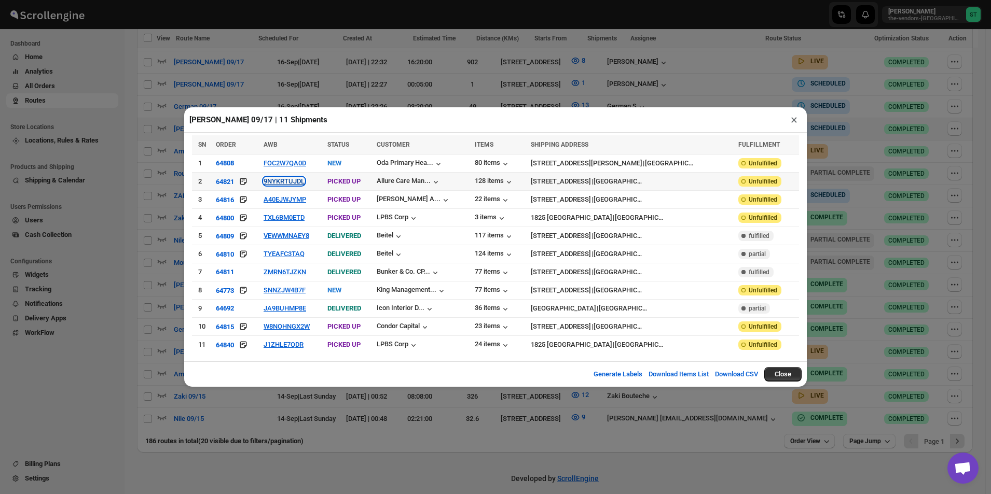
click at [278, 183] on button "9NYKRTUJDL" at bounding box center [283, 181] width 41 height 8
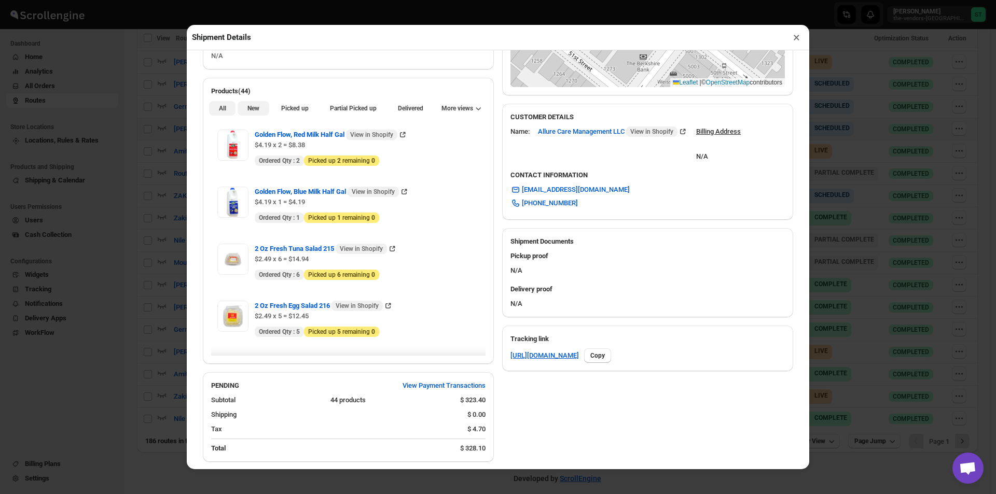
click at [257, 113] on span "New" at bounding box center [253, 108] width 12 height 8
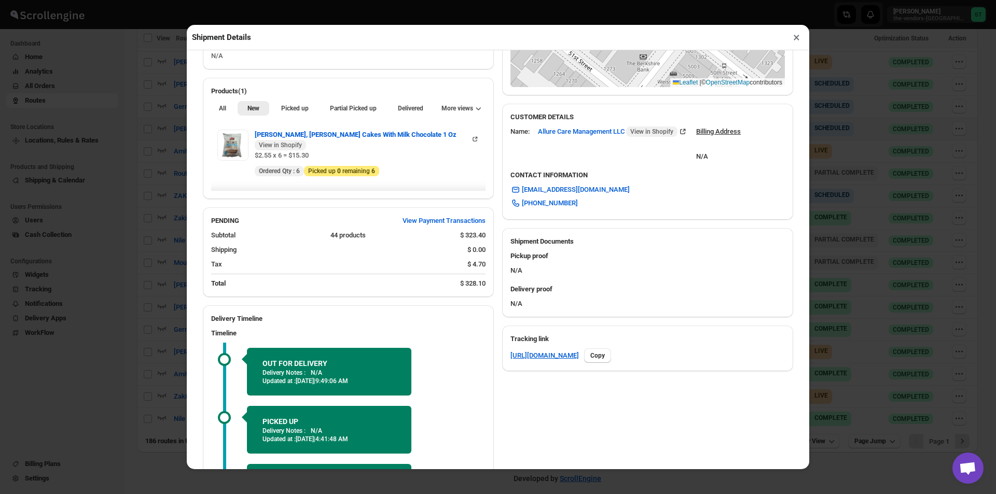
click at [795, 43] on button "×" at bounding box center [796, 37] width 15 height 15
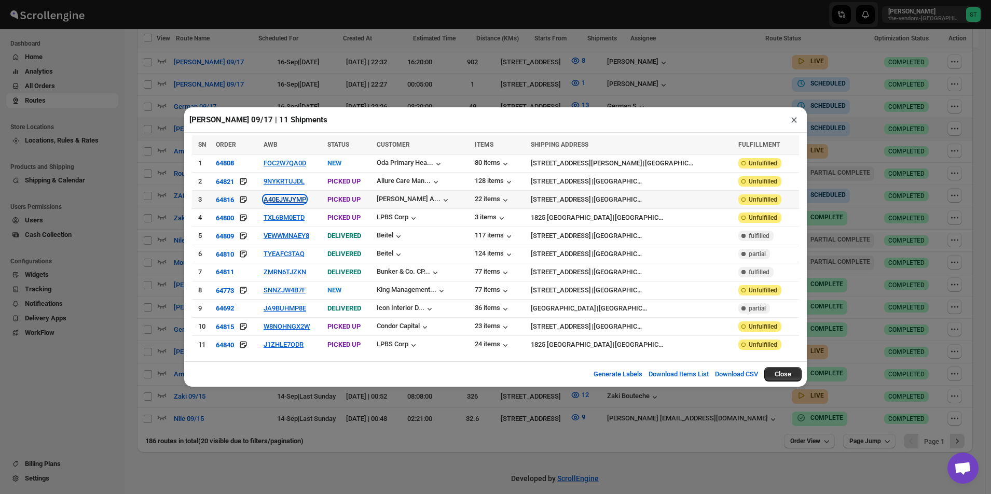
click at [296, 202] on button "A40EJWJYMP" at bounding box center [284, 200] width 43 height 8
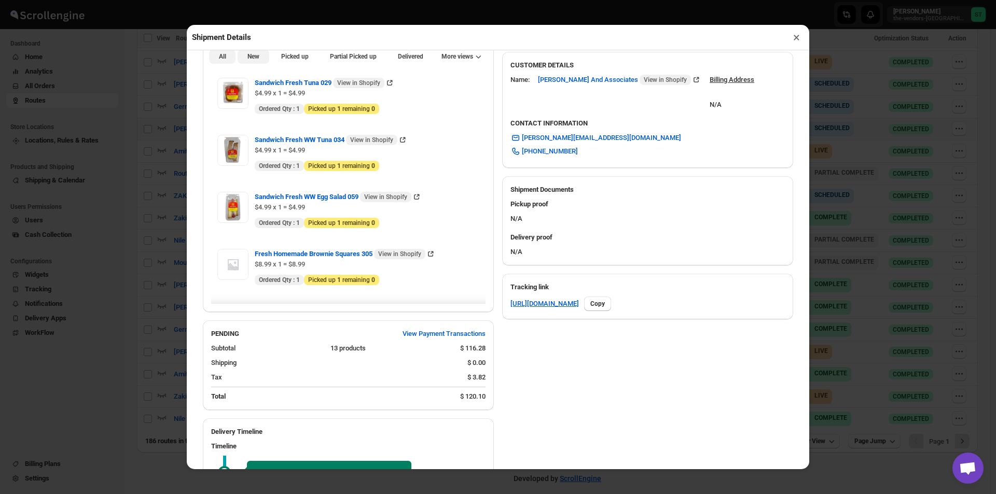
click at [254, 59] on span "New" at bounding box center [253, 56] width 12 height 8
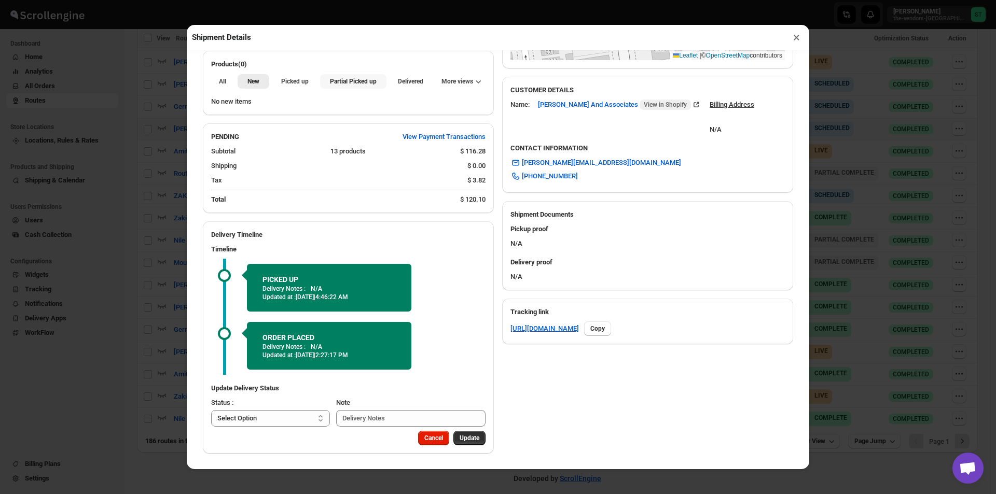
drag, startPoint x: 364, startPoint y: 88, endPoint x: 350, endPoint y: 90, distance: 14.2
click at [364, 87] on button "Partial Picked up" at bounding box center [353, 81] width 66 height 15
click at [794, 40] on button "×" at bounding box center [796, 37] width 15 height 15
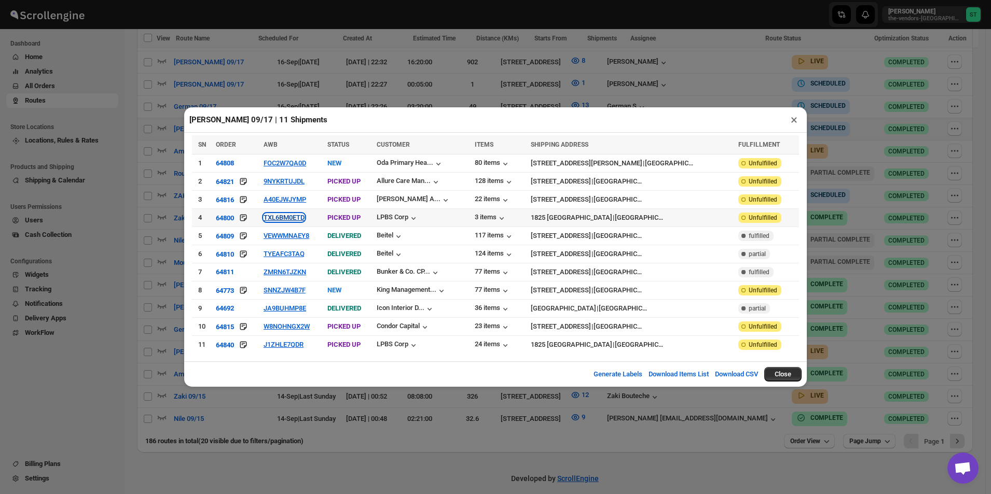
click at [293, 220] on button "TXL6BM0ETD" at bounding box center [283, 218] width 41 height 8
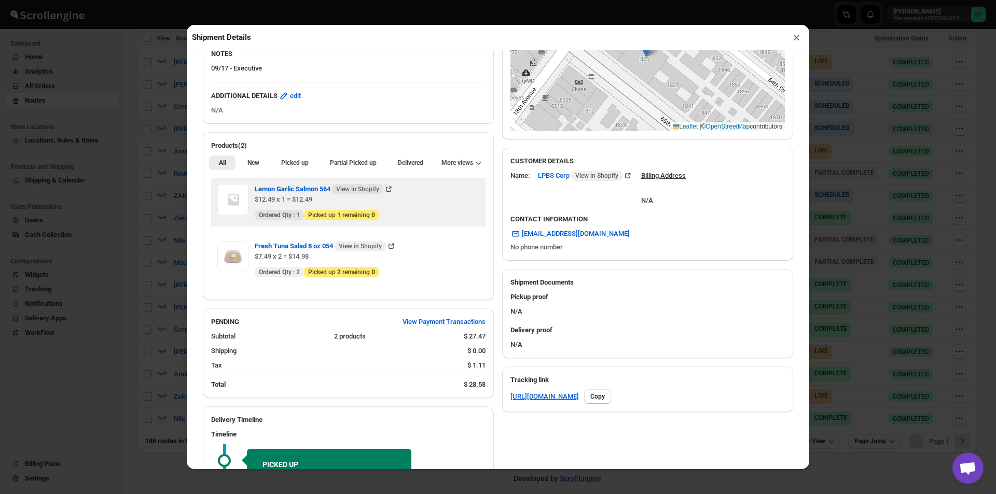
scroll to position [207, 0]
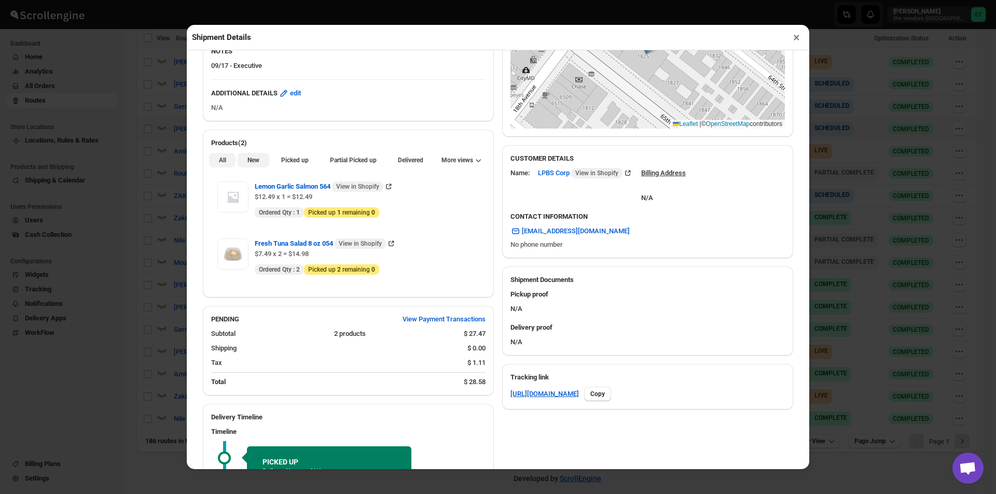
click at [261, 166] on button "New" at bounding box center [253, 160] width 31 height 15
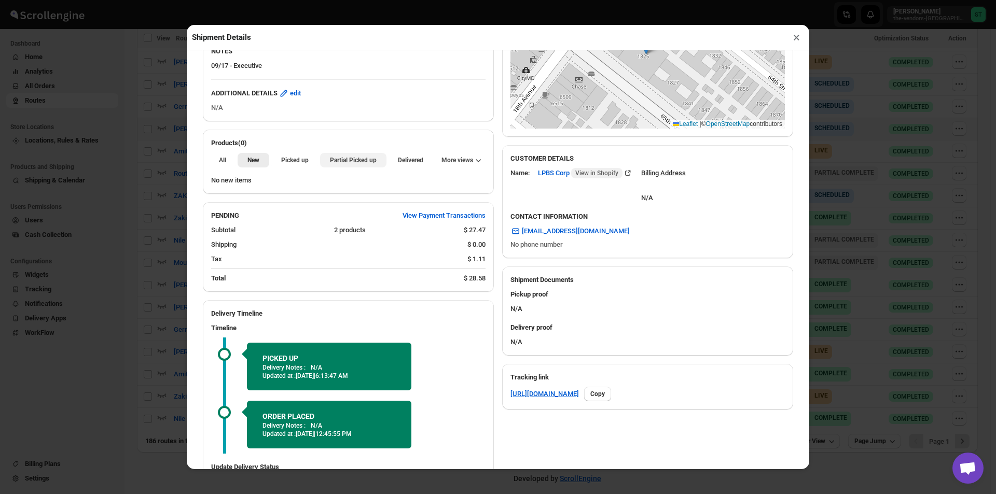
click at [332, 161] on span "Partial Picked up" at bounding box center [353, 160] width 47 height 8
click at [798, 41] on button "×" at bounding box center [796, 37] width 15 height 15
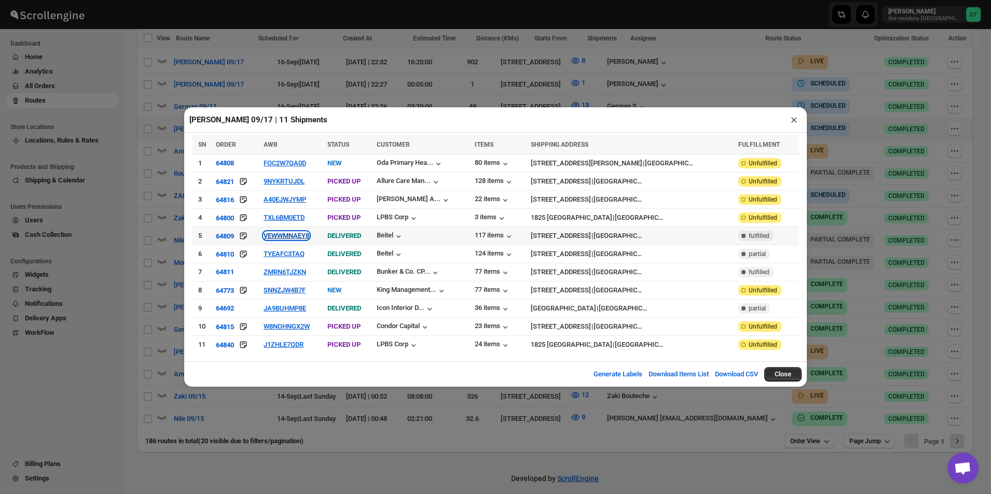
click at [295, 238] on button "VEWWMNAEY8" at bounding box center [286, 236] width 46 height 8
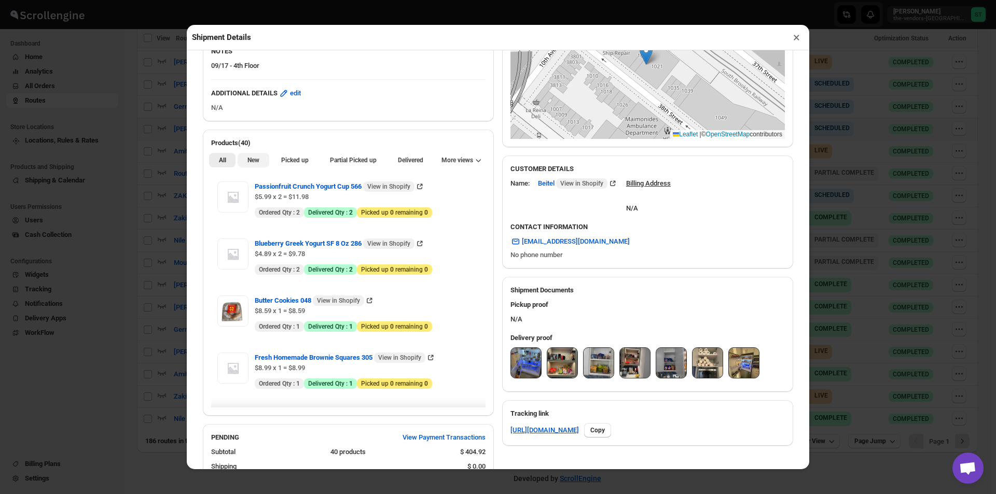
click at [259, 163] on button "New" at bounding box center [253, 160] width 31 height 15
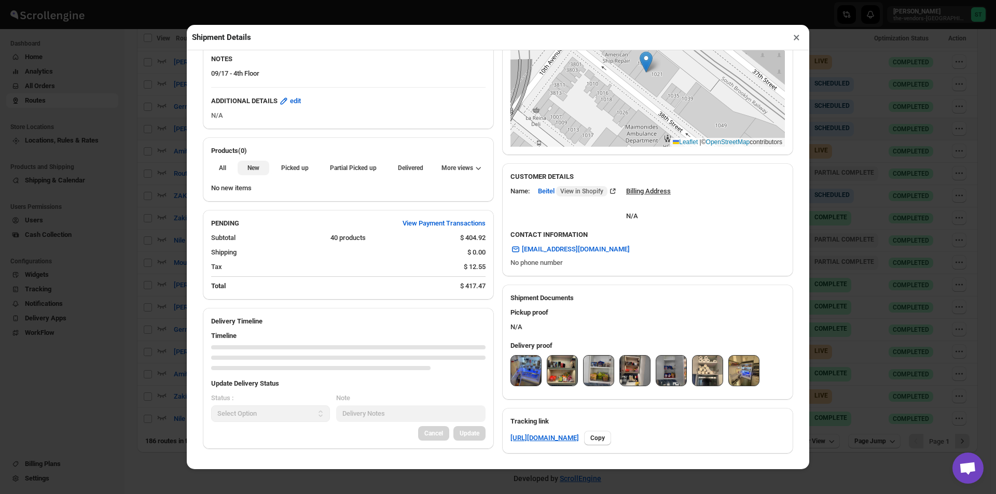
scroll to position [201, 0]
click at [359, 170] on span "Partial Picked up" at bounding box center [353, 168] width 47 height 8
click at [797, 43] on button "×" at bounding box center [796, 37] width 15 height 15
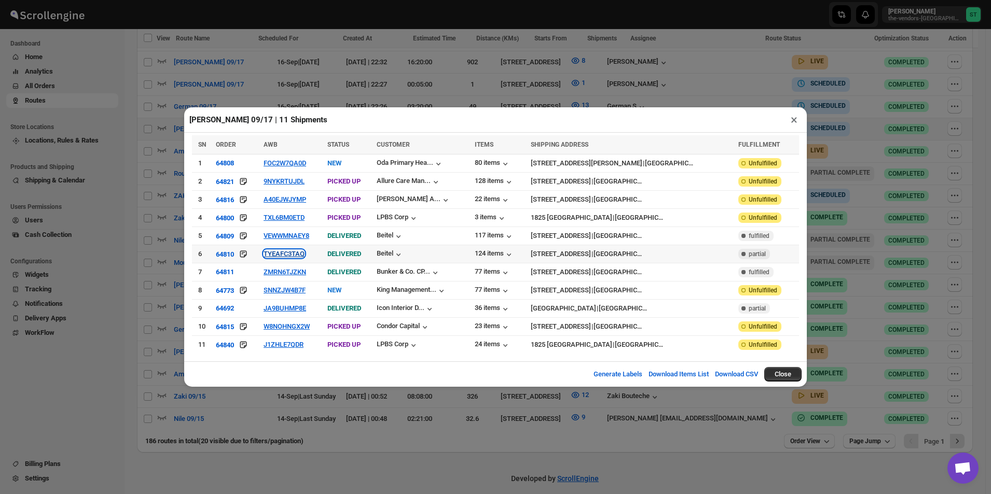
click at [299, 257] on button "TYEAFC3TAQ" at bounding box center [283, 254] width 41 height 8
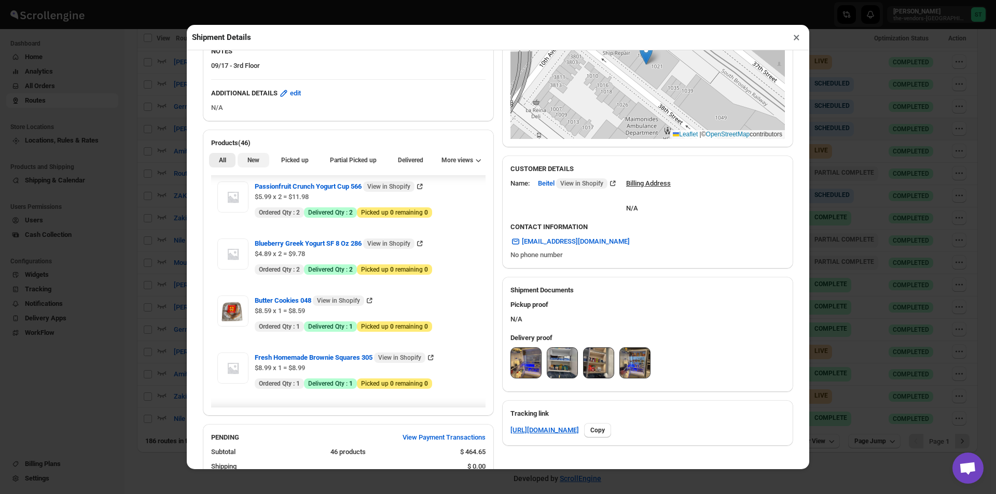
scroll to position [104, 0]
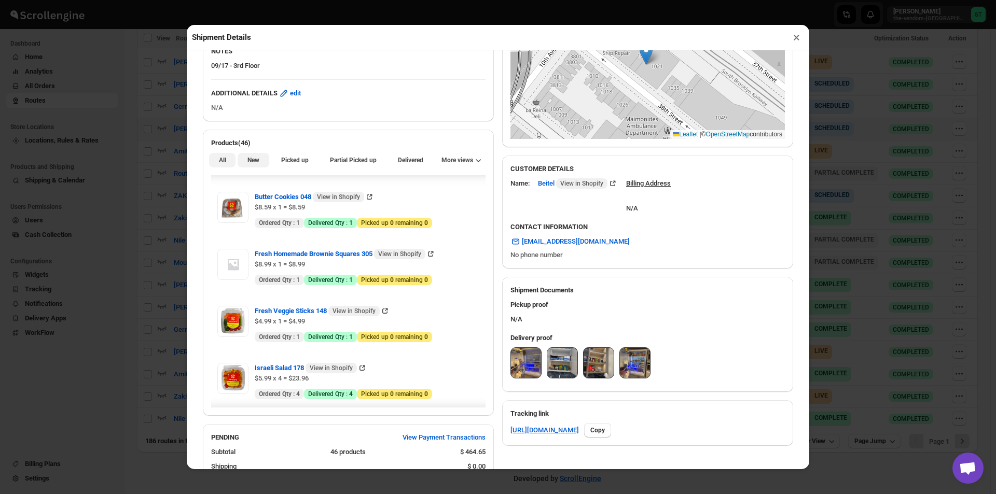
click at [257, 168] on button "New" at bounding box center [253, 160] width 31 height 15
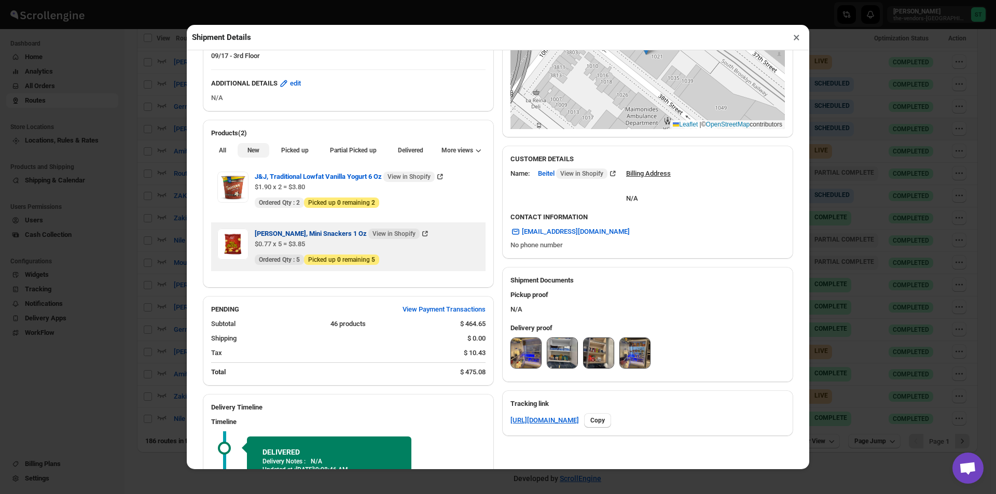
scroll to position [217, 0]
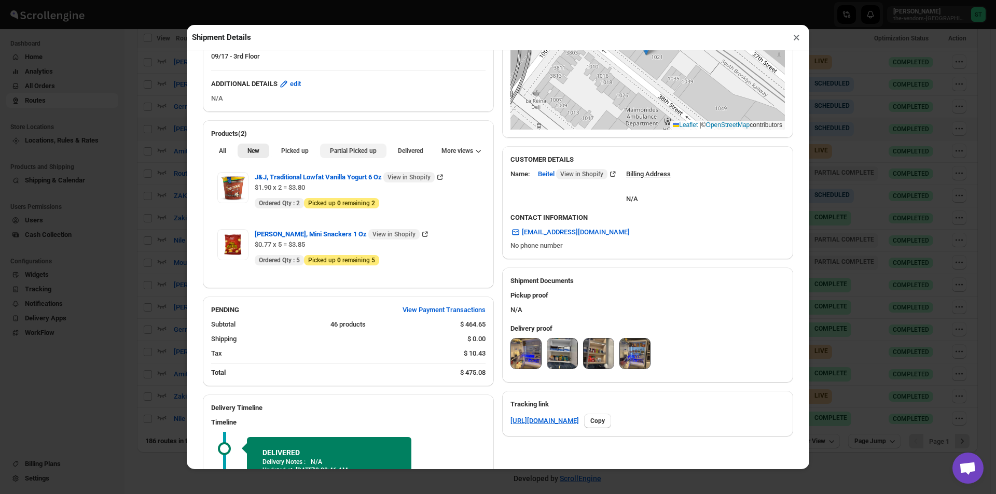
click at [355, 151] on span "Partial Picked up" at bounding box center [353, 151] width 47 height 8
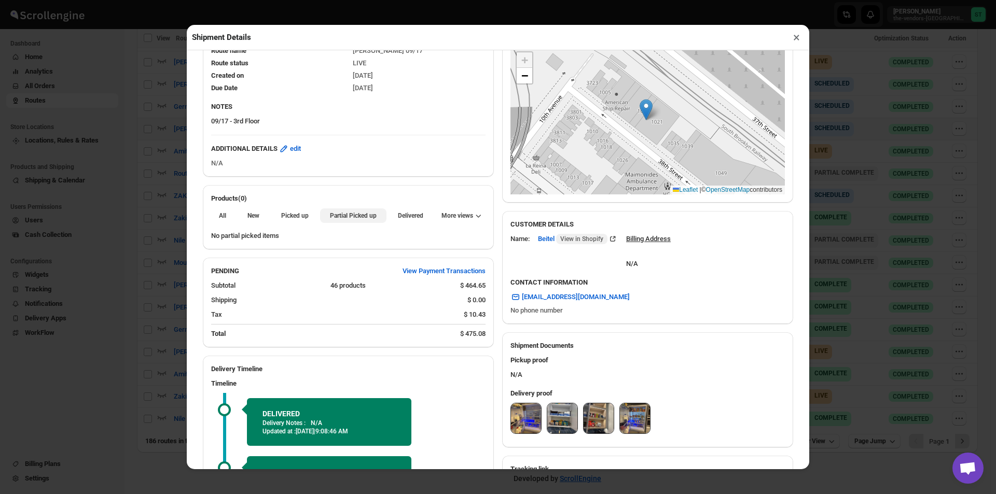
scroll to position [0, 0]
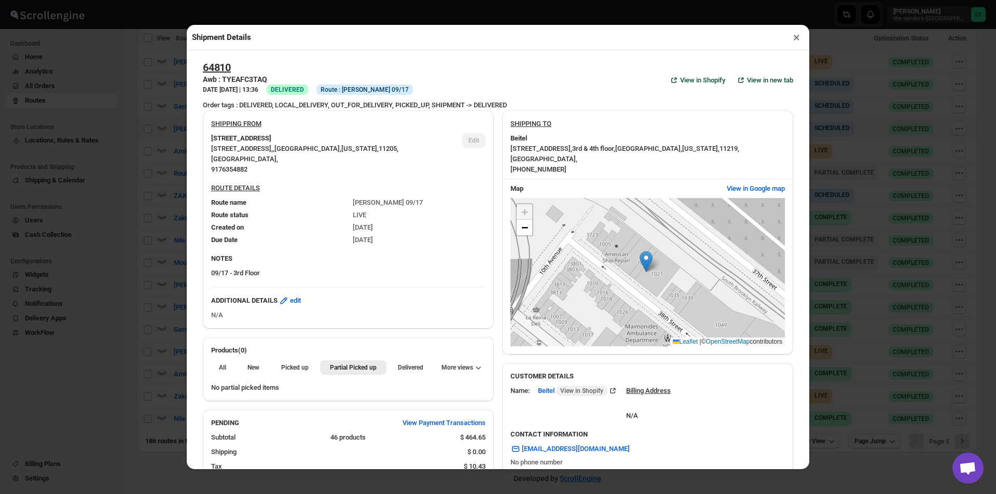
click at [796, 41] on button "×" at bounding box center [796, 37] width 15 height 15
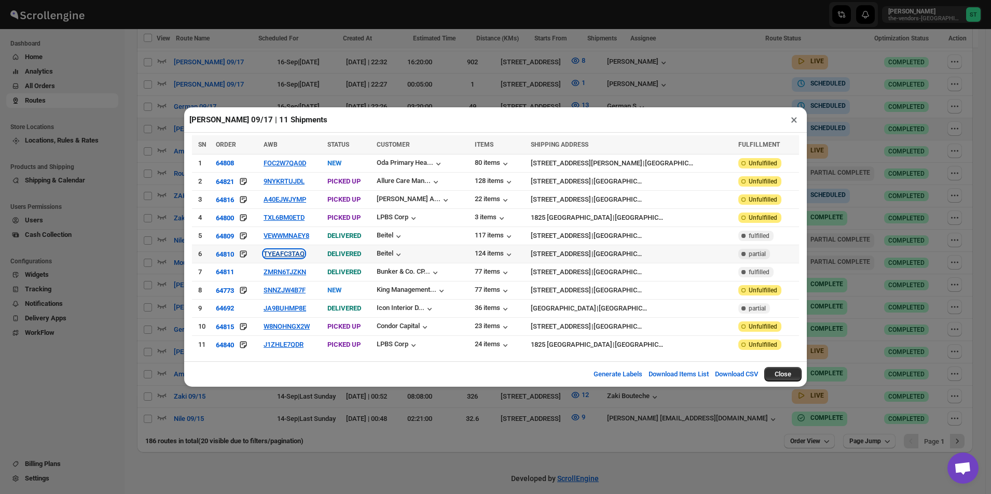
click at [285, 254] on button "TYEAFC3TAQ" at bounding box center [283, 254] width 41 height 8
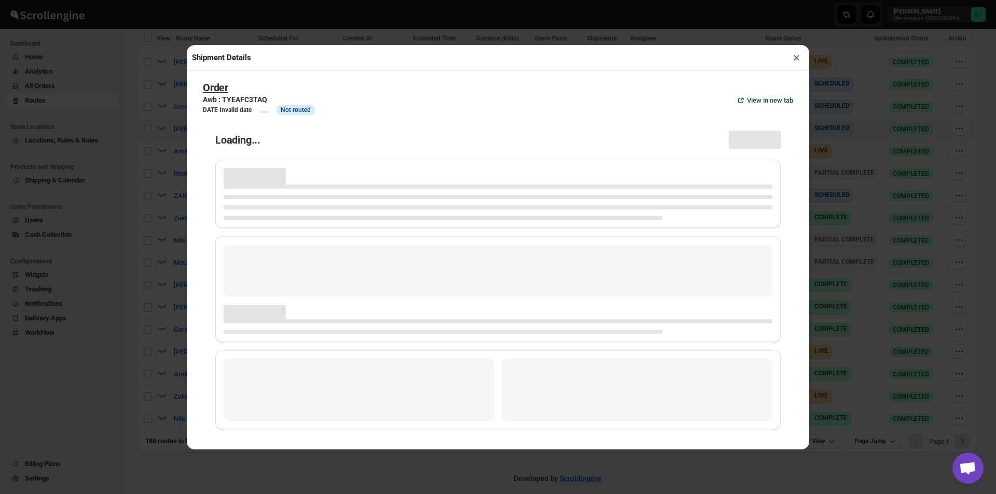
click at [286, 253] on div "Page loading" at bounding box center [498, 271] width 549 height 52
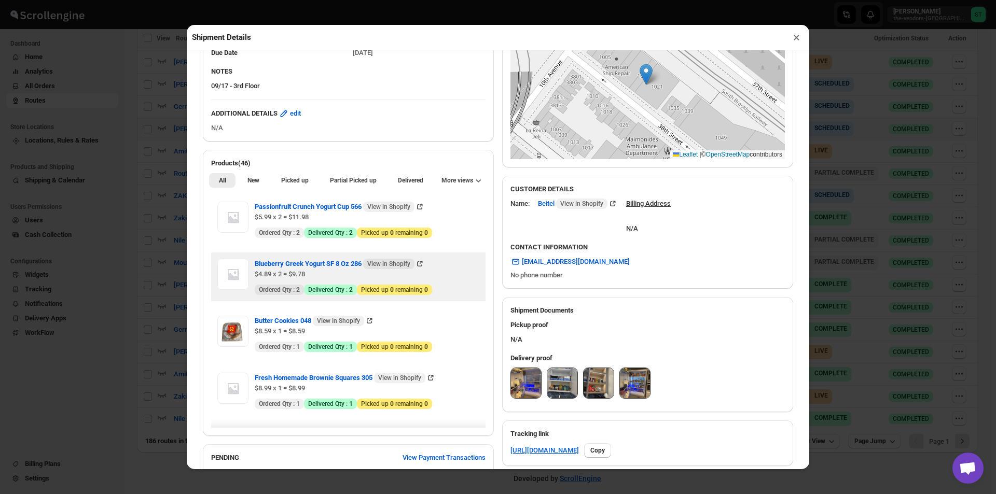
scroll to position [207, 0]
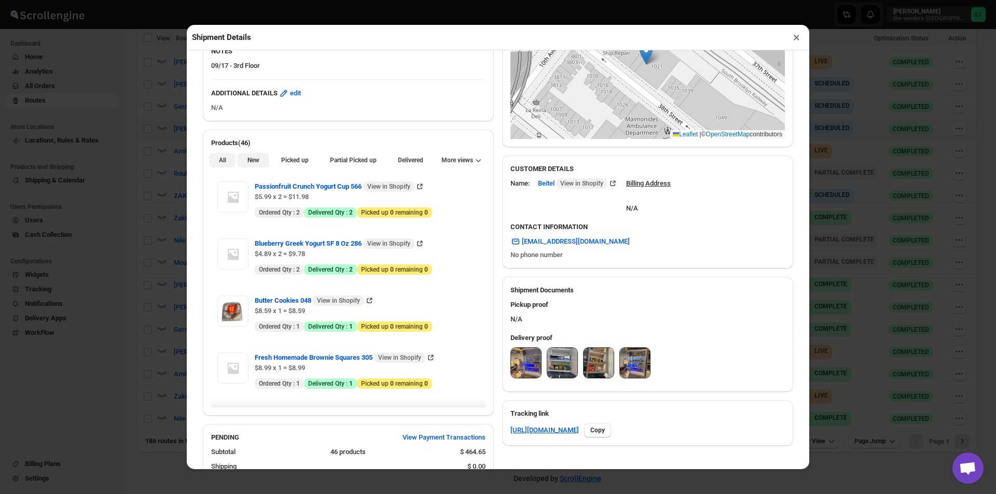
click at [251, 168] on button "New" at bounding box center [253, 160] width 31 height 15
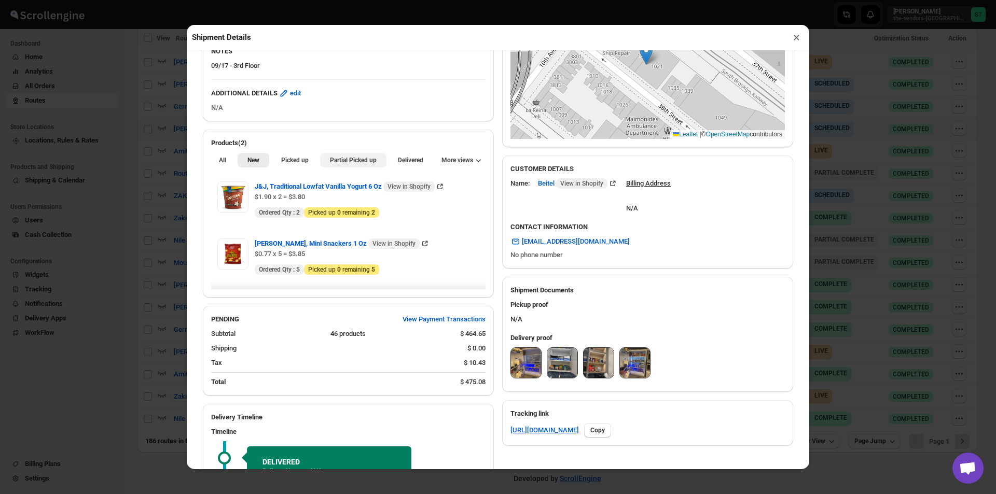
click at [346, 161] on span "Partial Picked up" at bounding box center [353, 160] width 47 height 8
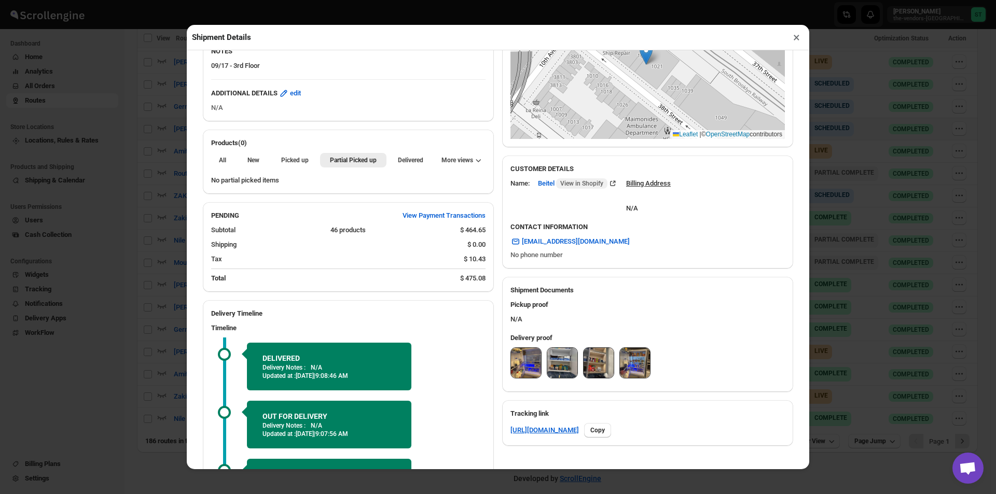
click at [797, 40] on button "×" at bounding box center [796, 37] width 15 height 15
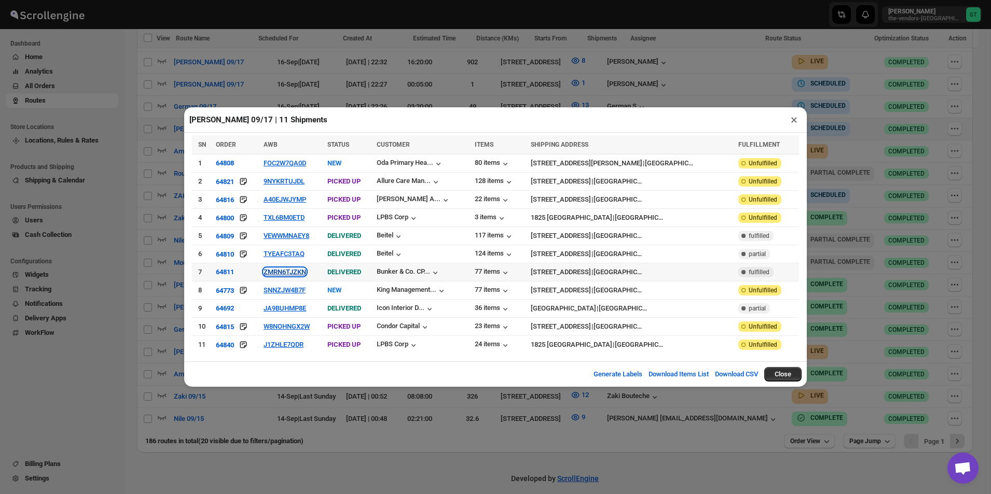
click at [290, 269] on button "ZMRN6TJZKN" at bounding box center [284, 272] width 43 height 8
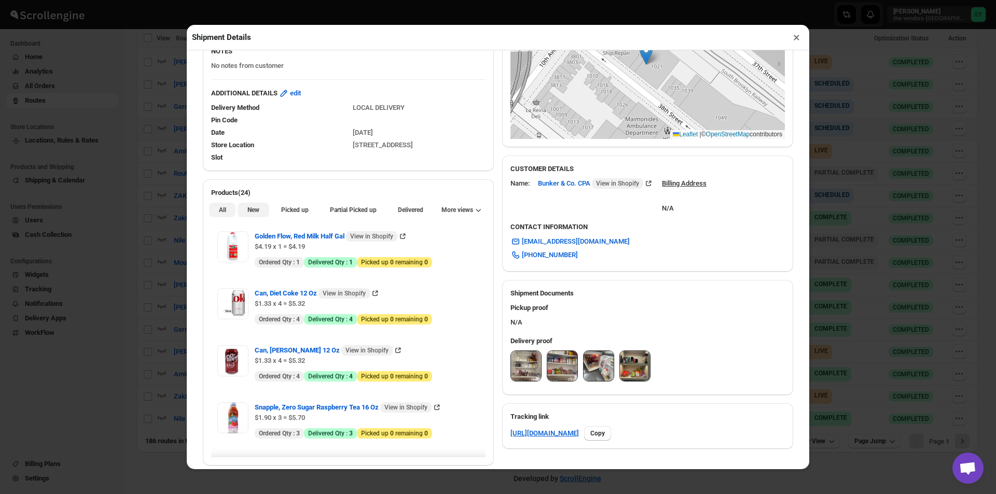
click at [261, 210] on button "New" at bounding box center [253, 210] width 31 height 15
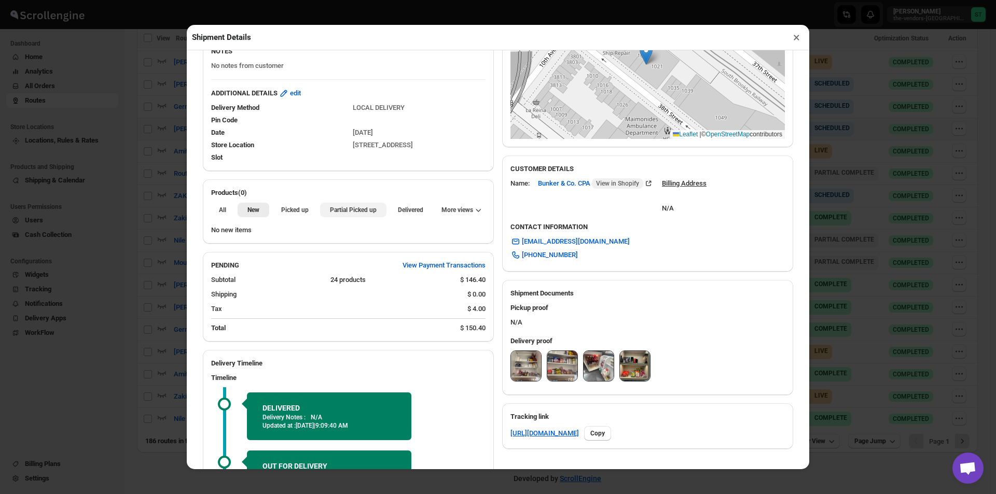
click at [337, 213] on span "Partial Picked up" at bounding box center [353, 210] width 47 height 8
click at [794, 44] on button "×" at bounding box center [796, 37] width 15 height 15
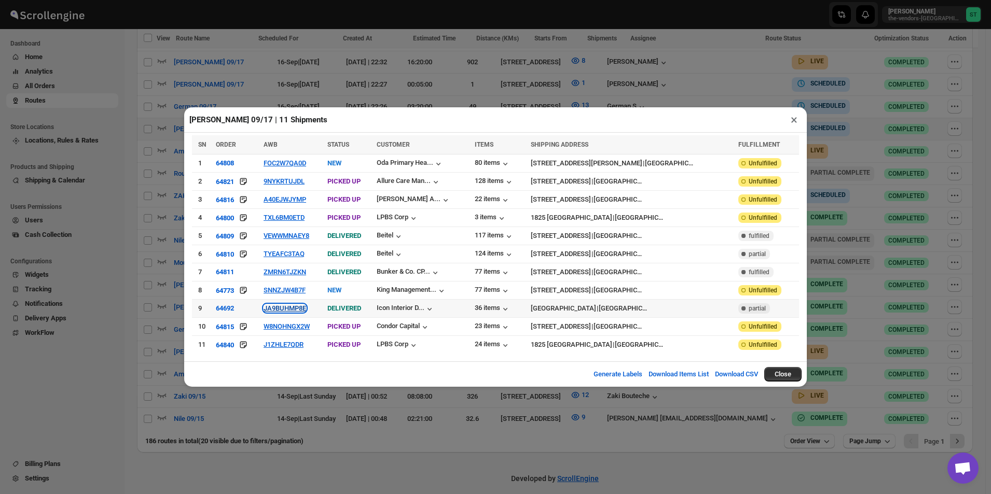
click at [276, 310] on button "JA9BUHMP8E" at bounding box center [284, 308] width 43 height 8
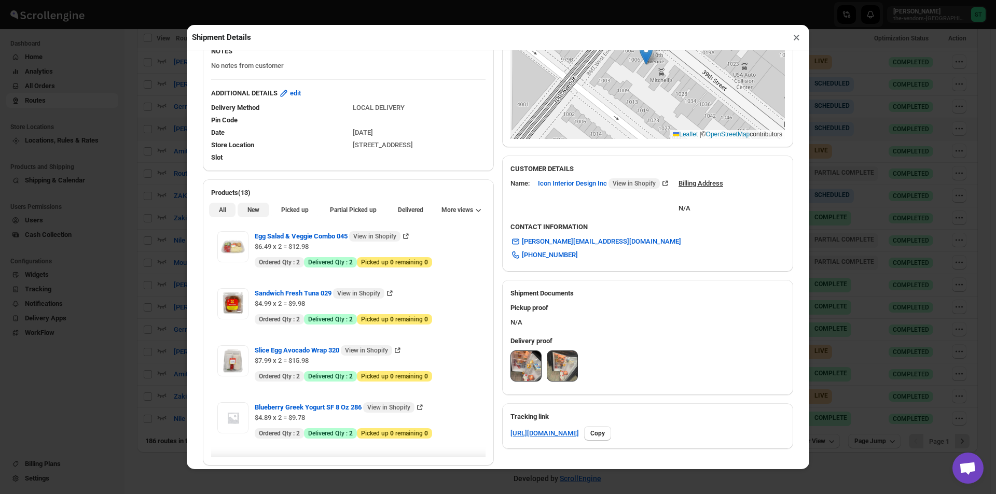
click at [250, 214] on span "New" at bounding box center [253, 210] width 12 height 8
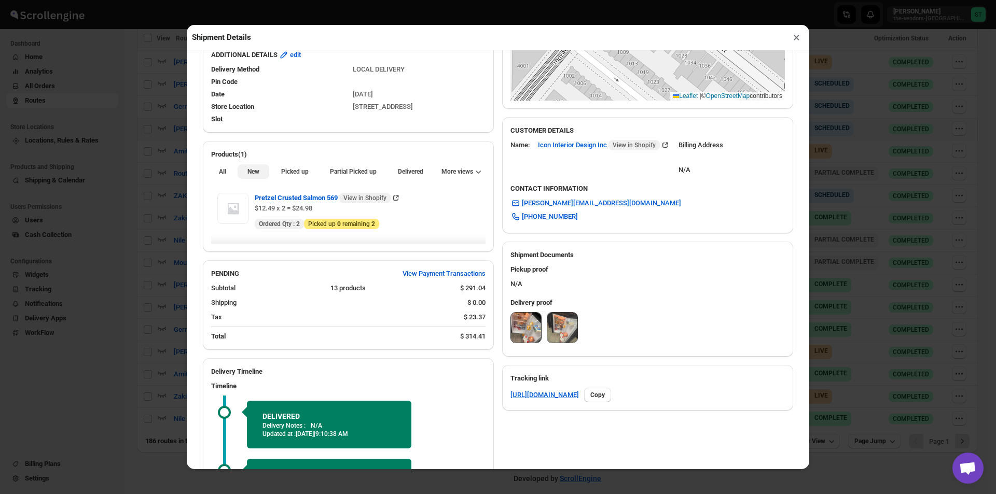
scroll to position [259, 0]
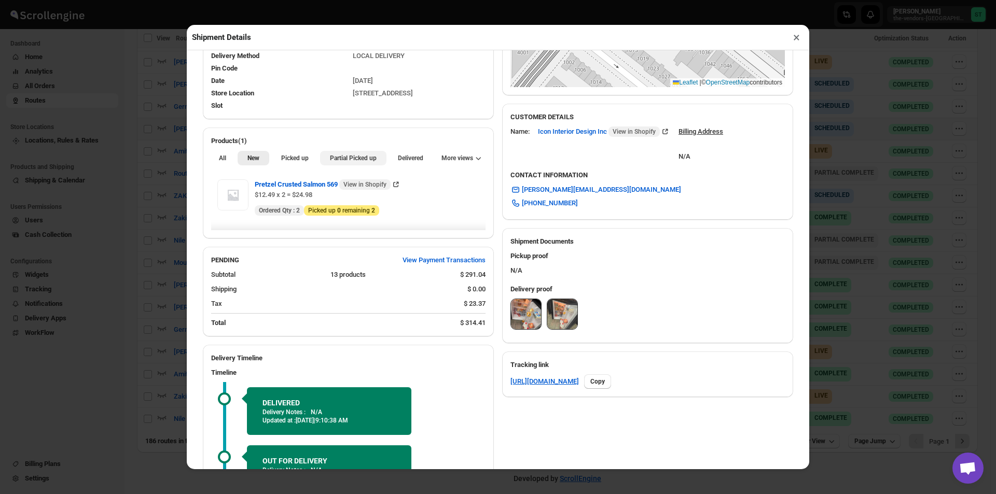
click at [341, 162] on span "Partial Picked up" at bounding box center [353, 158] width 47 height 8
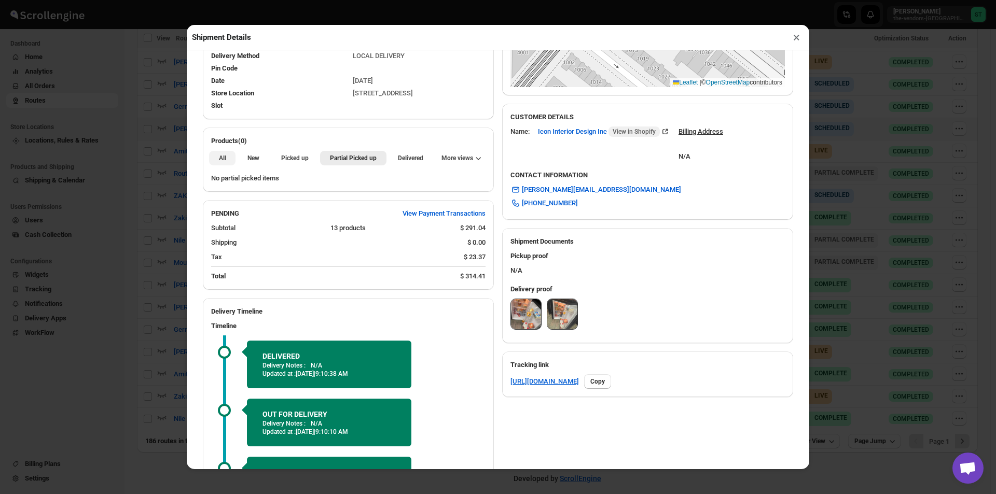
click at [225, 158] on span "All" at bounding box center [222, 158] width 7 height 8
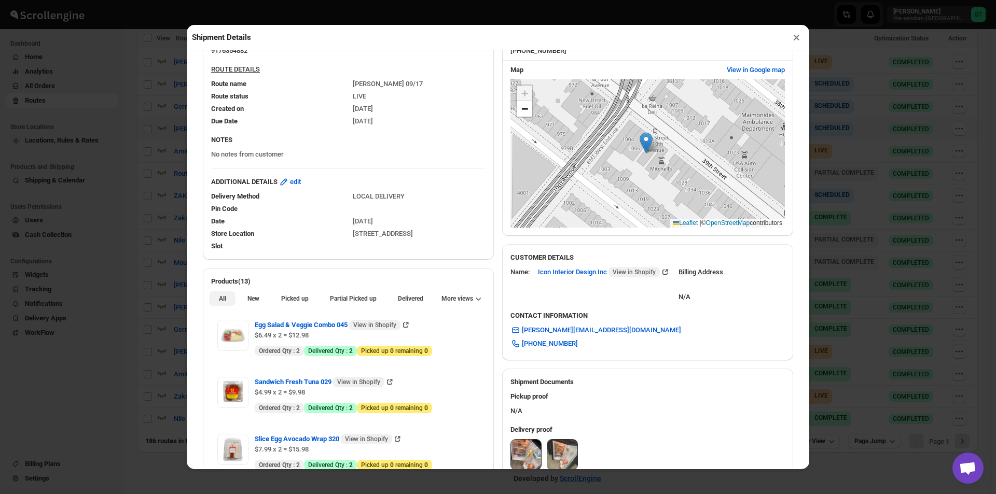
scroll to position [52, 0]
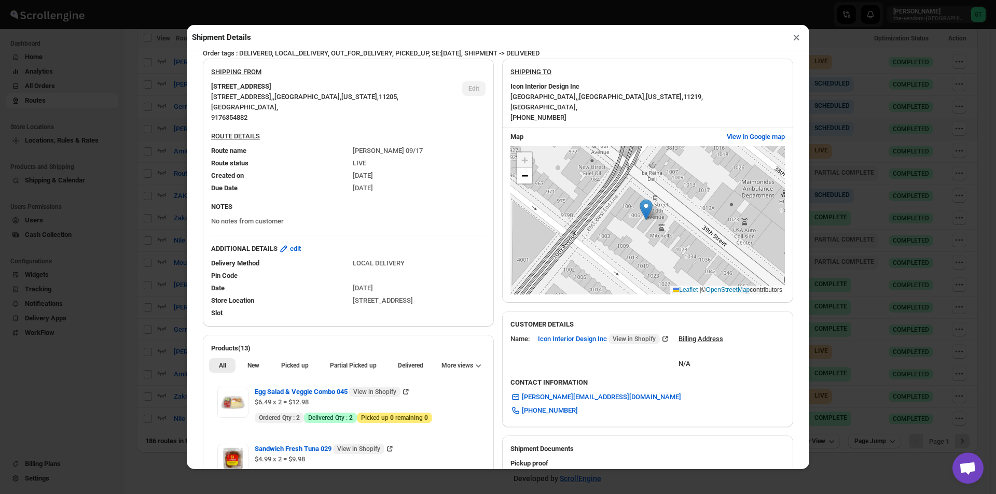
click at [798, 43] on button "×" at bounding box center [796, 37] width 15 height 15
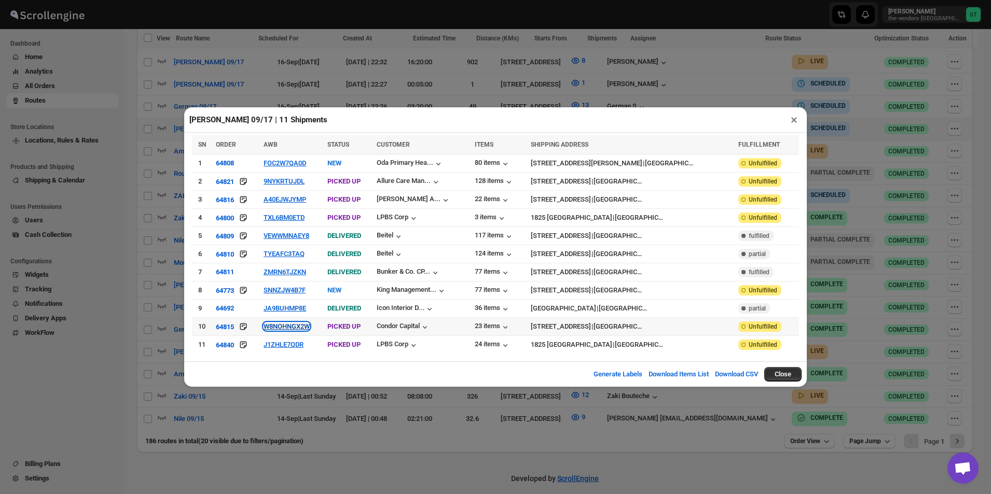
click at [277, 327] on button "W8NOHNGX2W" at bounding box center [286, 327] width 46 height 8
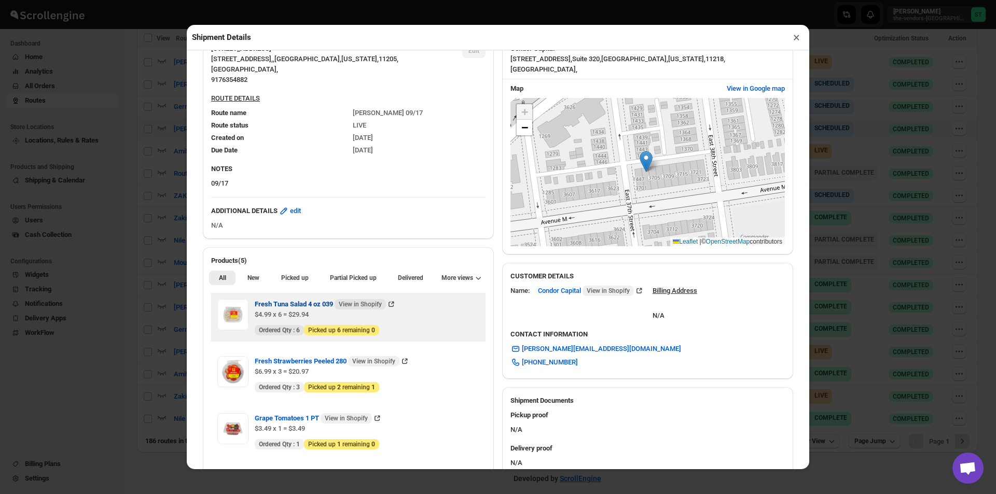
scroll to position [311, 0]
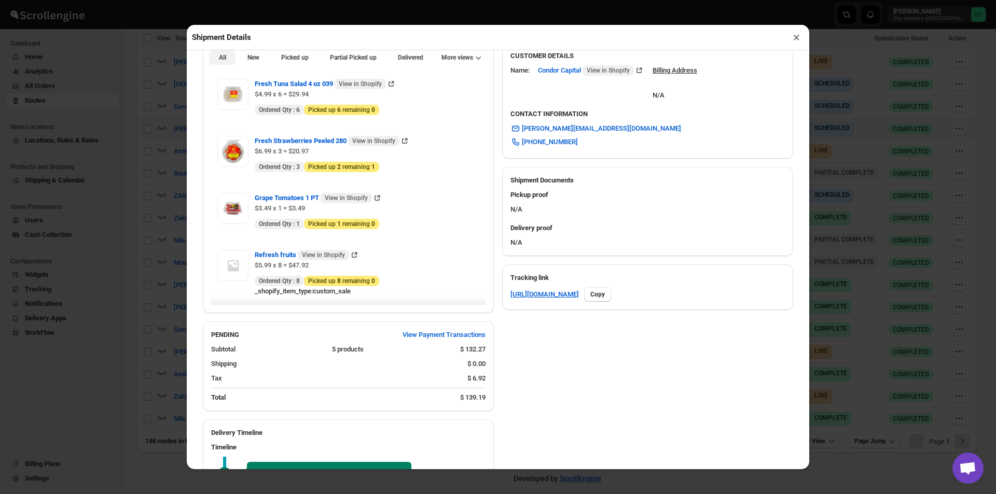
click at [247, 57] on span "New" at bounding box center [253, 57] width 12 height 8
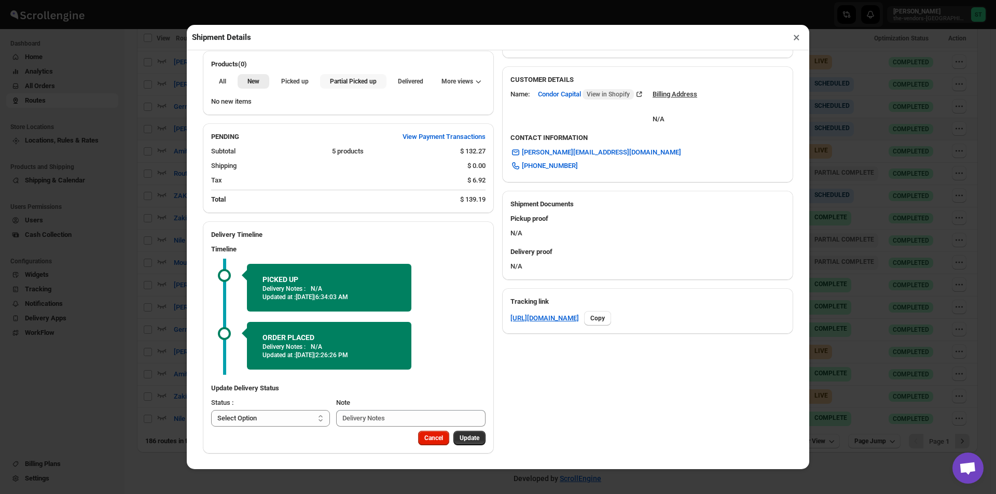
drag, startPoint x: 347, startPoint y: 82, endPoint x: 418, endPoint y: 52, distance: 77.2
click at [348, 82] on span "Partial Picked up" at bounding box center [353, 81] width 47 height 8
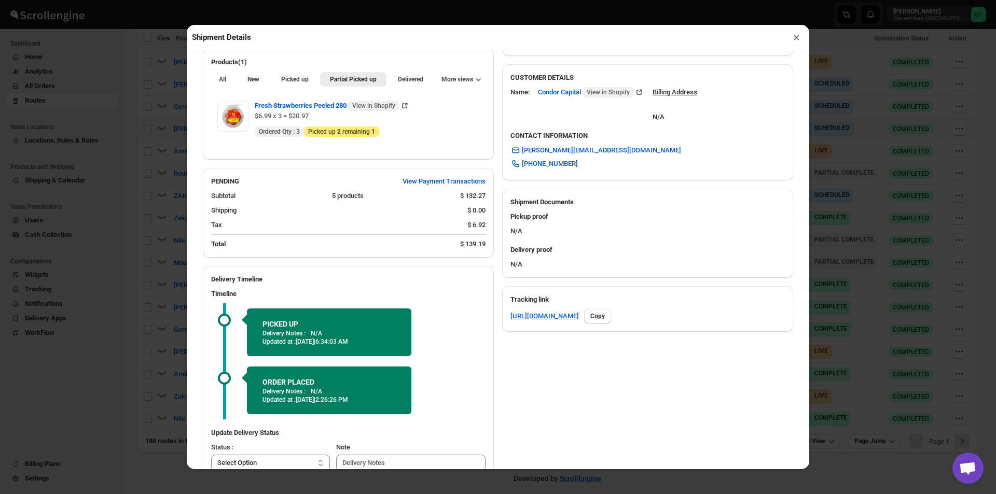
click at [794, 37] on button "×" at bounding box center [796, 37] width 15 height 15
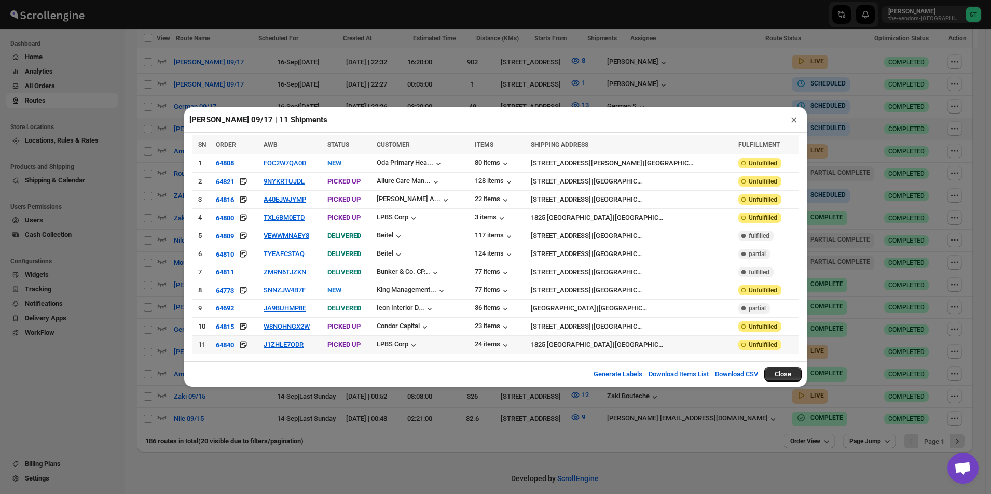
click at [293, 350] on td "J1ZHLE7QDR" at bounding box center [292, 345] width 64 height 18
click at [293, 345] on button "J1ZHLE7QDR" at bounding box center [283, 345] width 40 height 8
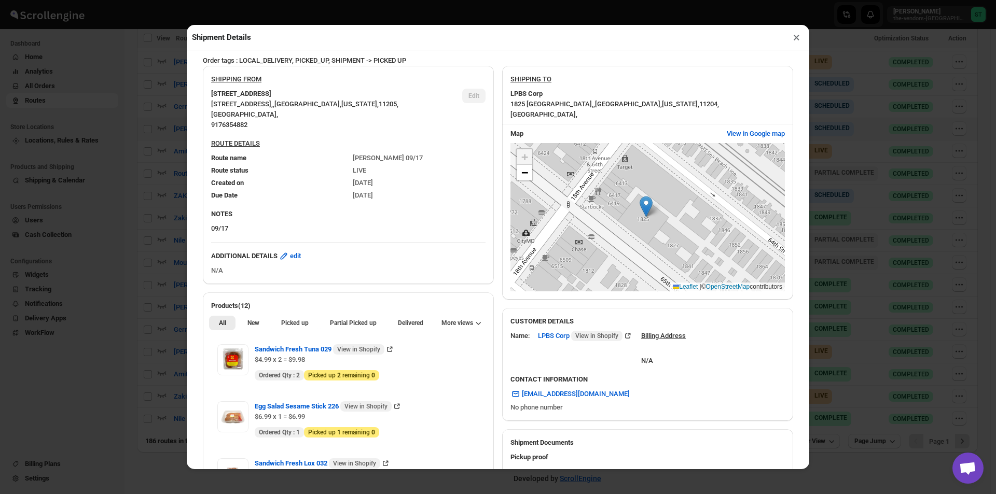
scroll to position [104, 0]
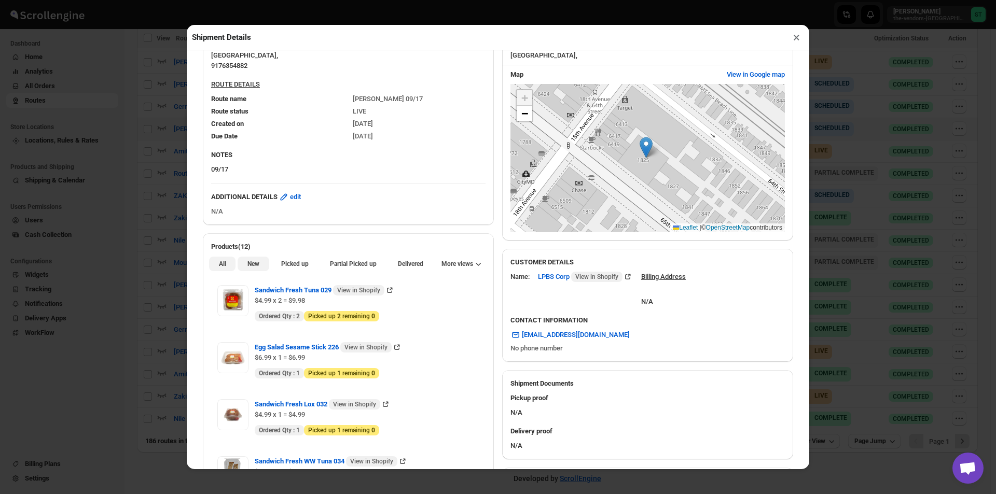
click at [253, 268] on span "New" at bounding box center [253, 264] width 12 height 8
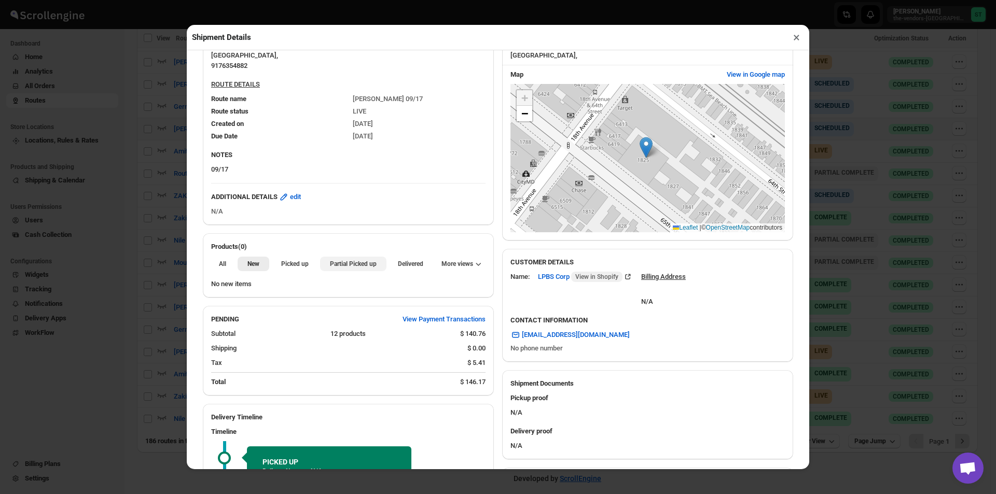
click at [363, 265] on span "Partial Picked up" at bounding box center [353, 264] width 47 height 8
click at [799, 44] on button "×" at bounding box center [796, 37] width 15 height 15
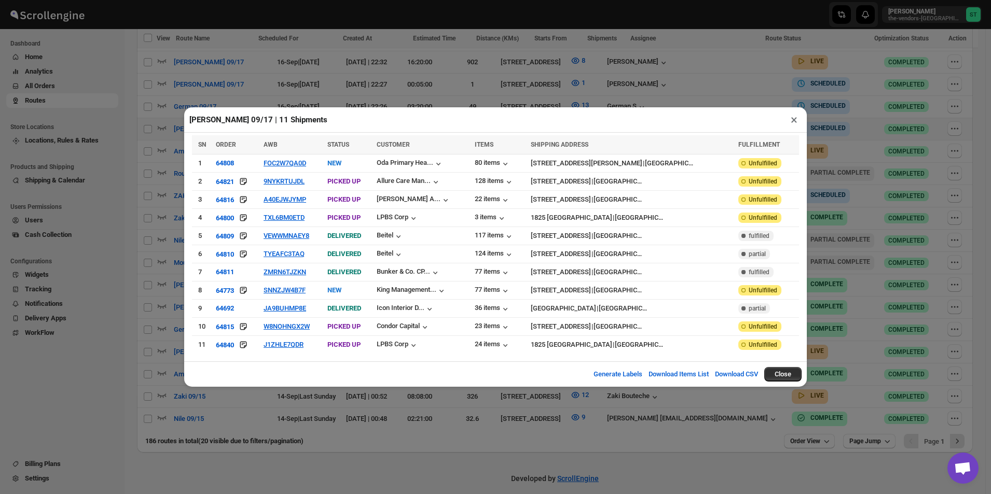
click at [793, 121] on button "×" at bounding box center [793, 120] width 15 height 15
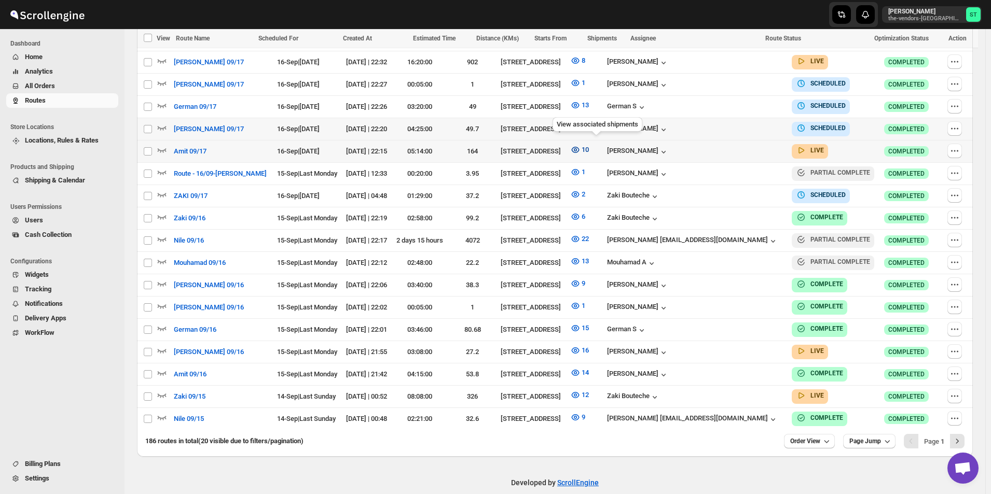
click at [580, 145] on icon "button" at bounding box center [575, 150] width 10 height 10
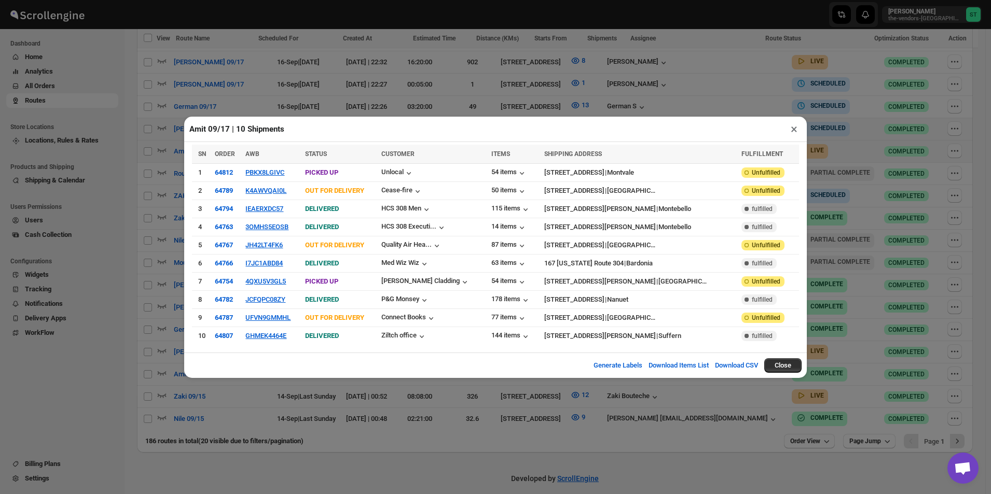
click at [265, 164] on th "AWB" at bounding box center [272, 154] width 60 height 19
click at [266, 173] on button "PBKX8LGIVC" at bounding box center [264, 173] width 39 height 8
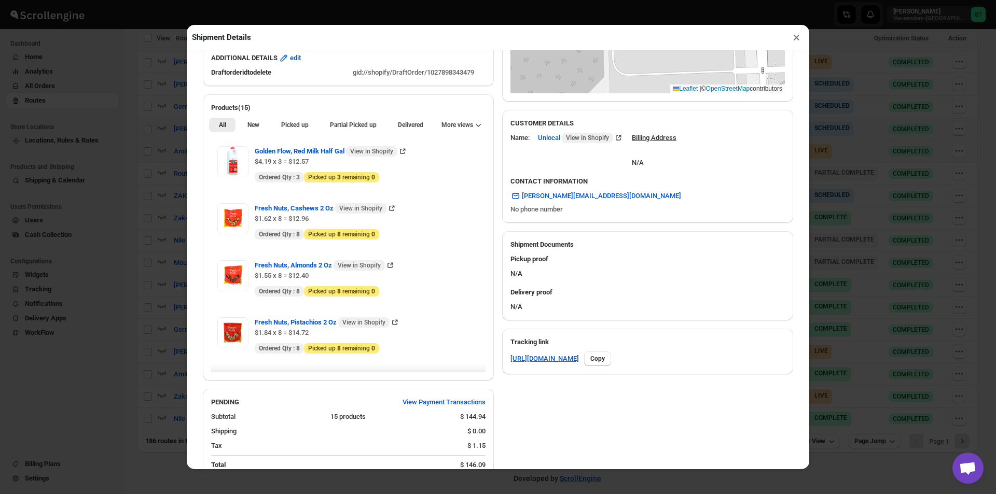
scroll to position [199, 0]
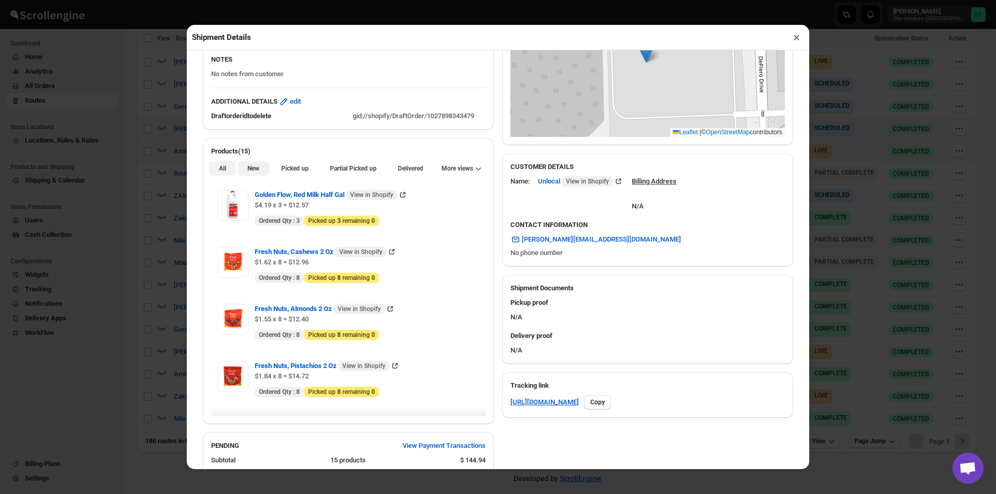
click at [250, 165] on button "New" at bounding box center [253, 168] width 31 height 15
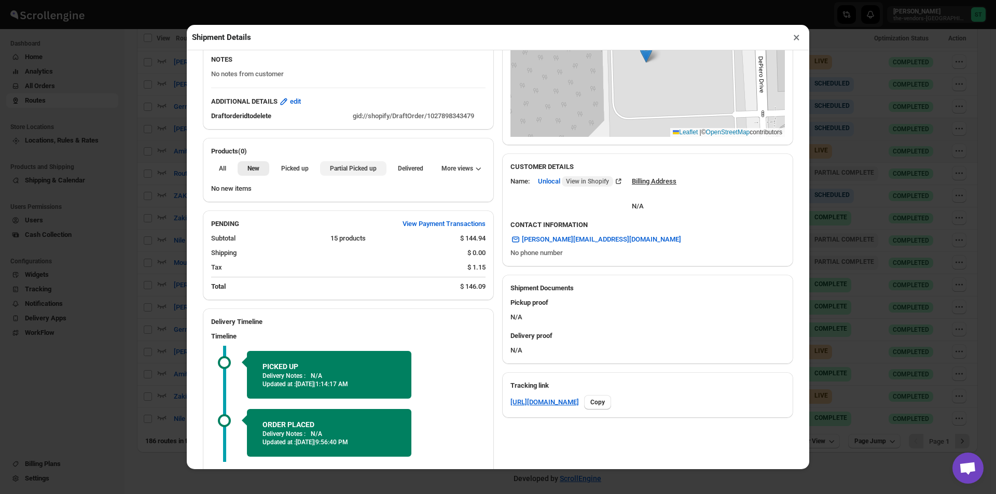
click at [345, 166] on span "Partial Picked up" at bounding box center [353, 168] width 47 height 8
drag, startPoint x: 800, startPoint y: 38, endPoint x: 760, endPoint y: 55, distance: 43.4
click at [798, 38] on button "×" at bounding box center [796, 37] width 15 height 15
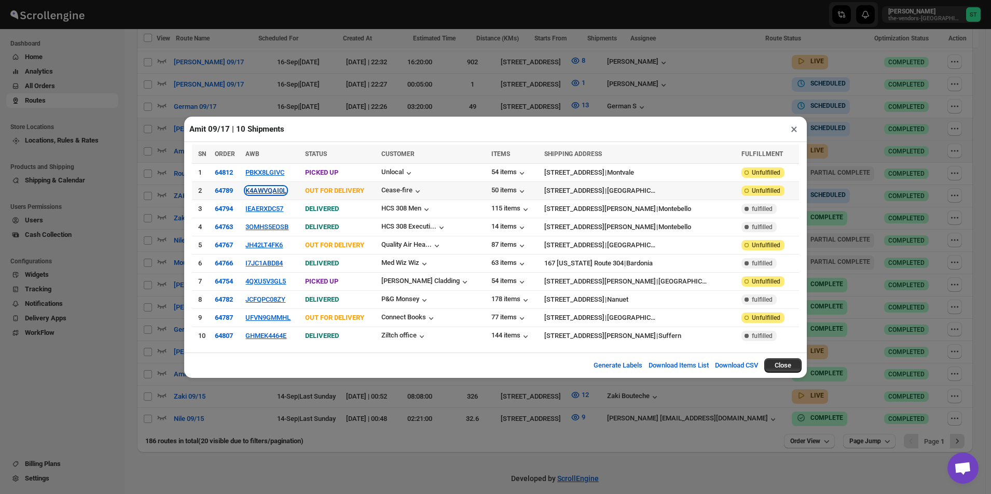
click at [266, 192] on button "K4AWVQAI0L" at bounding box center [265, 191] width 41 height 8
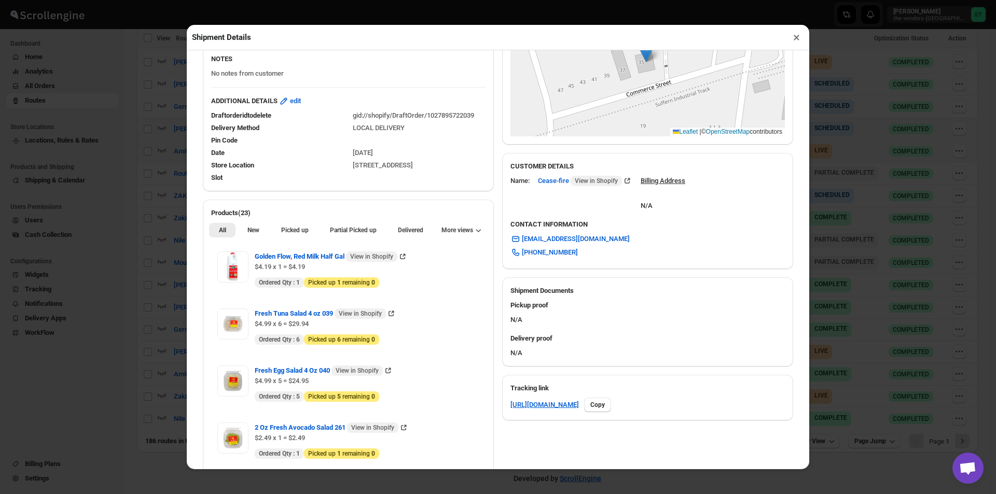
scroll to position [207, 0]
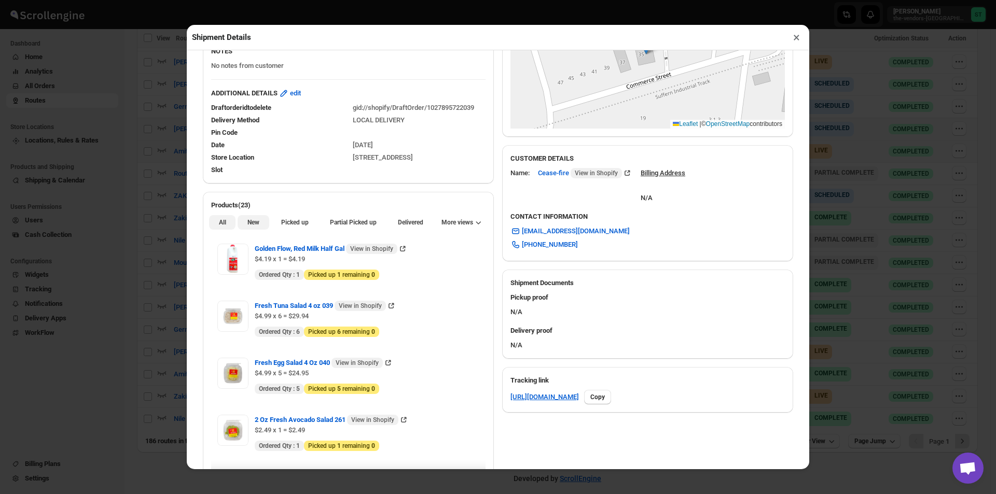
click at [255, 224] on span "New" at bounding box center [253, 222] width 12 height 8
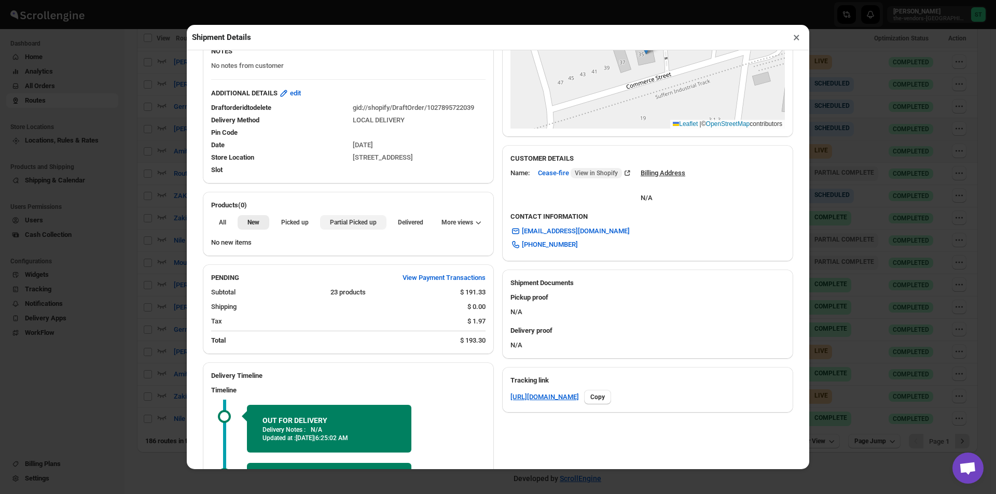
click at [330, 225] on span "Partial Picked up" at bounding box center [353, 222] width 47 height 8
click at [794, 42] on button "×" at bounding box center [796, 37] width 15 height 15
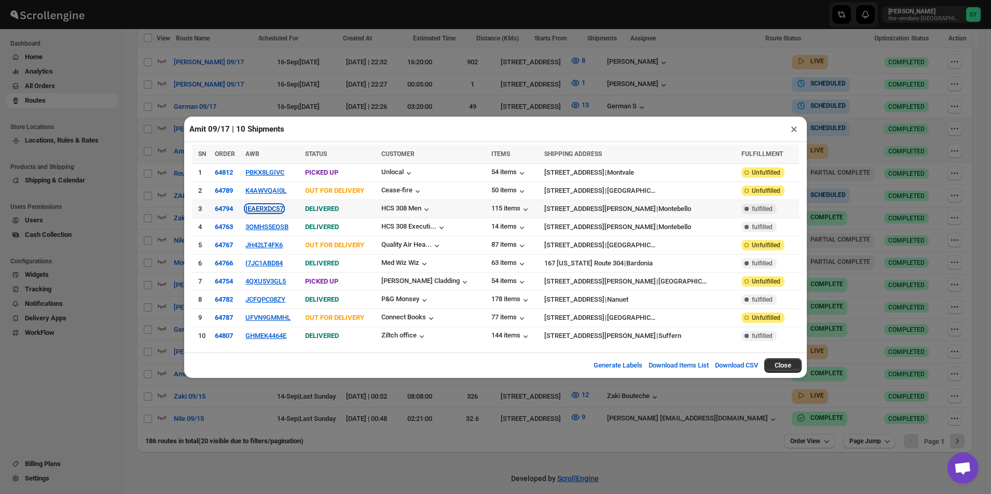
click at [267, 213] on button "IEAERXDC57" at bounding box center [264, 209] width 38 height 8
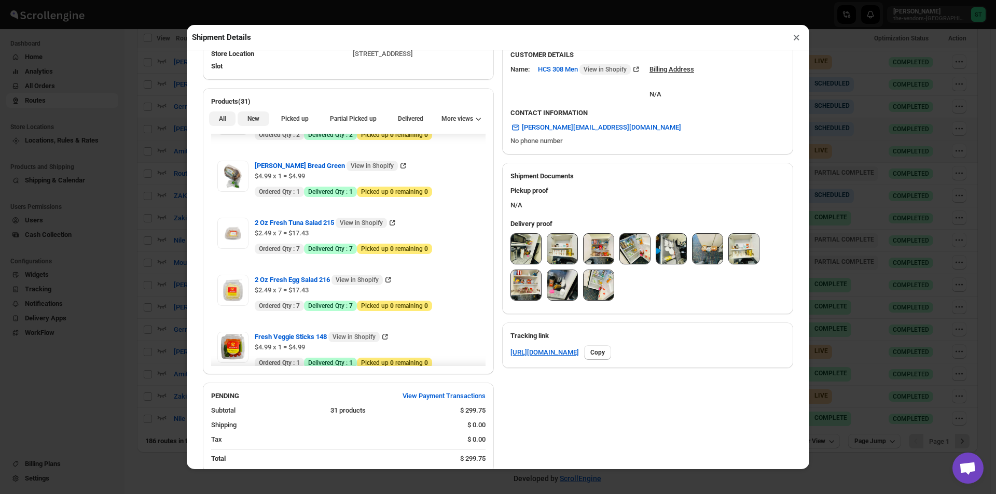
click at [244, 119] on button "New" at bounding box center [253, 119] width 31 height 15
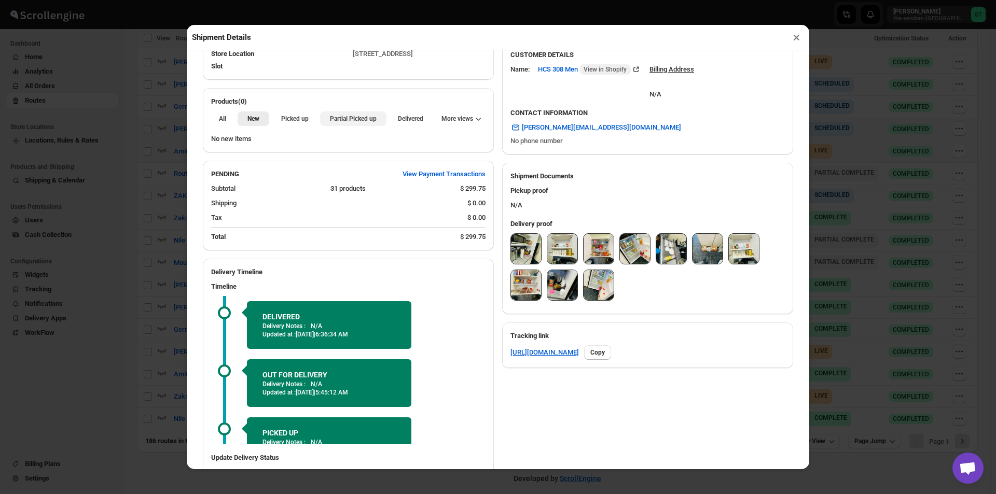
click at [340, 122] on span "Partial Picked up" at bounding box center [353, 119] width 47 height 8
click at [801, 40] on button "×" at bounding box center [796, 37] width 15 height 15
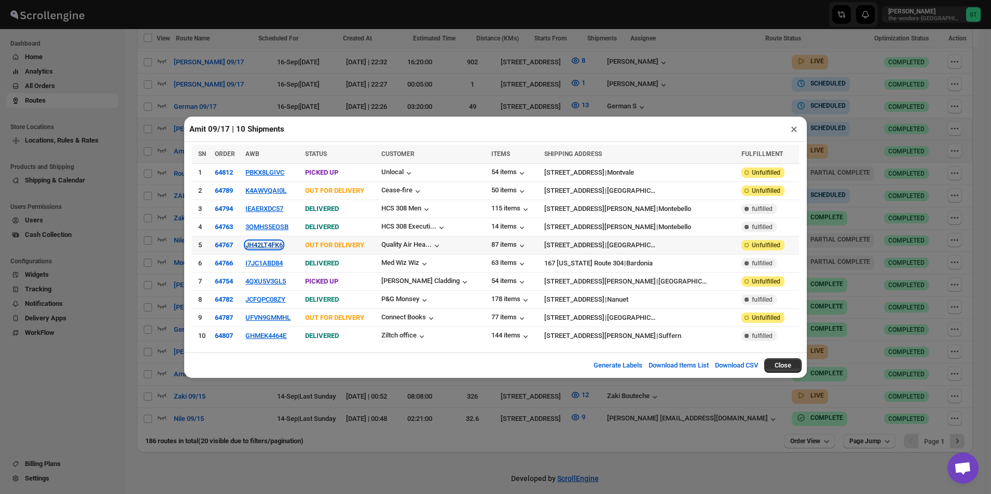
click at [261, 248] on button "JH42LT4FK6" at bounding box center [263, 245] width 37 height 8
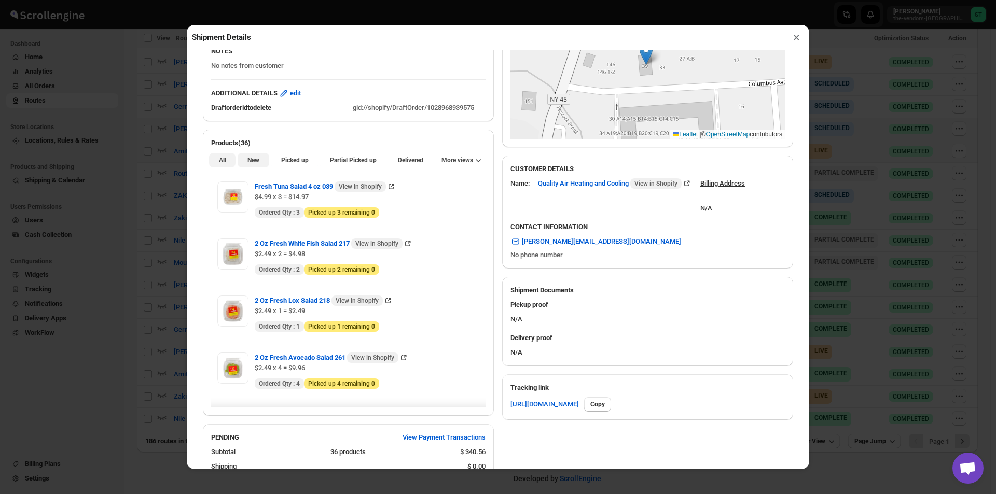
click at [249, 164] on span "New" at bounding box center [253, 160] width 12 height 8
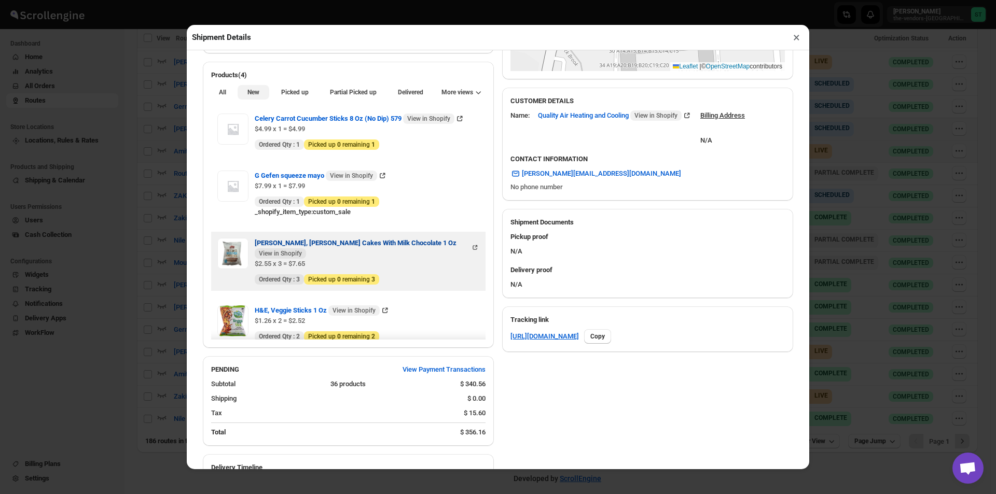
scroll to position [259, 0]
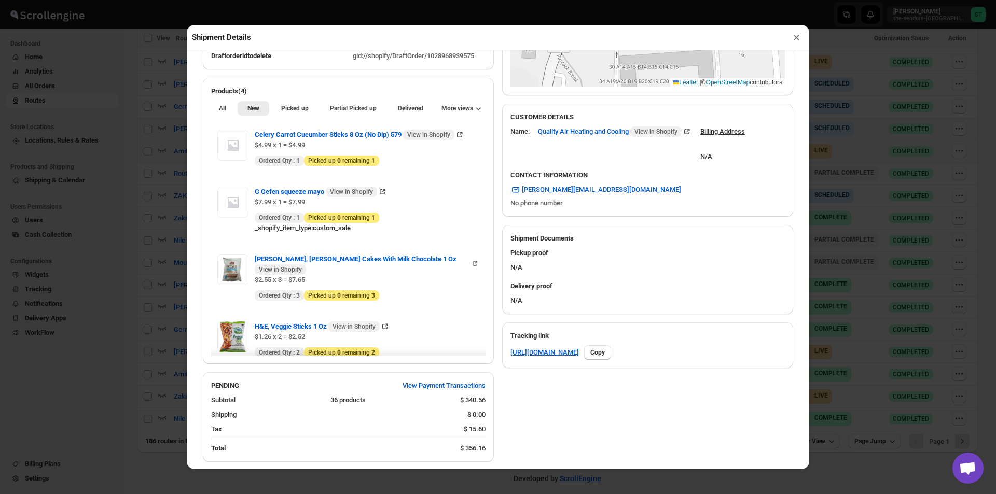
click at [796, 45] on button "×" at bounding box center [796, 37] width 15 height 15
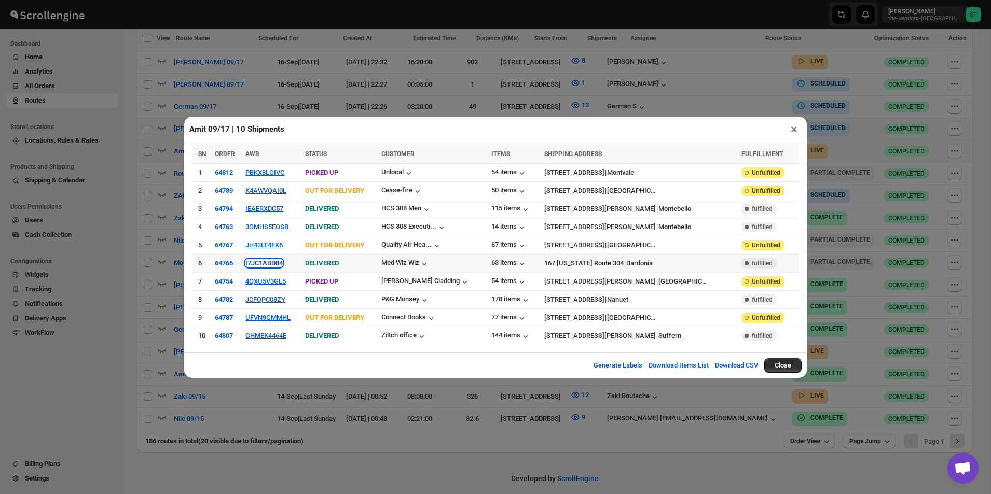
click at [251, 261] on button "I7JC1ABD84" at bounding box center [263, 263] width 37 height 8
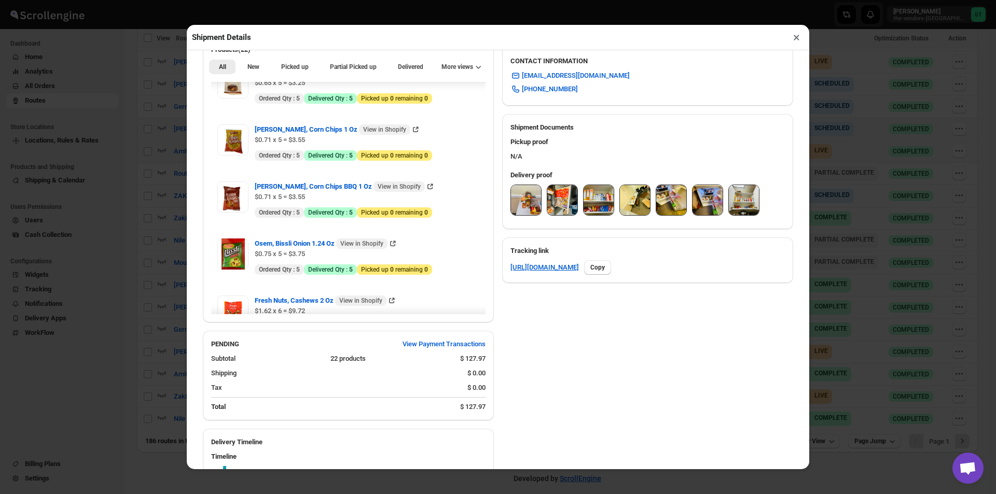
click at [790, 38] on button "×" at bounding box center [796, 37] width 15 height 15
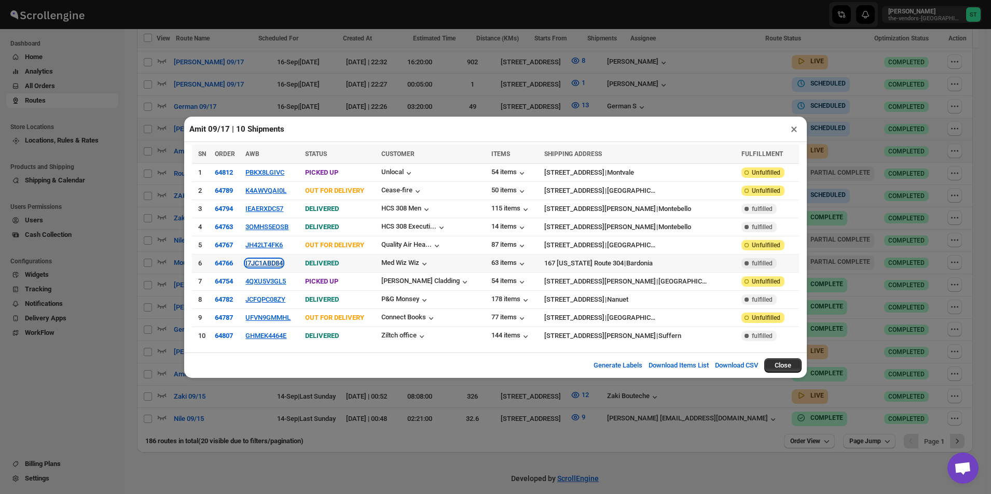
click at [265, 266] on button "I7JC1ABD84" at bounding box center [263, 263] width 37 height 8
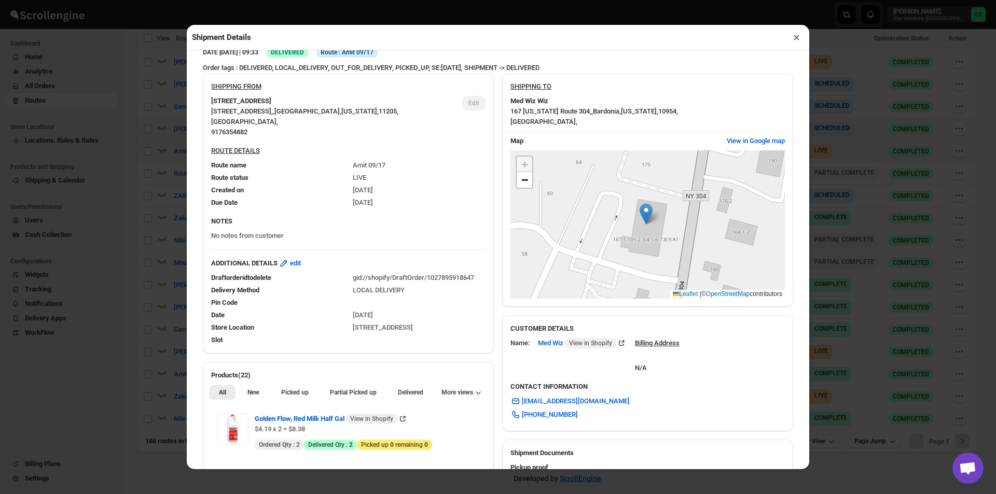
scroll to position [52, 0]
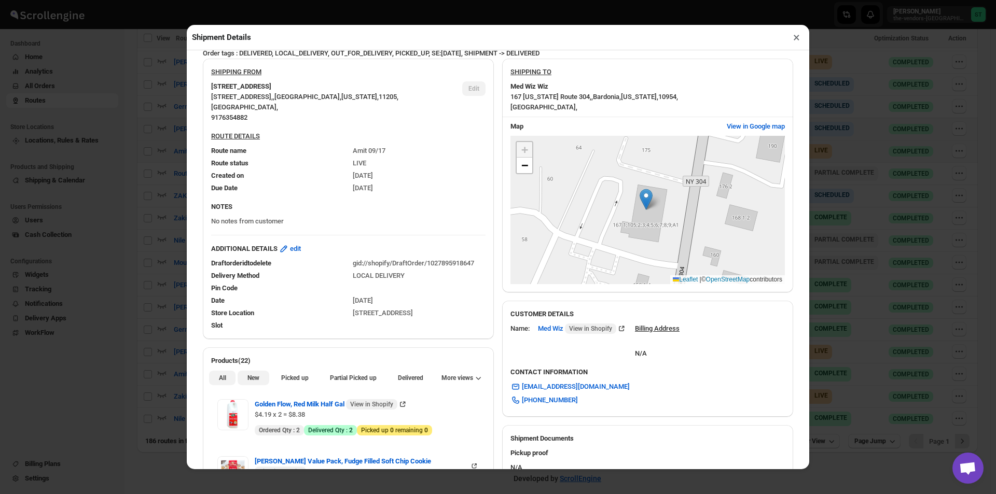
click at [248, 381] on span "New" at bounding box center [253, 378] width 12 height 8
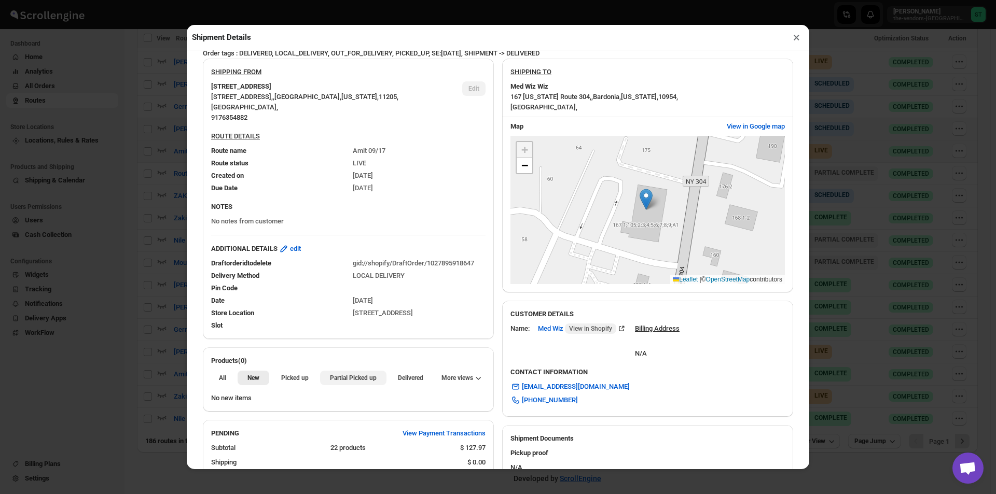
click at [337, 377] on span "Partial Picked up" at bounding box center [353, 378] width 47 height 8
click at [795, 32] on button "×" at bounding box center [796, 37] width 15 height 15
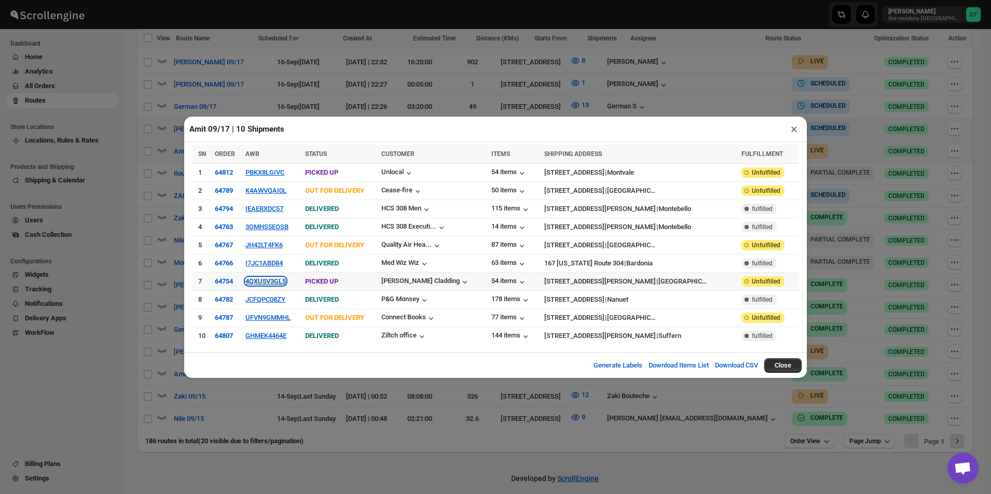
click at [277, 284] on button "4QXU5V3GL5" at bounding box center [265, 281] width 40 height 8
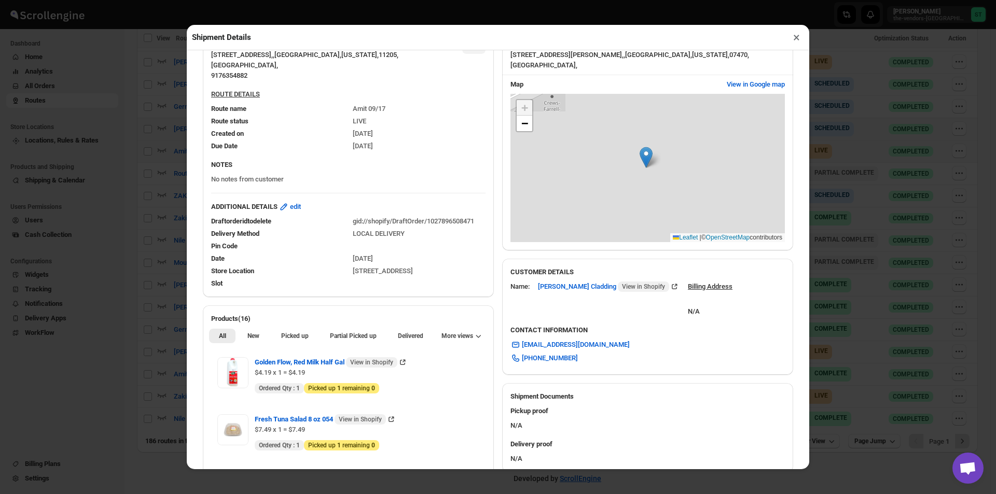
scroll to position [259, 0]
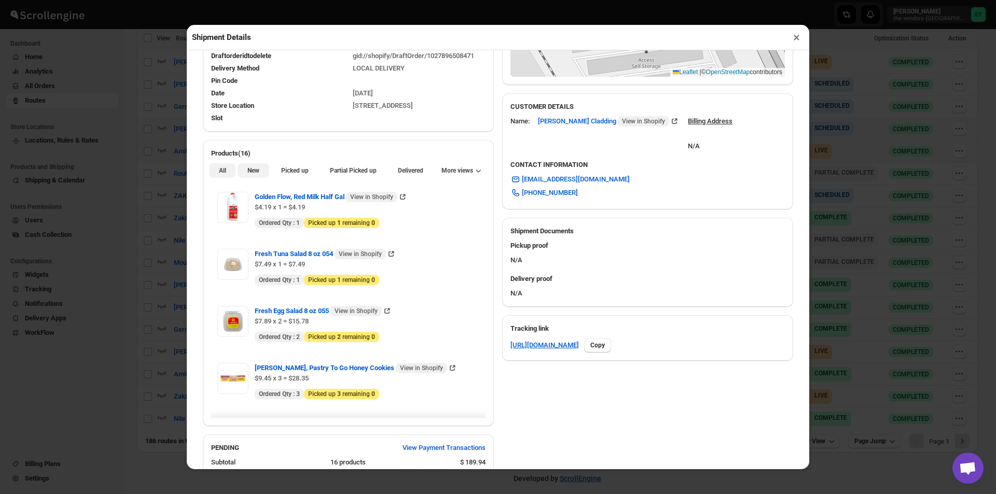
click at [247, 171] on span "New" at bounding box center [253, 170] width 12 height 8
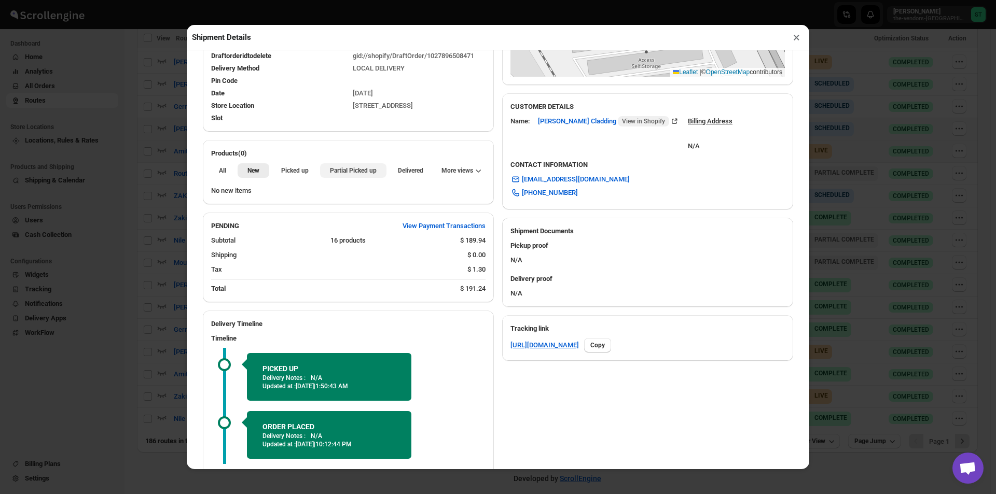
click at [330, 172] on span "Partial Picked up" at bounding box center [353, 170] width 47 height 8
click at [797, 39] on button "×" at bounding box center [796, 37] width 15 height 15
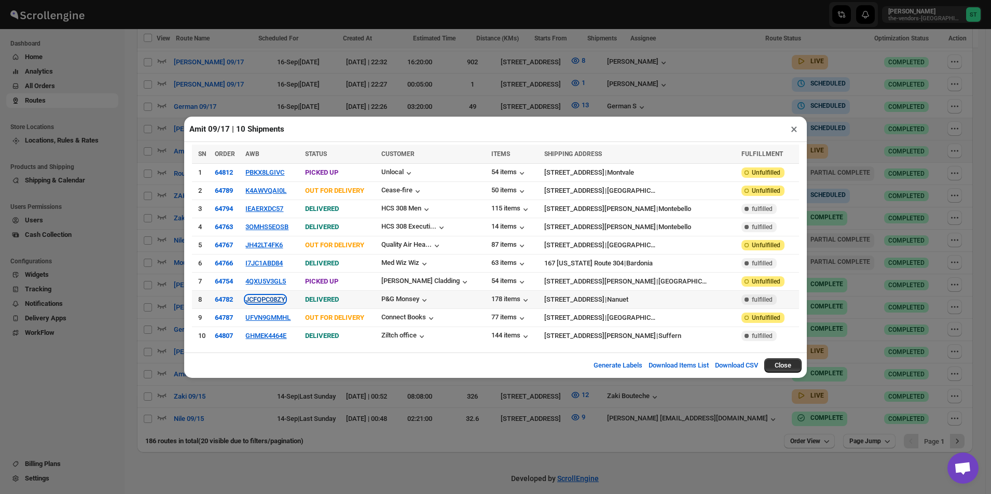
click at [271, 296] on button "JCFQPC08ZY" at bounding box center [265, 300] width 40 height 8
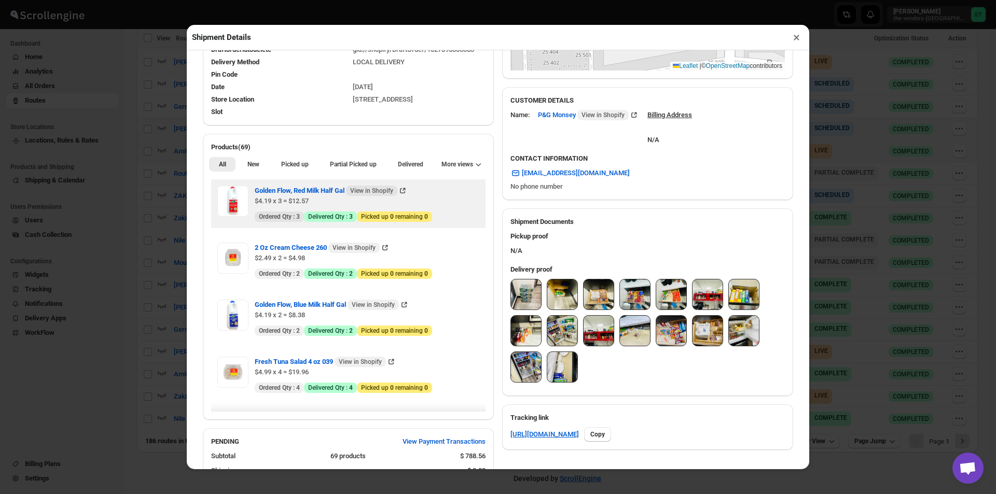
scroll to position [311, 0]
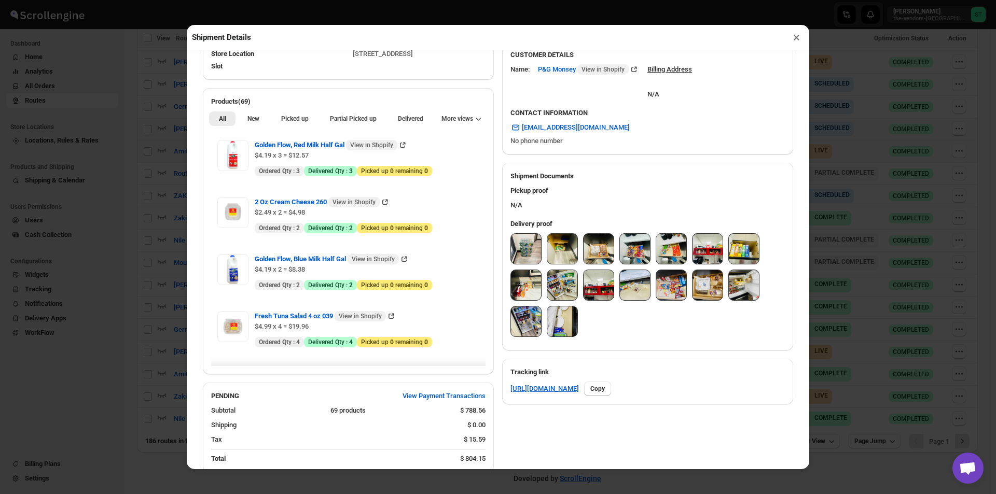
click at [255, 120] on span "New" at bounding box center [253, 119] width 12 height 8
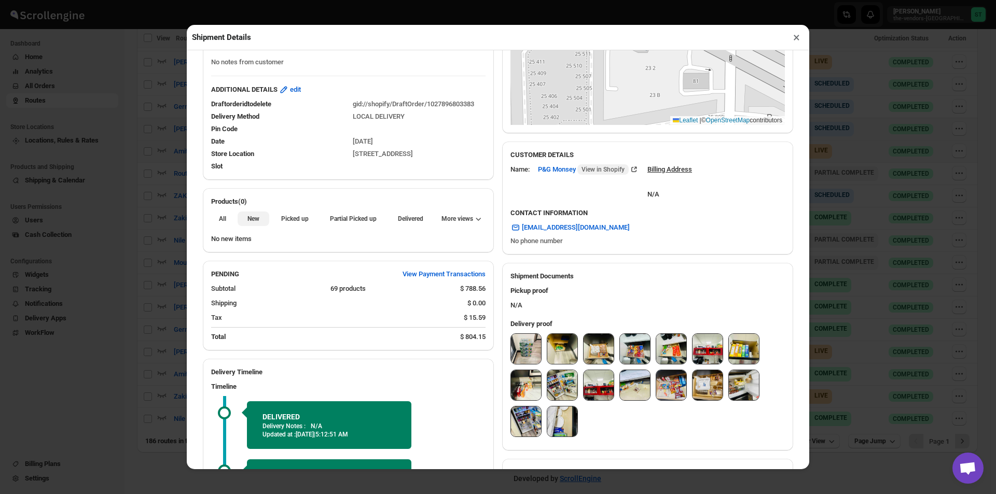
scroll to position [212, 0]
click at [339, 223] on span "Partial Picked up" at bounding box center [353, 218] width 47 height 8
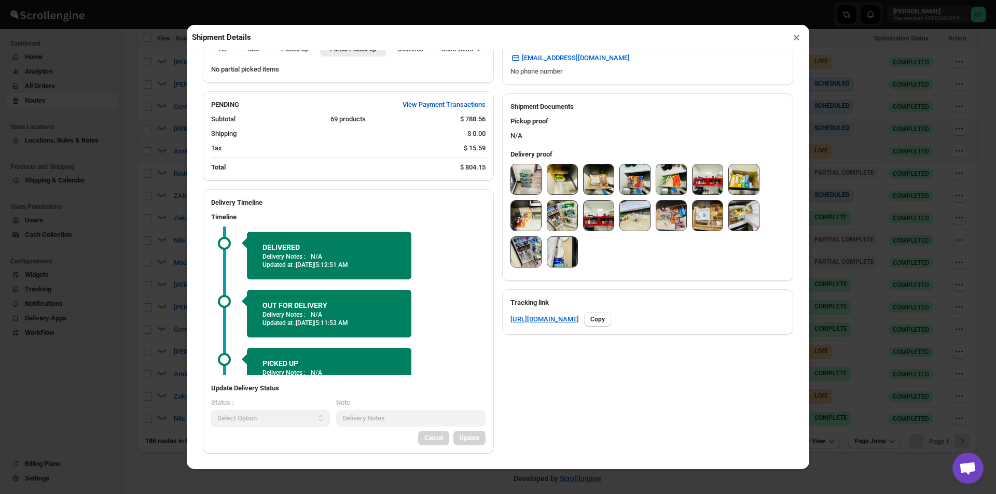
click at [796, 41] on button "×" at bounding box center [796, 37] width 15 height 15
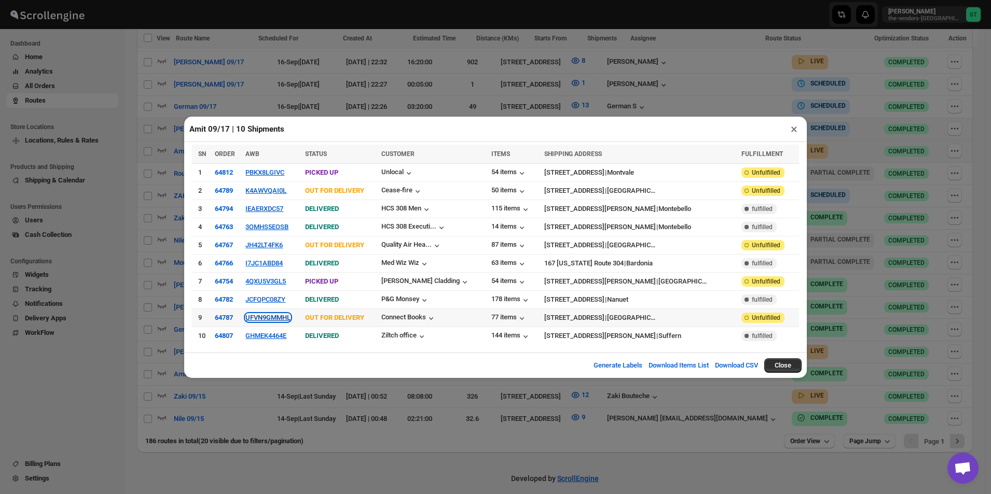
click at [276, 320] on button "UFVN9GMMHL" at bounding box center [267, 318] width 45 height 8
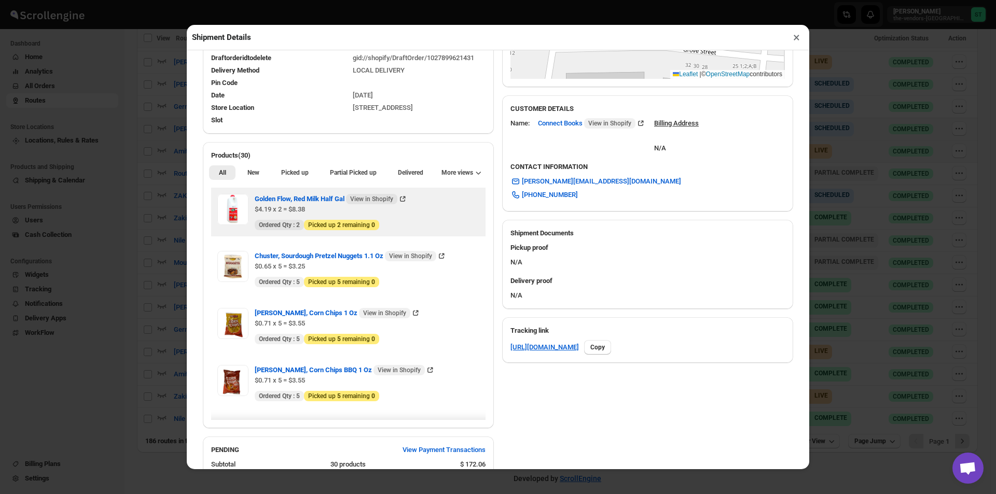
scroll to position [259, 0]
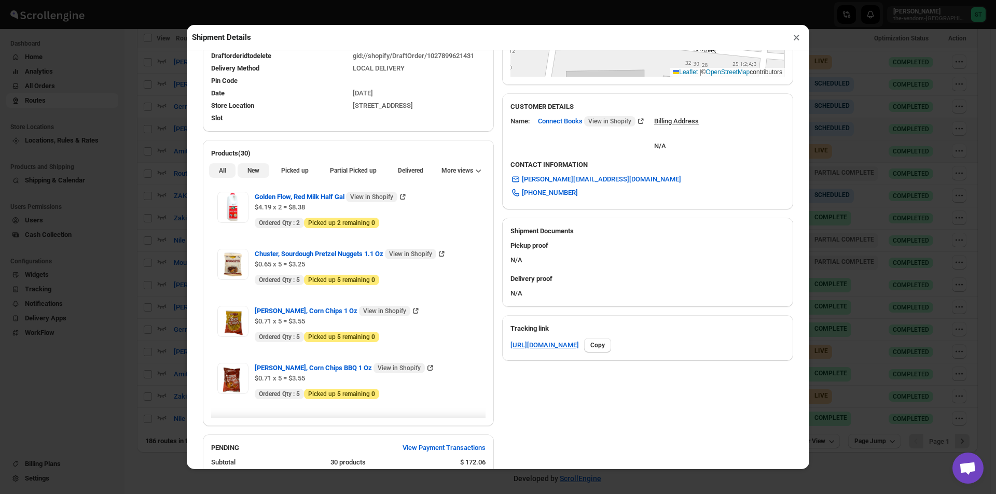
click at [243, 174] on button "New" at bounding box center [253, 170] width 31 height 15
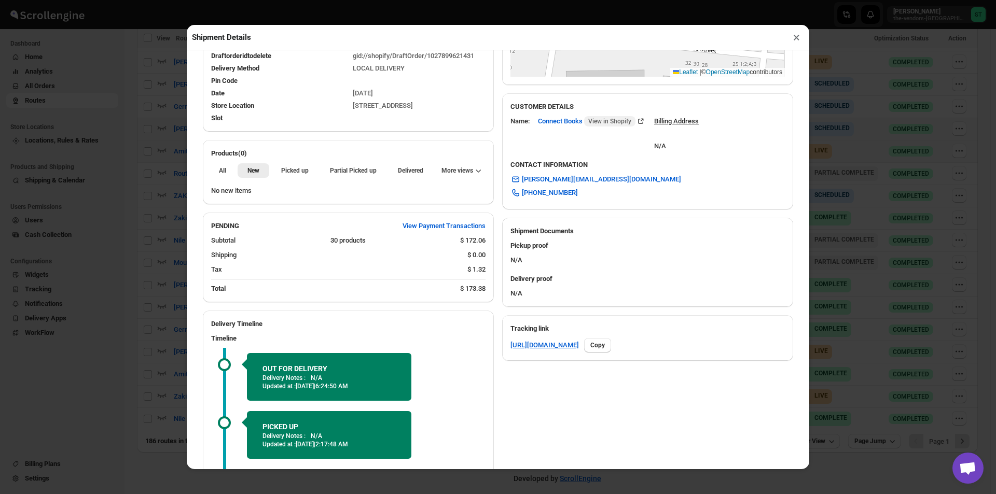
click at [353, 182] on div "All New Picked up Partial Picked up Partial delivered Delivered Returned More v…" at bounding box center [348, 170] width 291 height 23
click at [354, 178] on button "Partial Picked up" at bounding box center [353, 170] width 66 height 15
click at [795, 40] on button "×" at bounding box center [796, 37] width 15 height 15
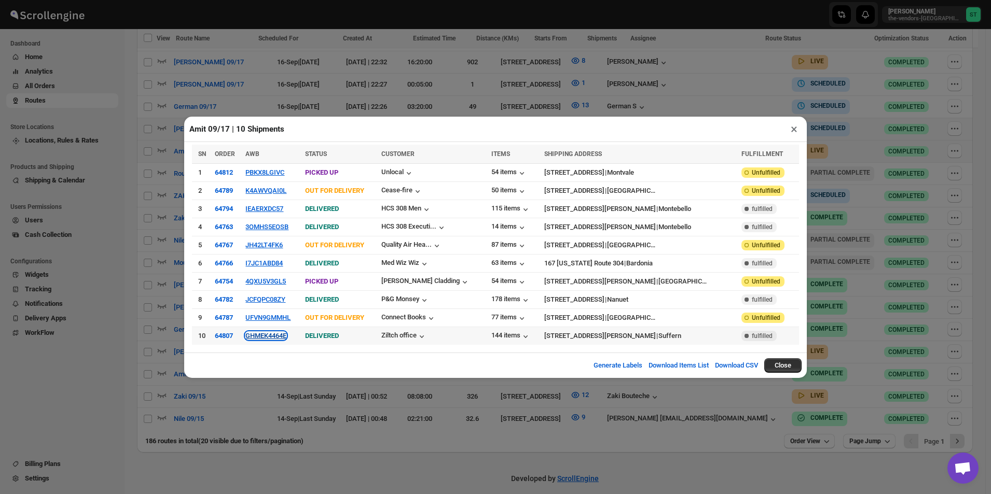
click at [256, 338] on button "GHMEK4464E" at bounding box center [265, 336] width 41 height 8
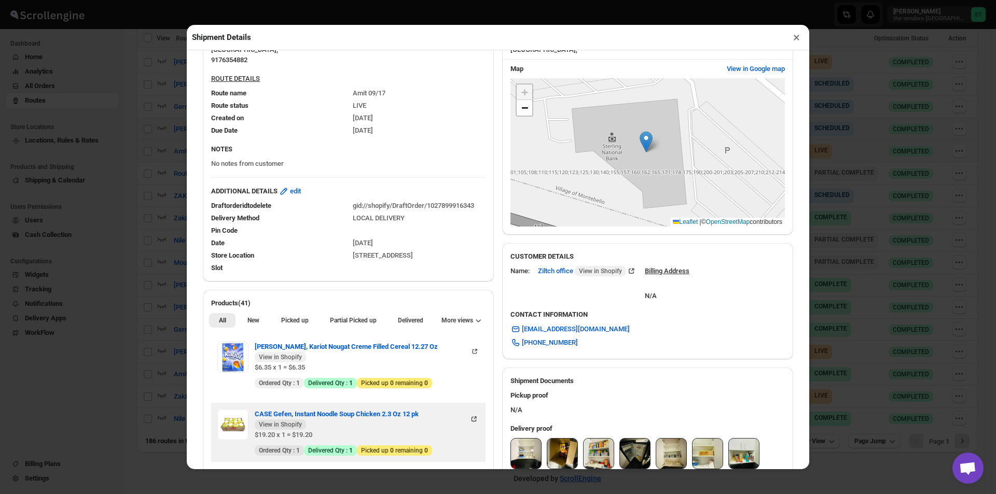
scroll to position [207, 0]
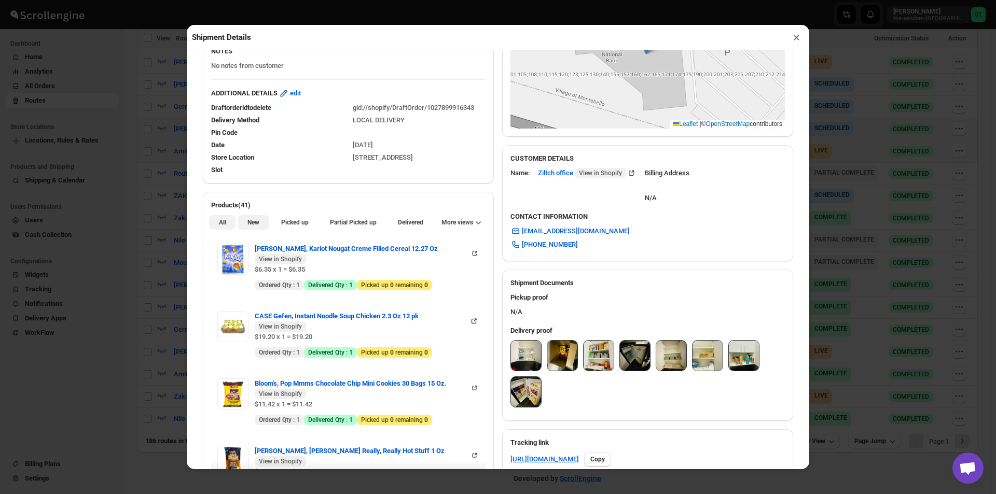
drag, startPoint x: 251, startPoint y: 227, endPoint x: 259, endPoint y: 226, distance: 7.8
click at [252, 226] on span "New" at bounding box center [253, 222] width 12 height 8
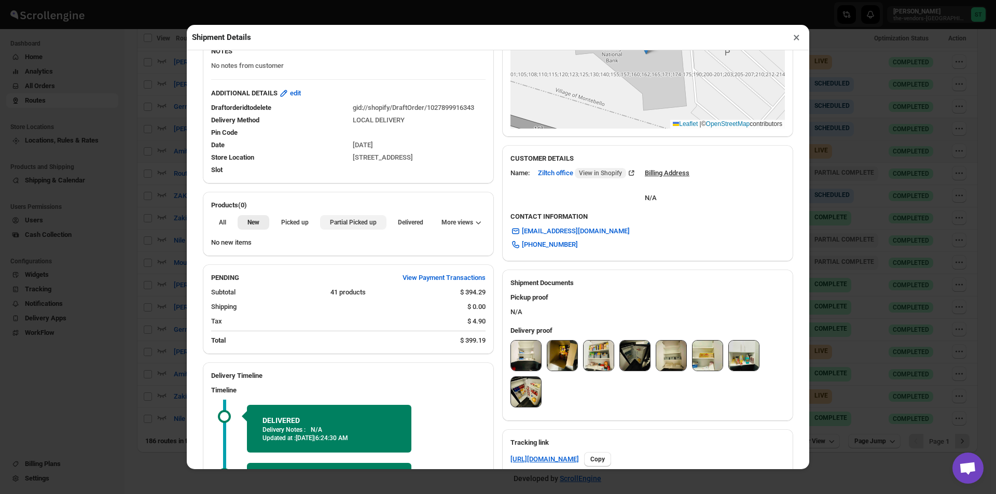
click at [338, 224] on span "Partial Picked up" at bounding box center [353, 222] width 47 height 8
click at [796, 40] on button "×" at bounding box center [796, 37] width 15 height 15
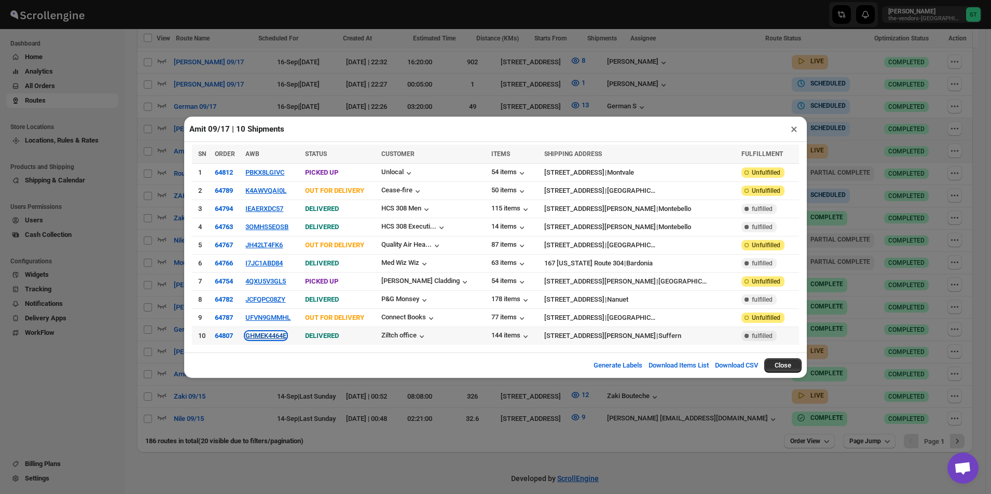
click at [277, 332] on button "GHMEK4464E" at bounding box center [265, 336] width 41 height 8
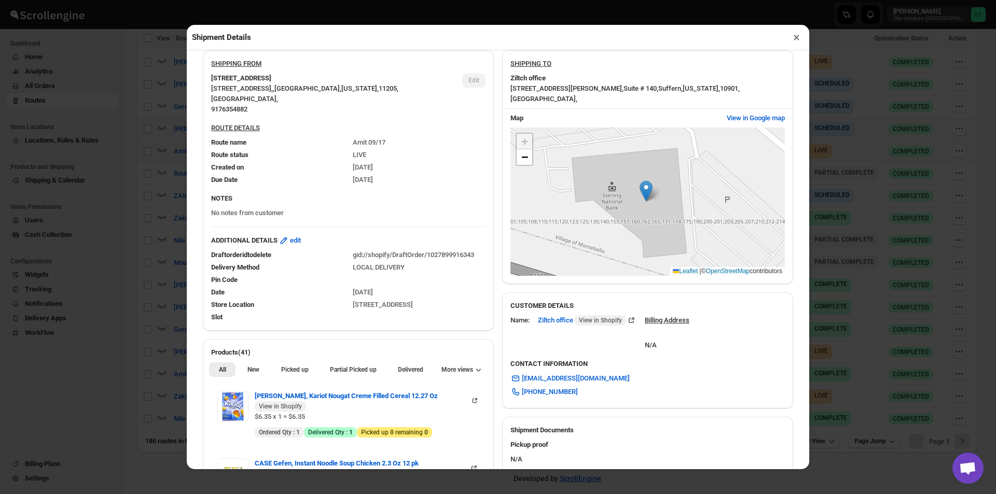
scroll to position [104, 0]
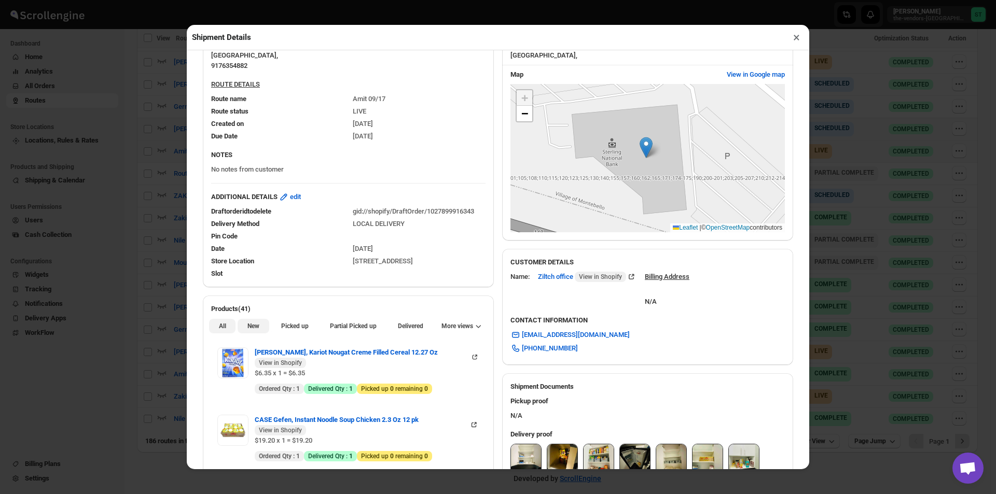
click at [249, 327] on span "New" at bounding box center [253, 326] width 12 height 8
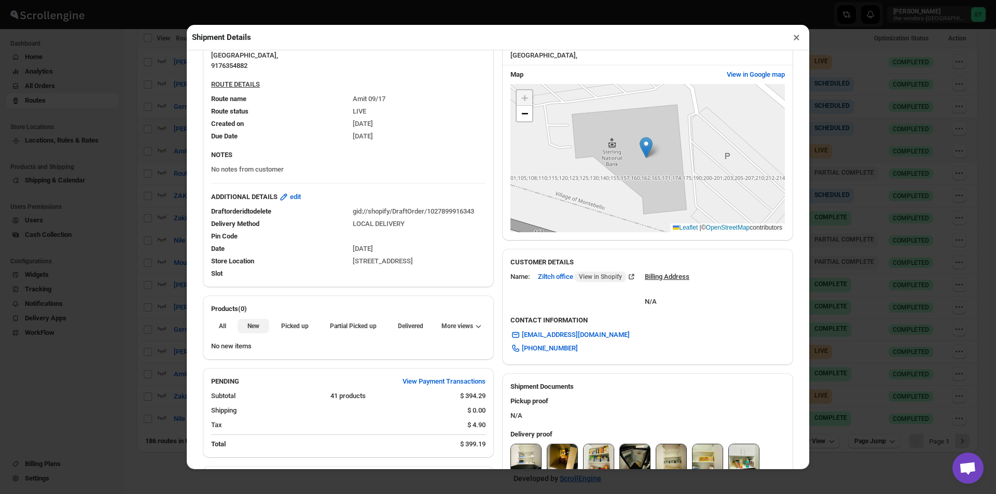
scroll to position [383, 0]
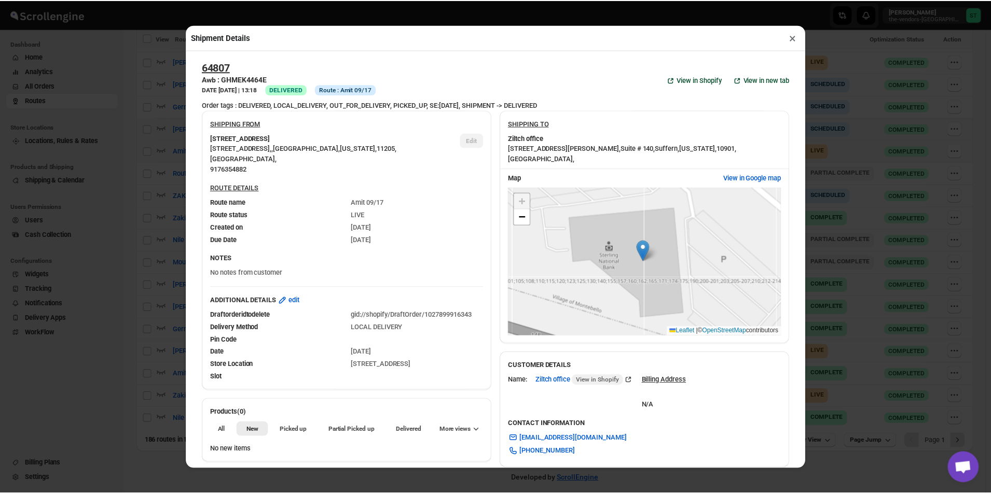
scroll to position [383, 0]
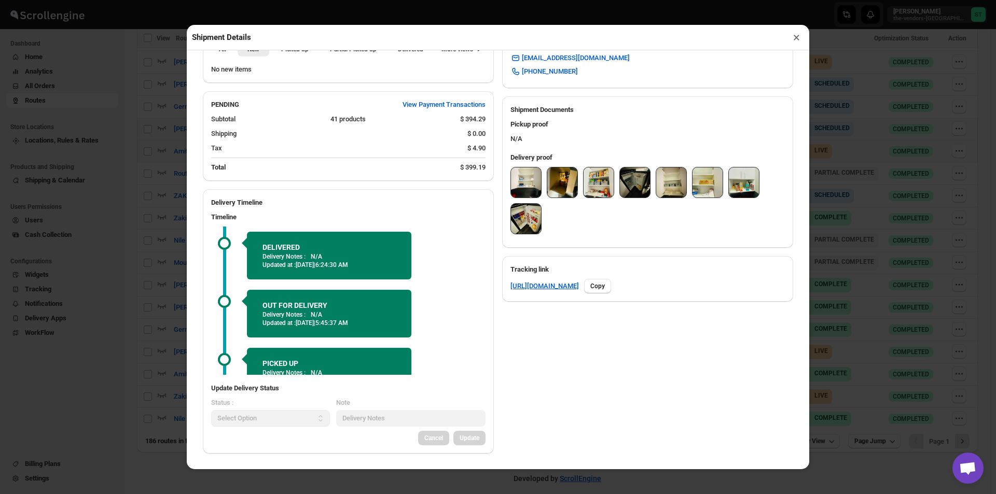
click at [789, 45] on button "×" at bounding box center [796, 37] width 15 height 15
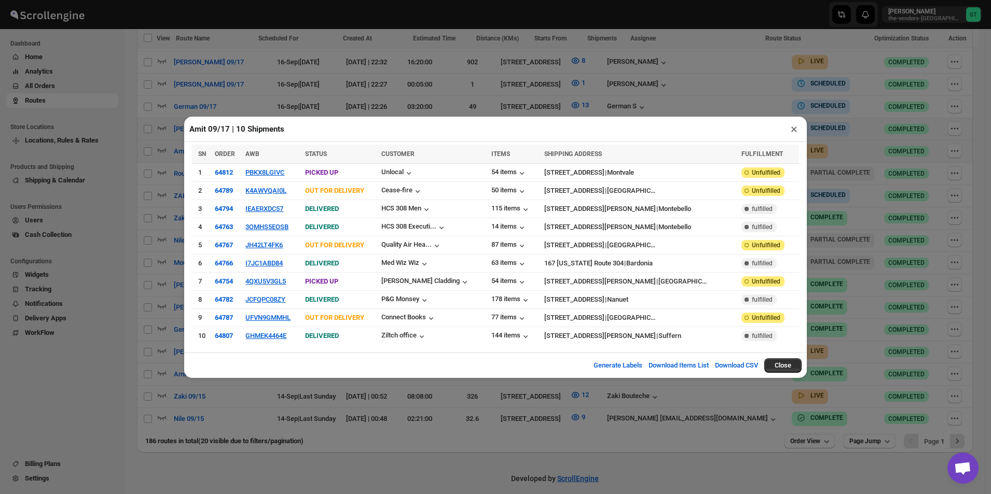
click at [795, 129] on button "×" at bounding box center [793, 129] width 15 height 15
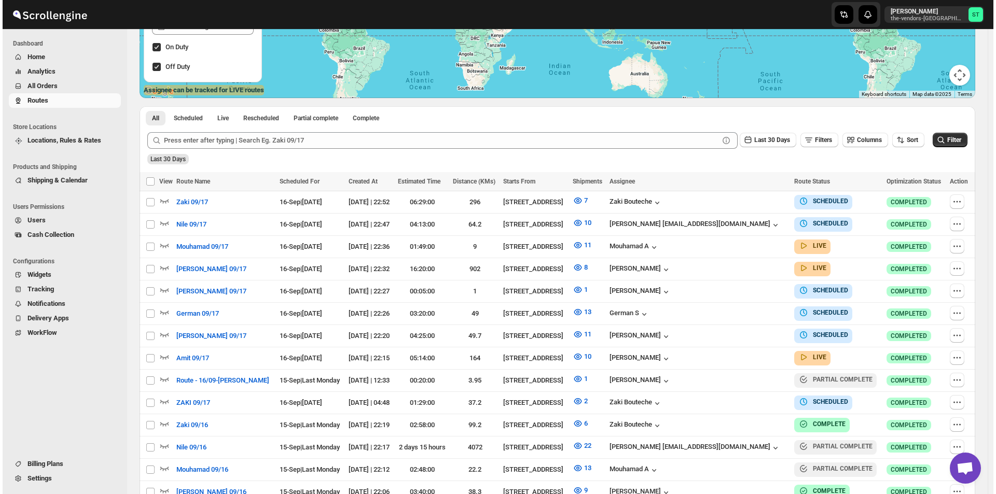
scroll to position [199, 0]
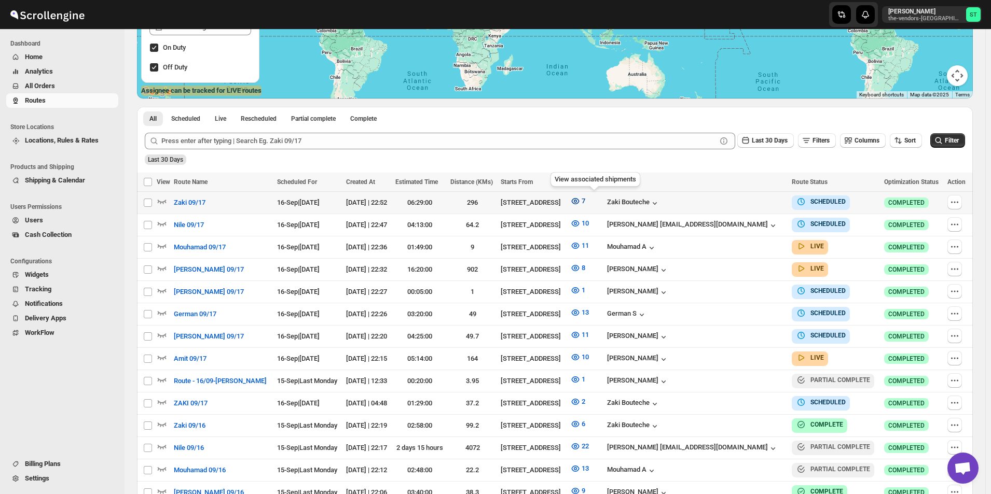
click at [577, 201] on icon "button" at bounding box center [575, 201] width 3 height 3
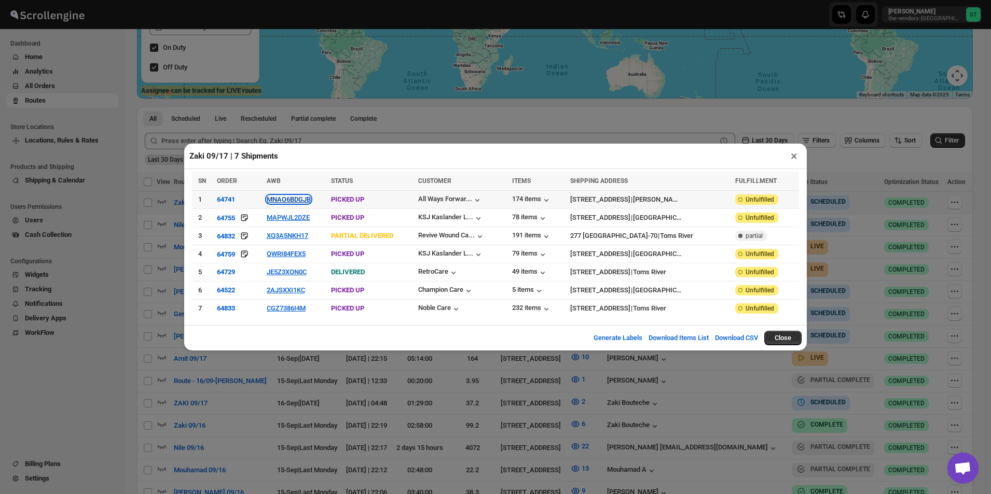
click at [284, 203] on button "MNAO6BDGJB" at bounding box center [289, 200] width 44 height 8
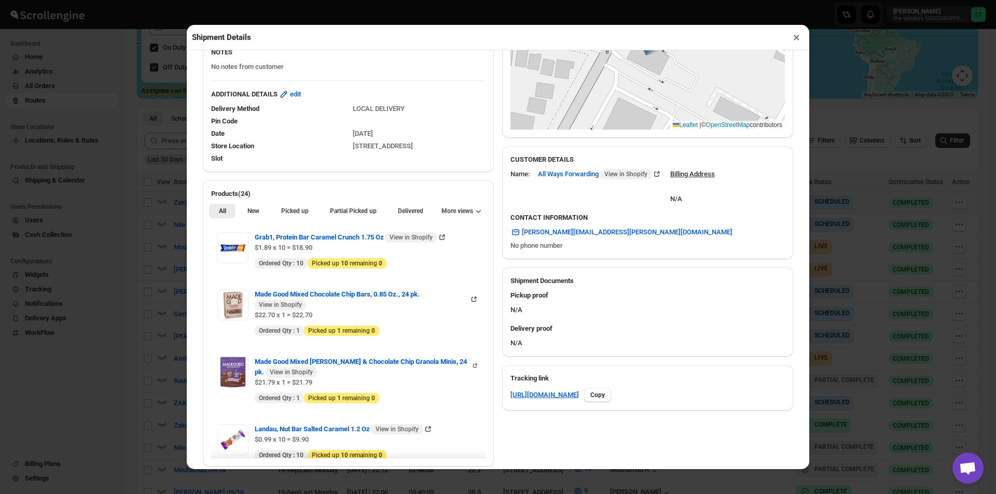
scroll to position [207, 0]
click at [266, 207] on button "New" at bounding box center [253, 210] width 31 height 15
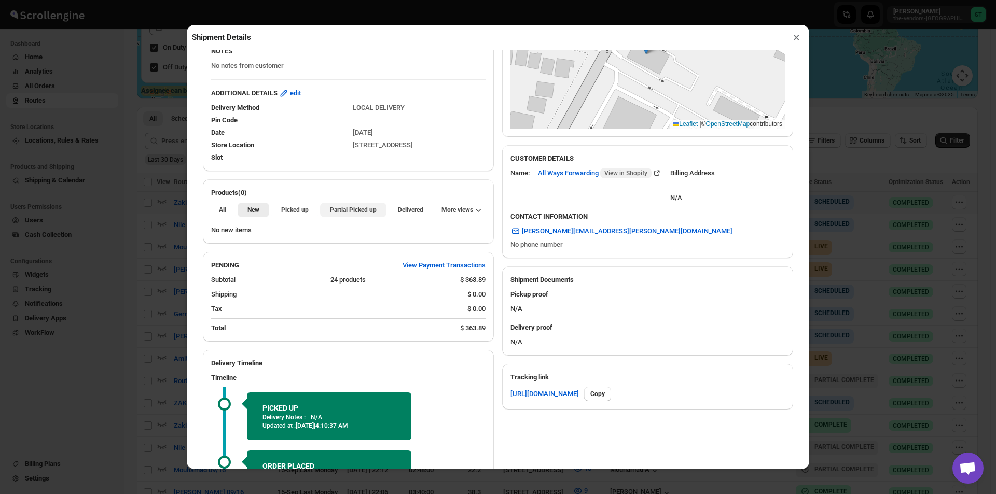
click at [330, 213] on span "Partial Picked up" at bounding box center [353, 210] width 47 height 8
click at [797, 39] on button "×" at bounding box center [796, 37] width 15 height 15
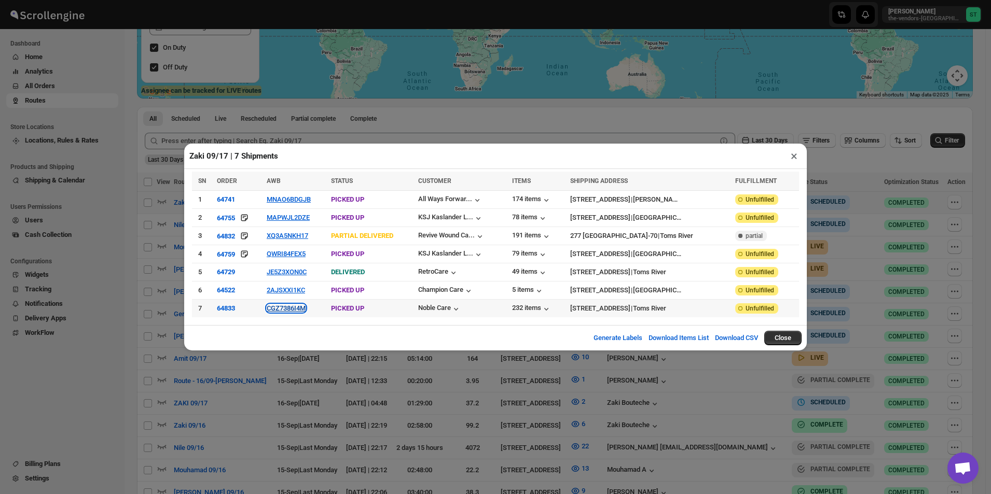
click at [279, 311] on button "CGZ7386I4M" at bounding box center [286, 308] width 39 height 8
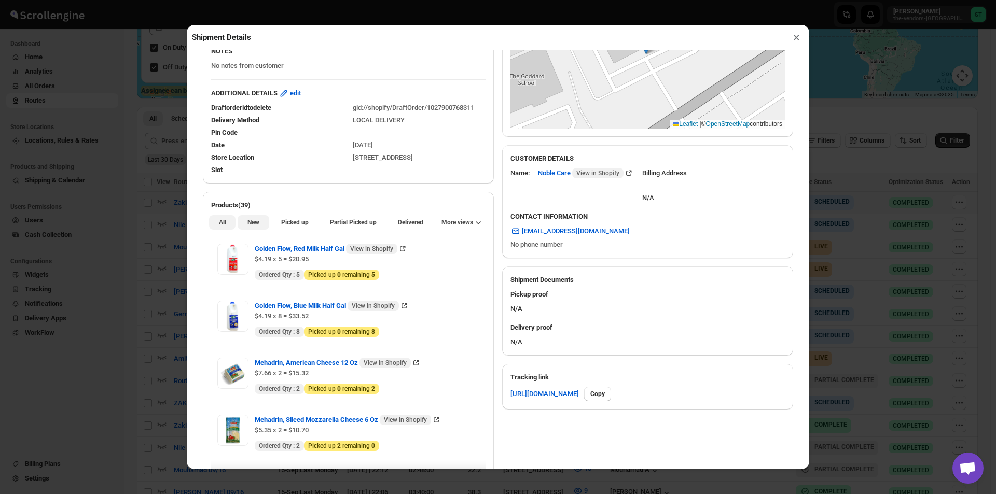
click at [261, 226] on button "New" at bounding box center [253, 222] width 31 height 15
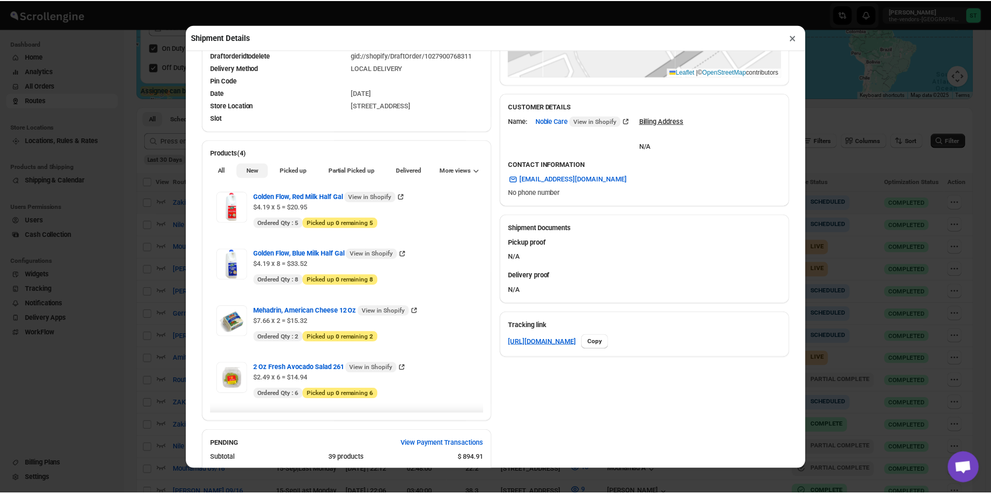
scroll to position [467, 0]
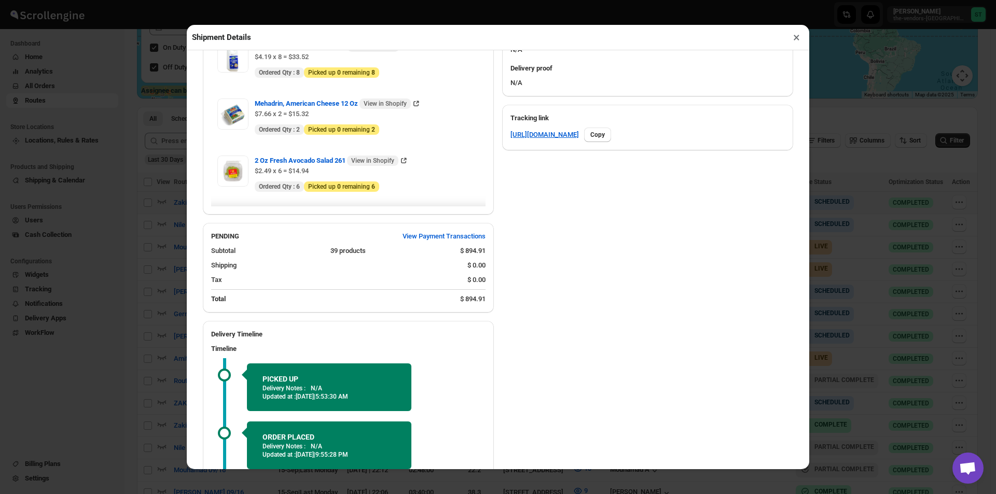
click at [798, 37] on button "×" at bounding box center [796, 37] width 15 height 15
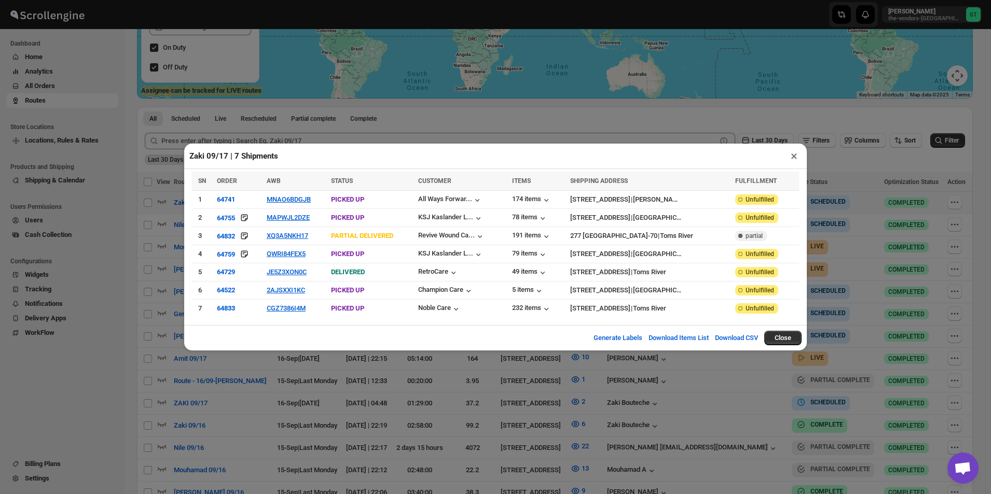
click at [793, 159] on button "×" at bounding box center [793, 156] width 15 height 15
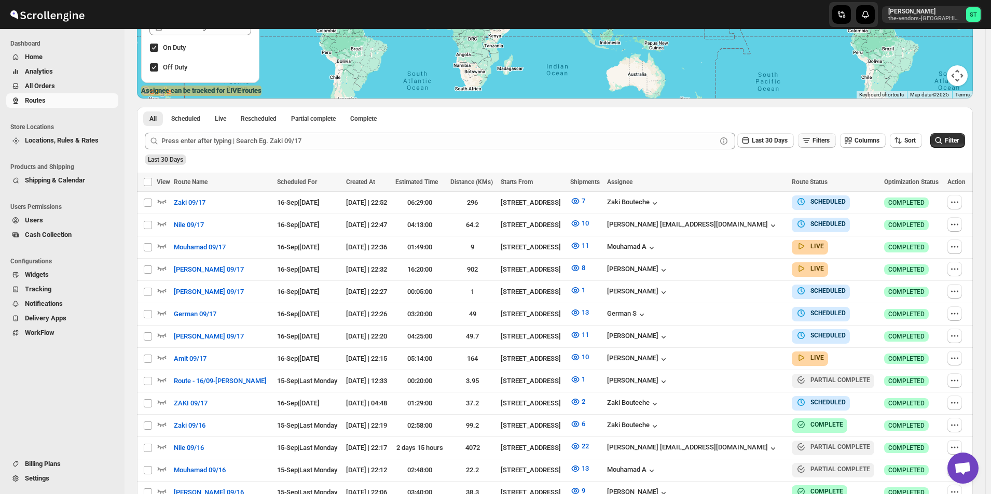
click at [819, 144] on span "Filters" at bounding box center [820, 140] width 17 height 7
click at [822, 182] on span "Add" at bounding box center [825, 182] width 11 height 8
click at [770, 184] on span "Select" at bounding box center [768, 182] width 17 height 8
click at [767, 207] on button "Assignee" at bounding box center [772, 204] width 72 height 17
click at [847, 182] on div "Select value" at bounding box center [847, 181] width 52 height 8
